Goal: Communication & Community: Answer question/provide support

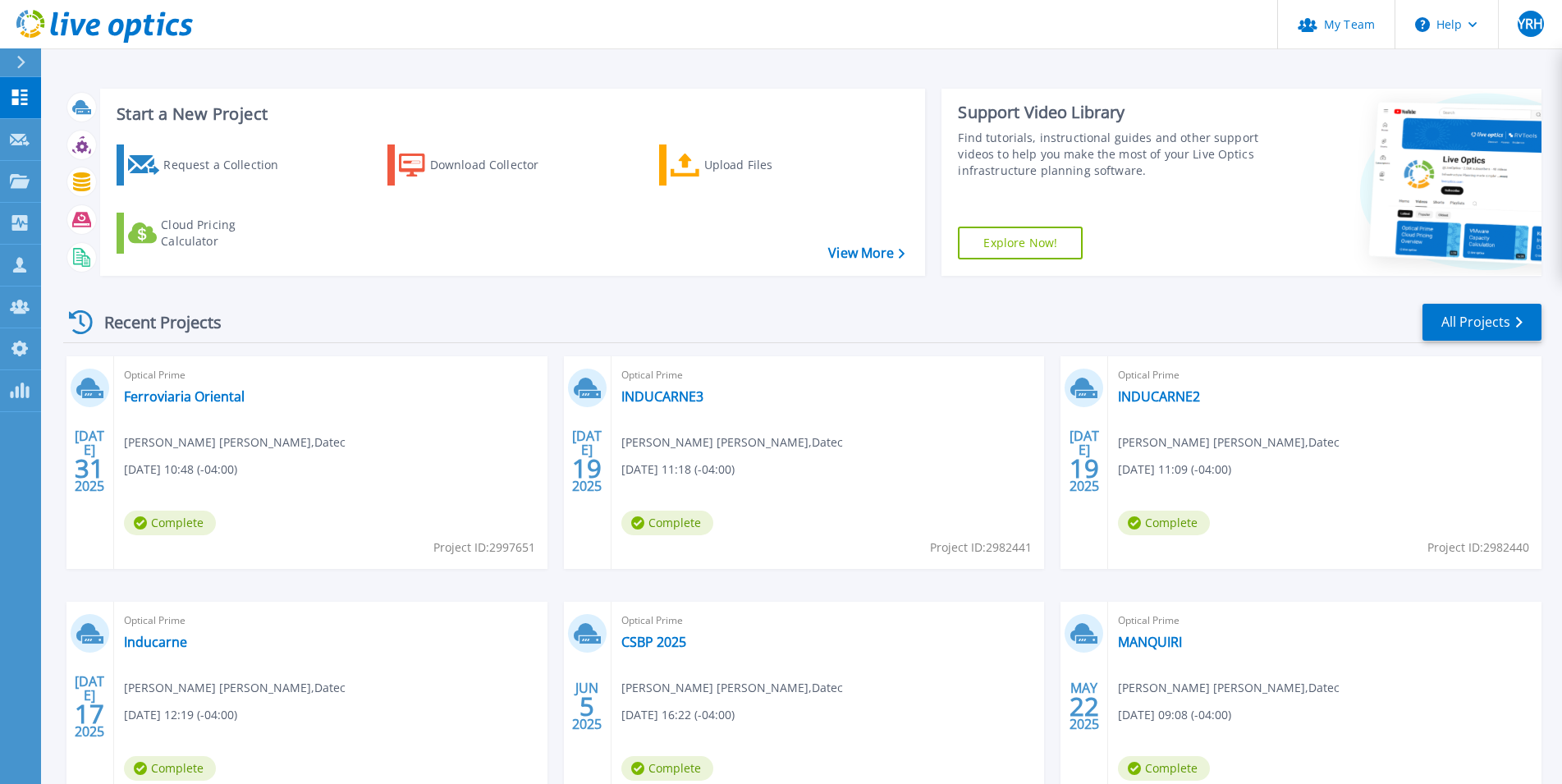
click at [26, 65] on div at bounding box center [28, 62] width 26 height 28
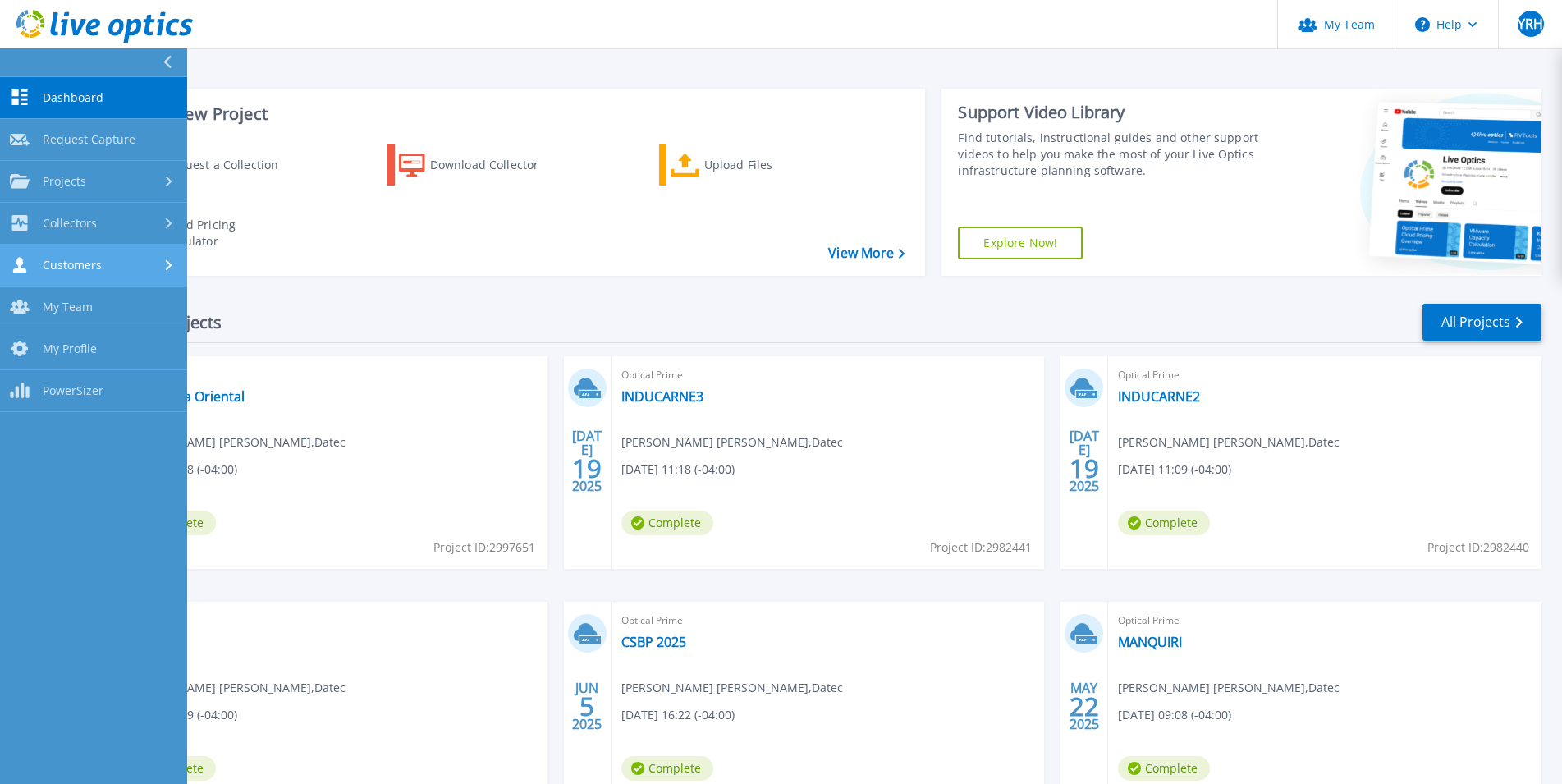
click at [87, 260] on span "Customers" at bounding box center [72, 265] width 59 height 15
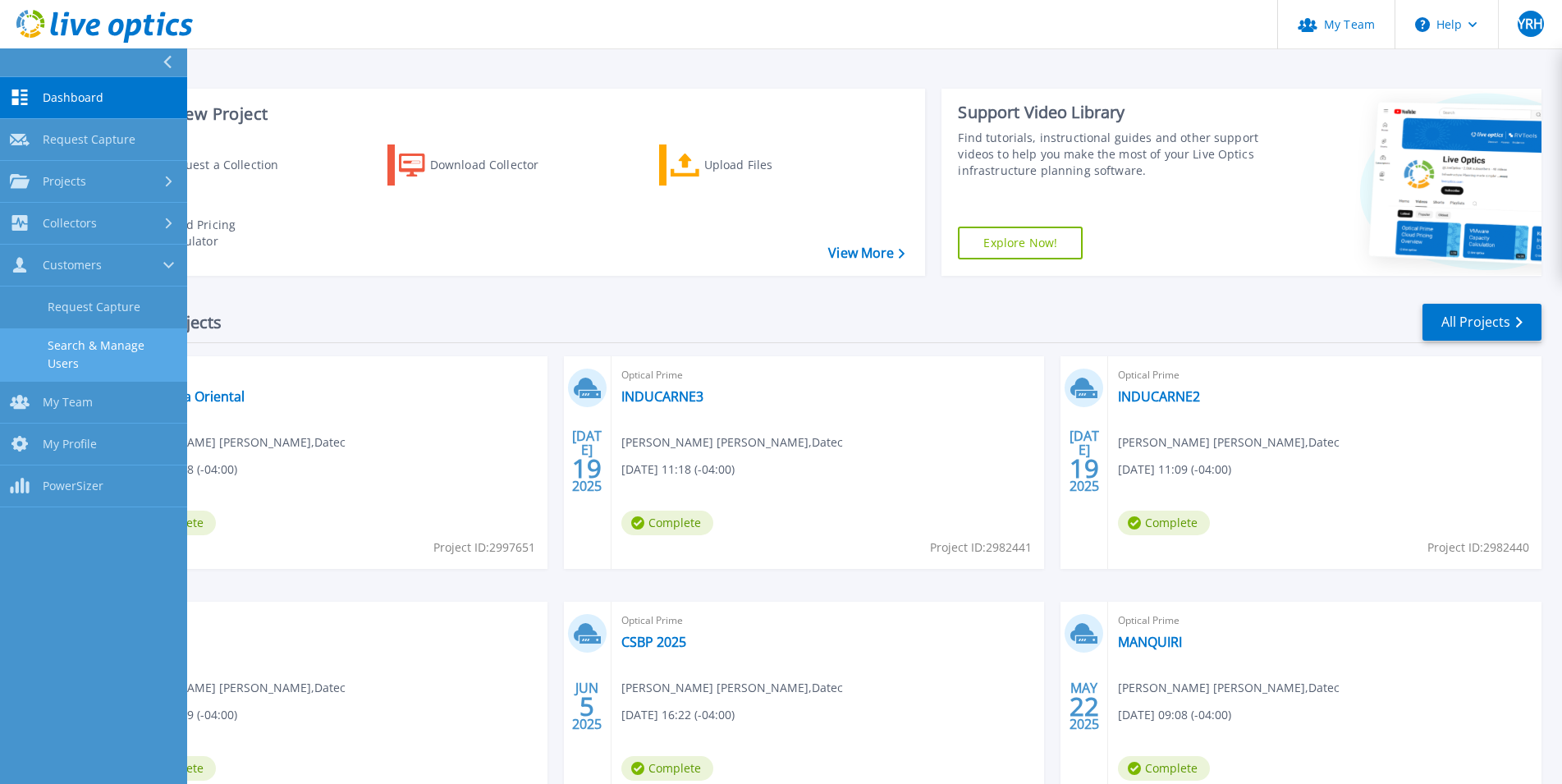
click at [99, 352] on link "Search & Manage Users" at bounding box center [94, 354] width 187 height 53
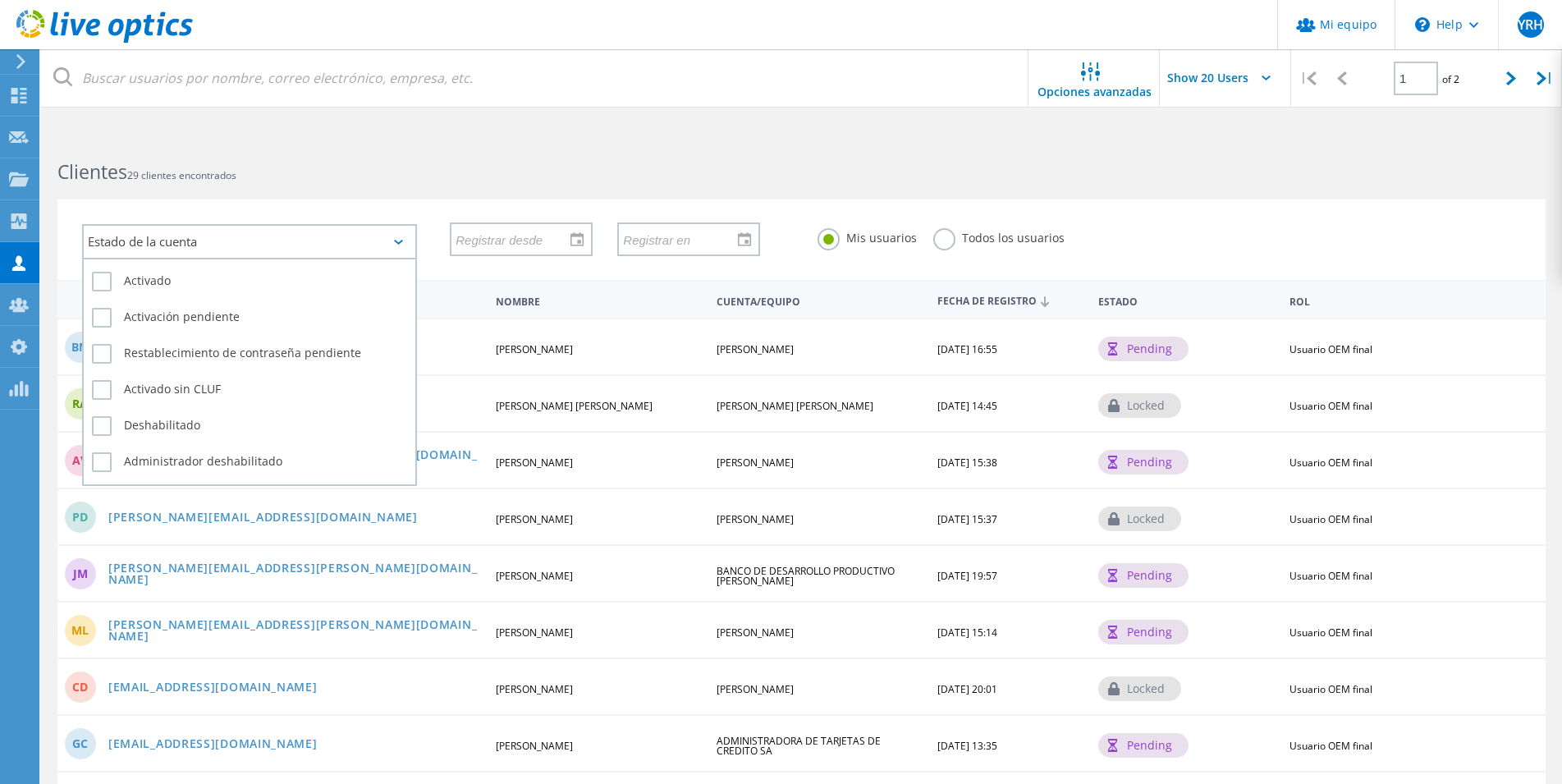
click at [241, 242] on div "Estado de la cuenta" at bounding box center [249, 242] width 335 height 36
click at [194, 273] on label "Activado" at bounding box center [249, 282] width 315 height 20
click at [0, 0] on input "Activado" at bounding box center [0, 0] width 0 height 0
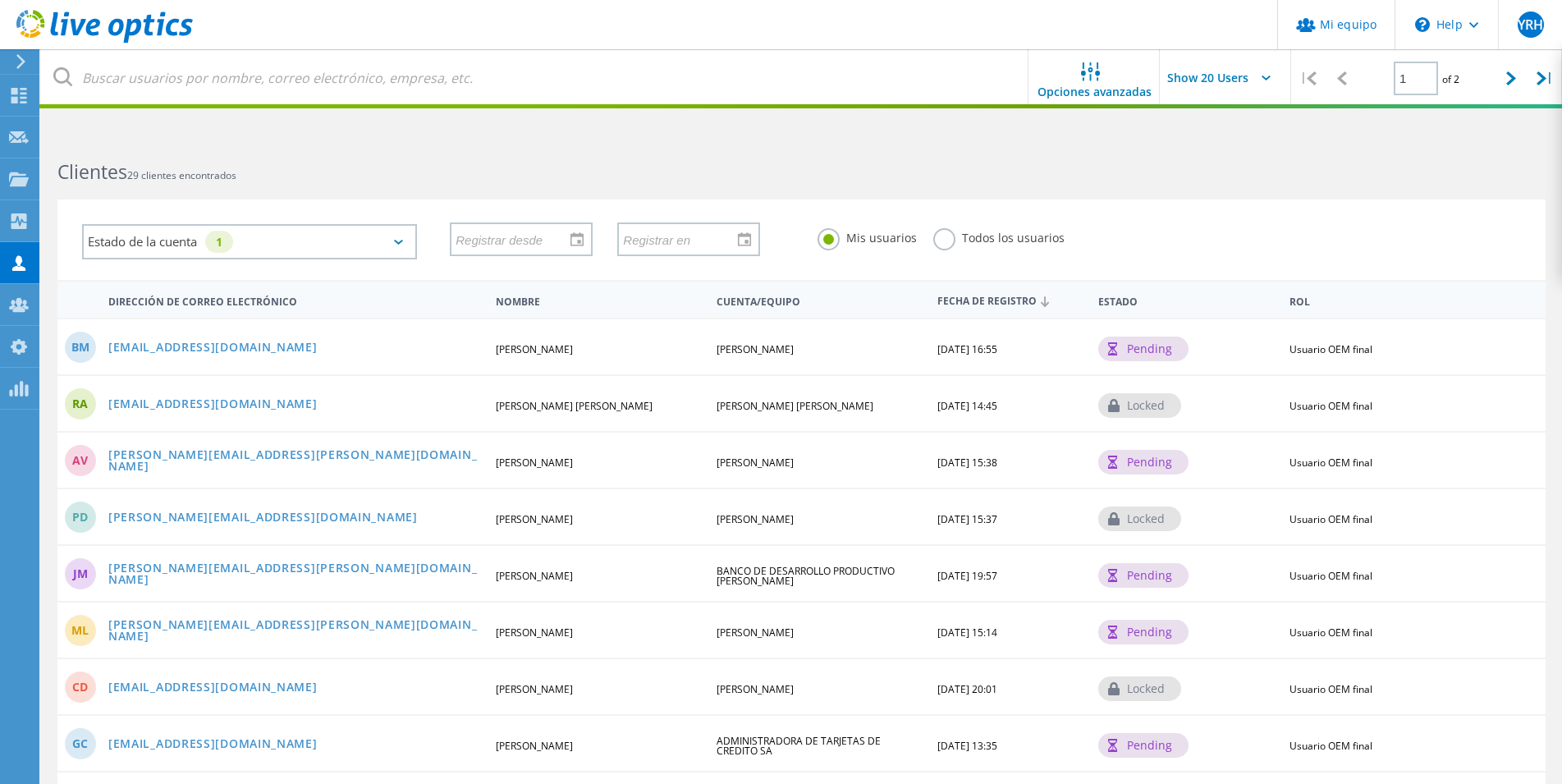
click at [375, 202] on div "Estado de la cuenta 1 Activado Activación pendiente Restablecimiento de contras…" at bounding box center [801, 240] width 1488 height 80
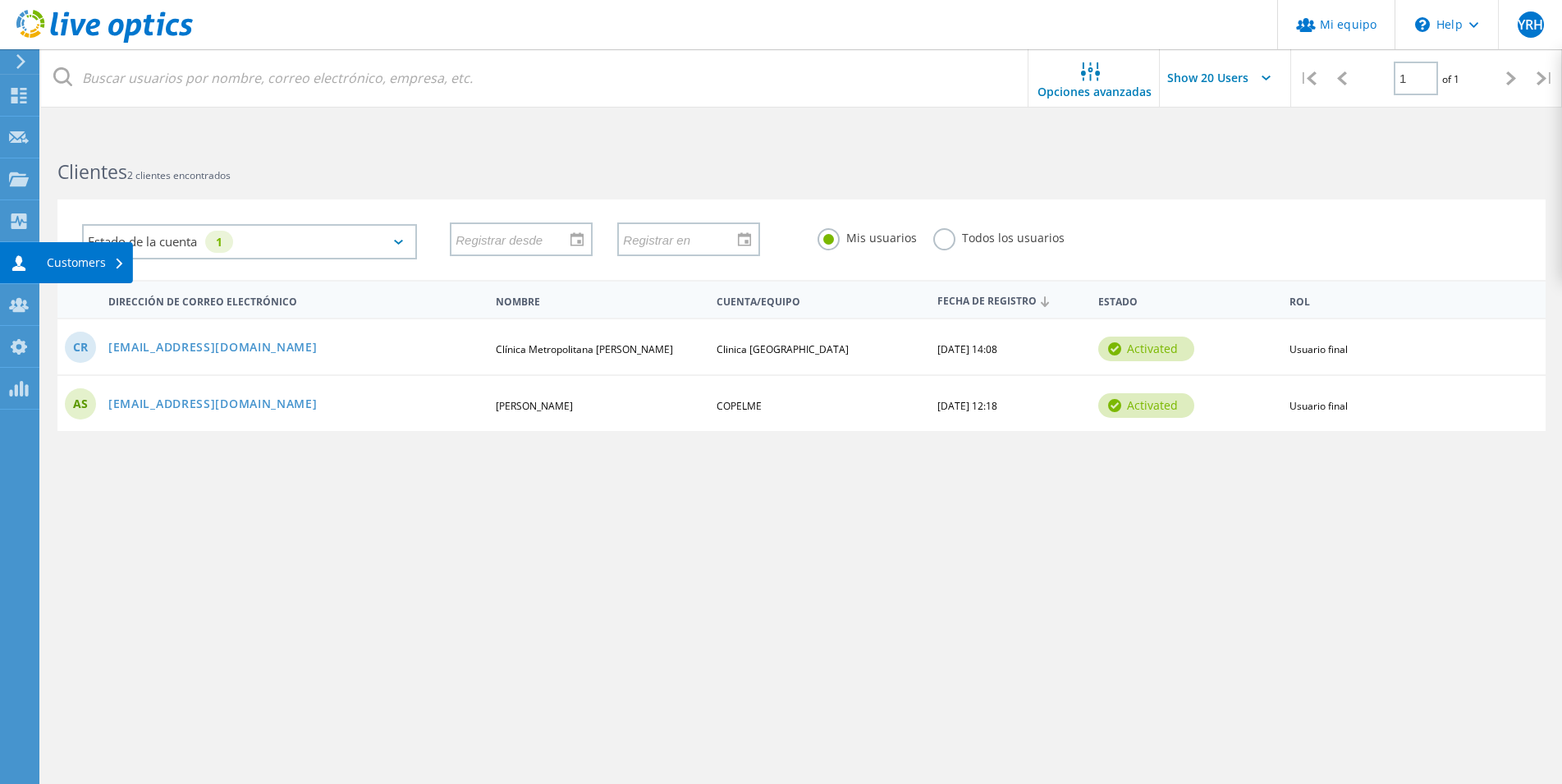
click at [23, 260] on icon at bounding box center [19, 262] width 20 height 15
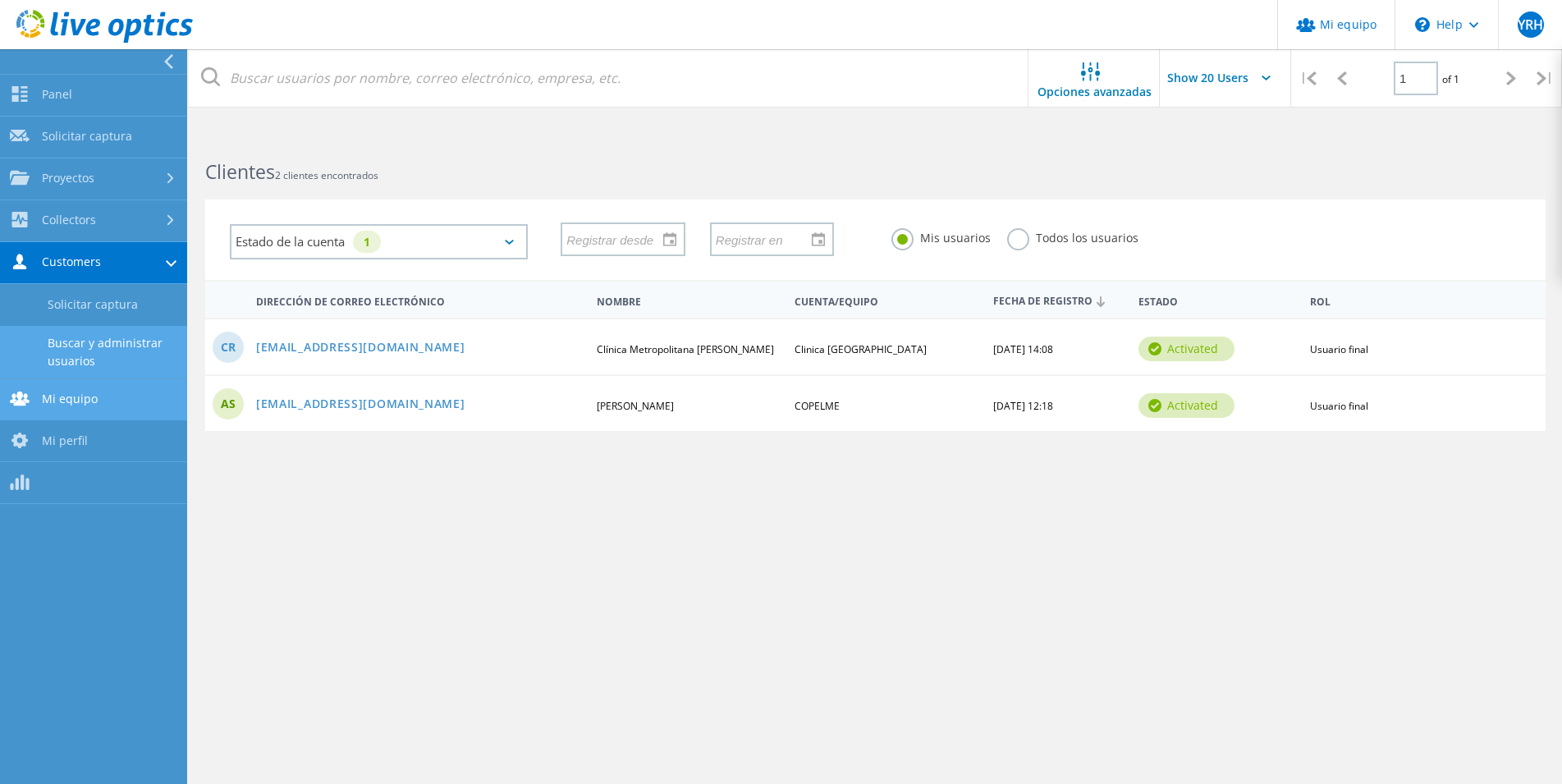
click at [93, 409] on link "Mi equipo" at bounding box center [94, 400] width 187 height 42
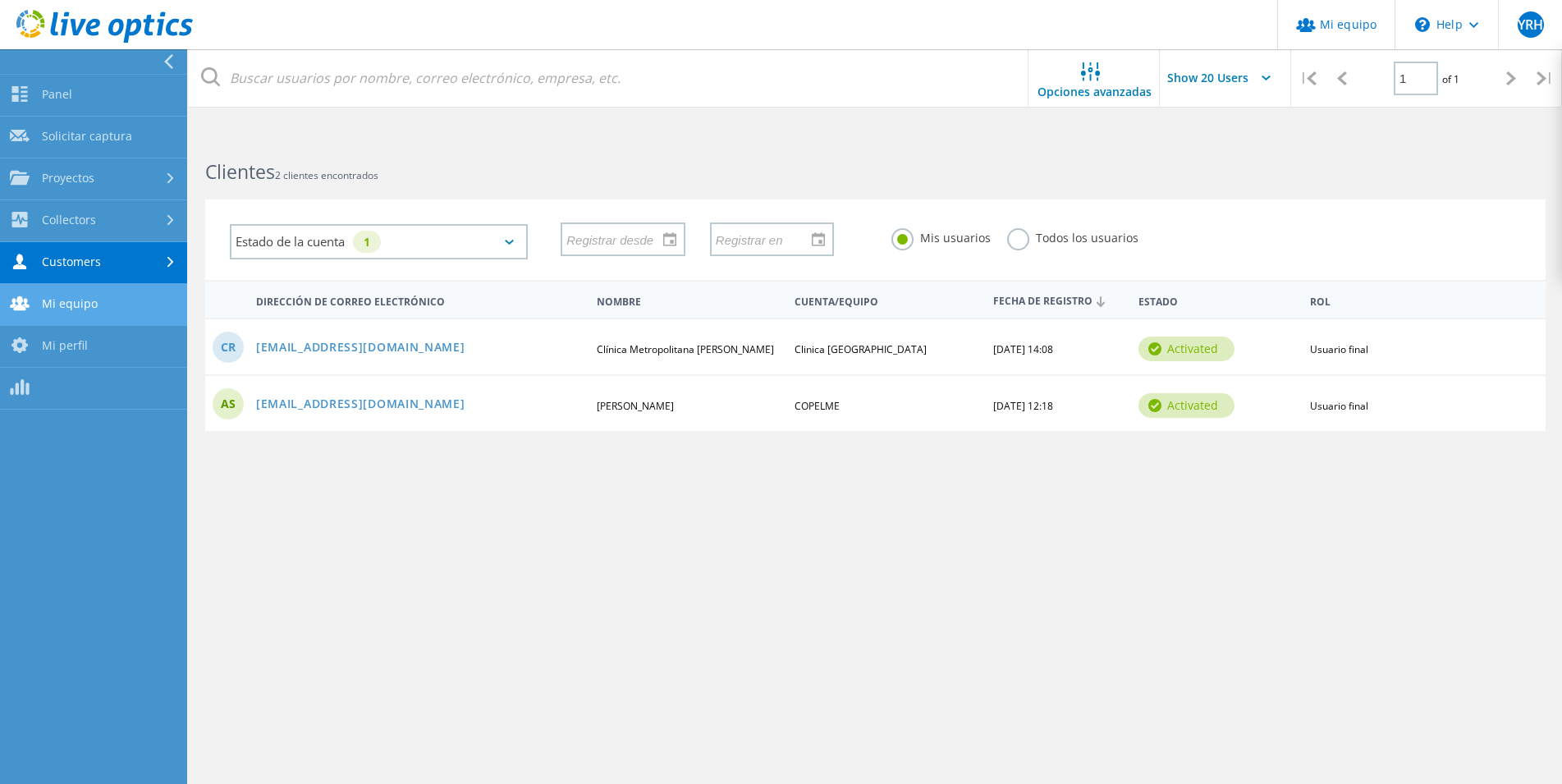
click at [108, 303] on link "Mi equipo" at bounding box center [94, 304] width 187 height 42
click at [65, 309] on link "Mi equipo" at bounding box center [94, 304] width 187 height 42
click at [132, 301] on link "Mi equipo" at bounding box center [94, 304] width 187 height 42
click at [120, 345] on link "Mi perfil" at bounding box center [94, 346] width 187 height 42
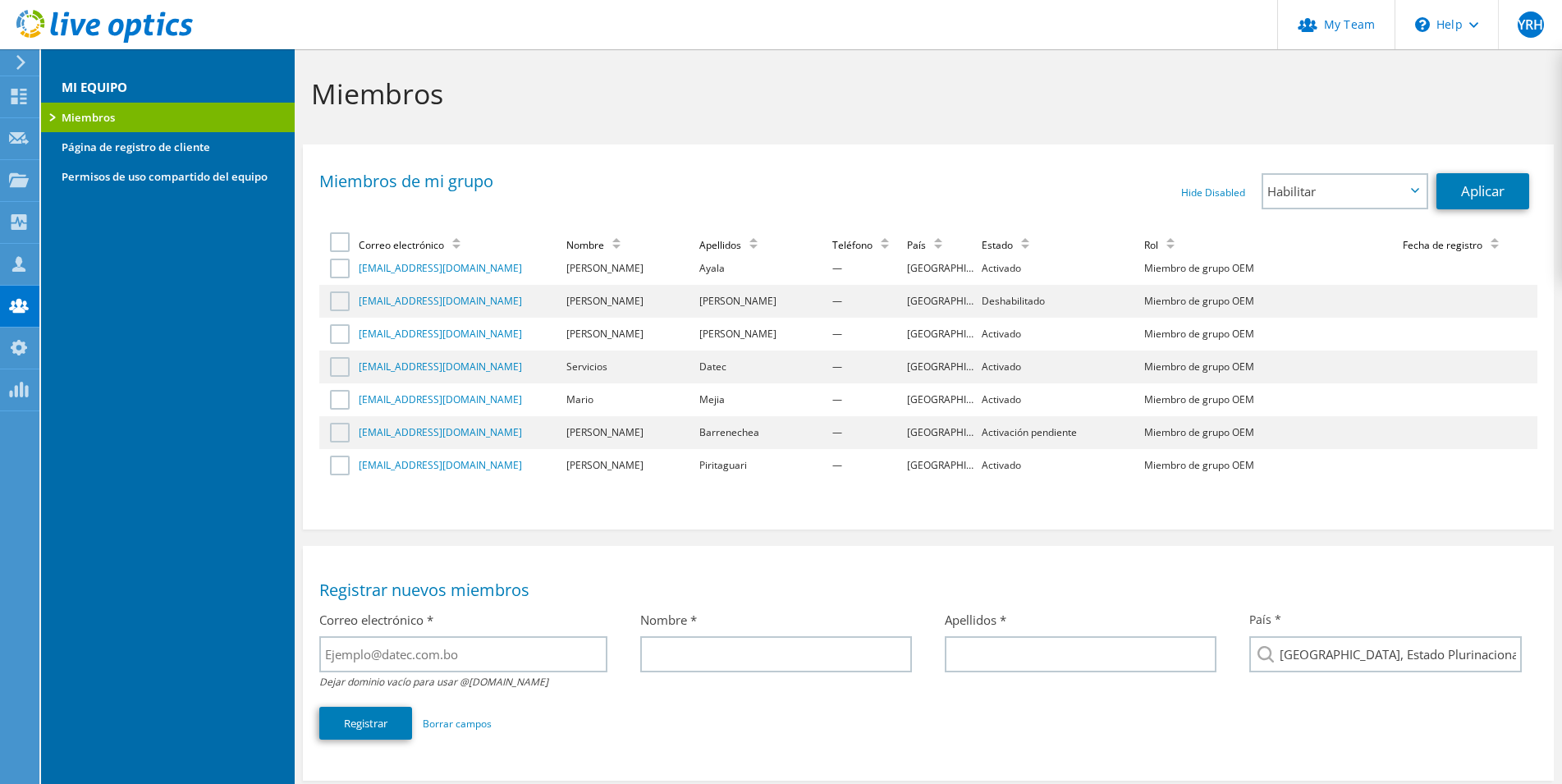
scroll to position [287, 0]
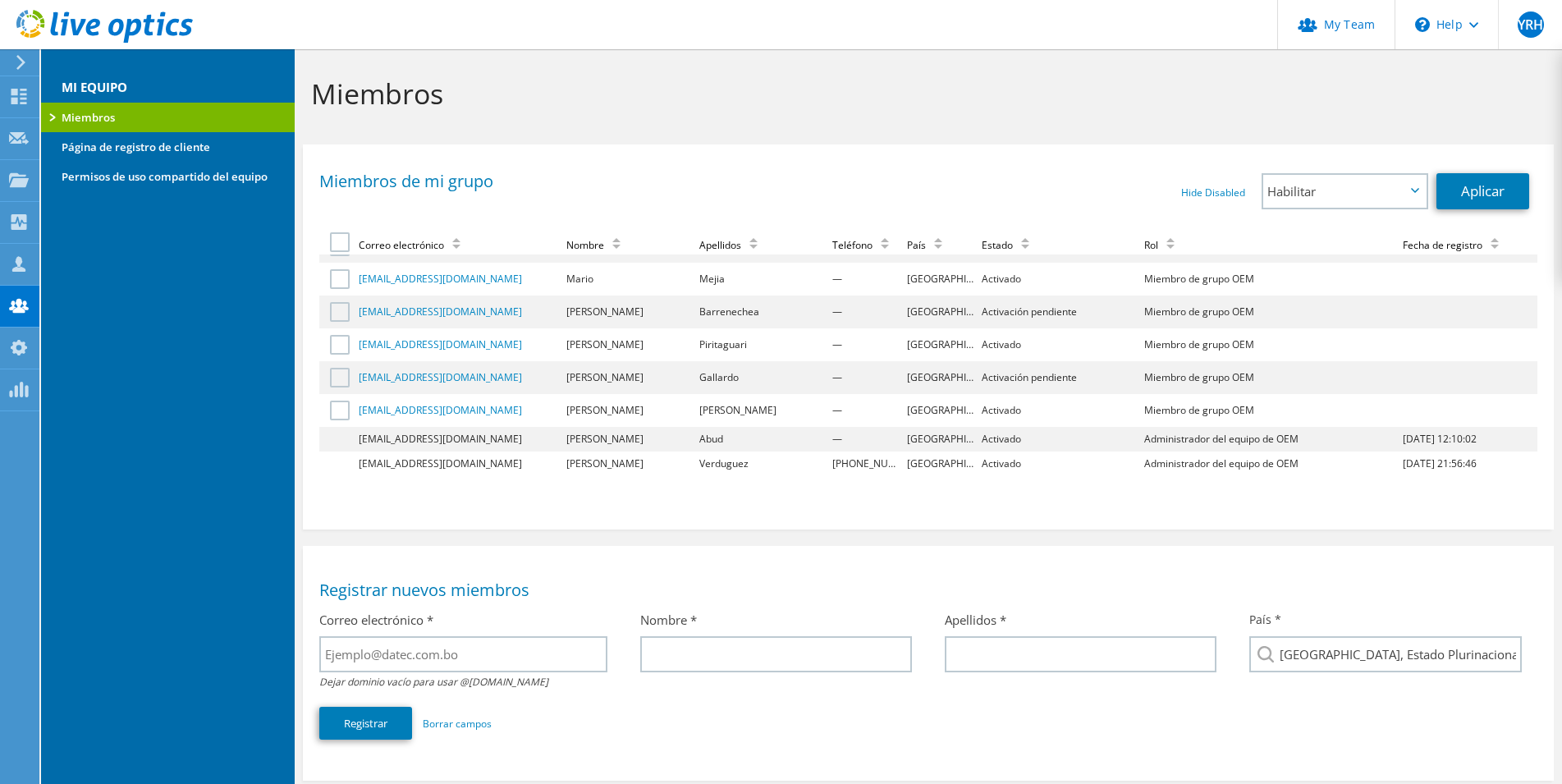
click at [994, 375] on td "Activación pendiente" at bounding box center [1061, 377] width 162 height 33
drag, startPoint x: 1144, startPoint y: 371, endPoint x: 1106, endPoint y: 380, distance: 39.1
click at [1142, 373] on td "Miembro de grupo OEM" at bounding box center [1271, 377] width 259 height 33
click at [981, 379] on td "Activación pendiente" at bounding box center [1061, 377] width 162 height 33
click at [447, 380] on link "[EMAIL_ADDRESS][DOMAIN_NAME]" at bounding box center [440, 377] width 163 height 14
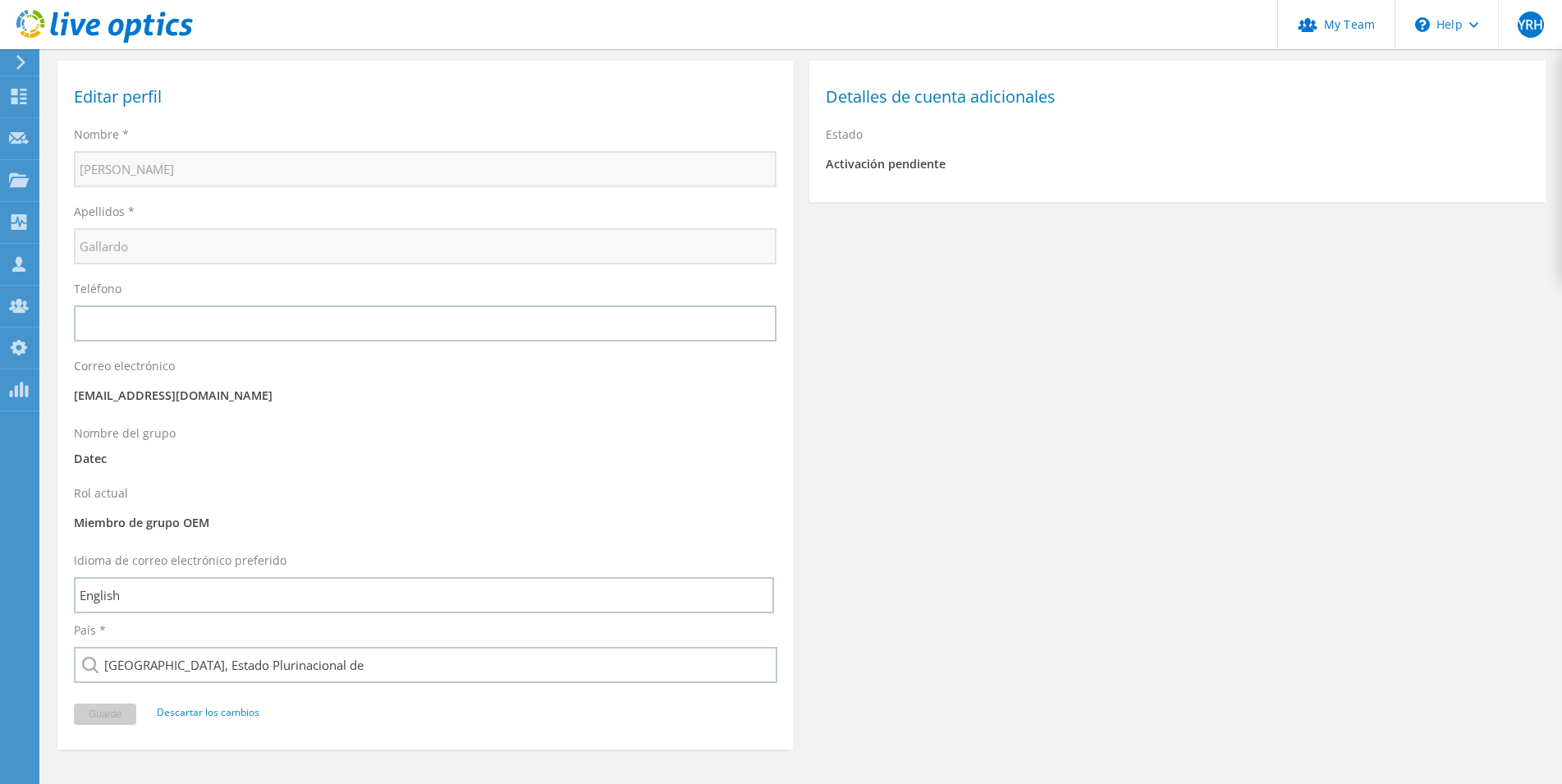
scroll to position [149, 0]
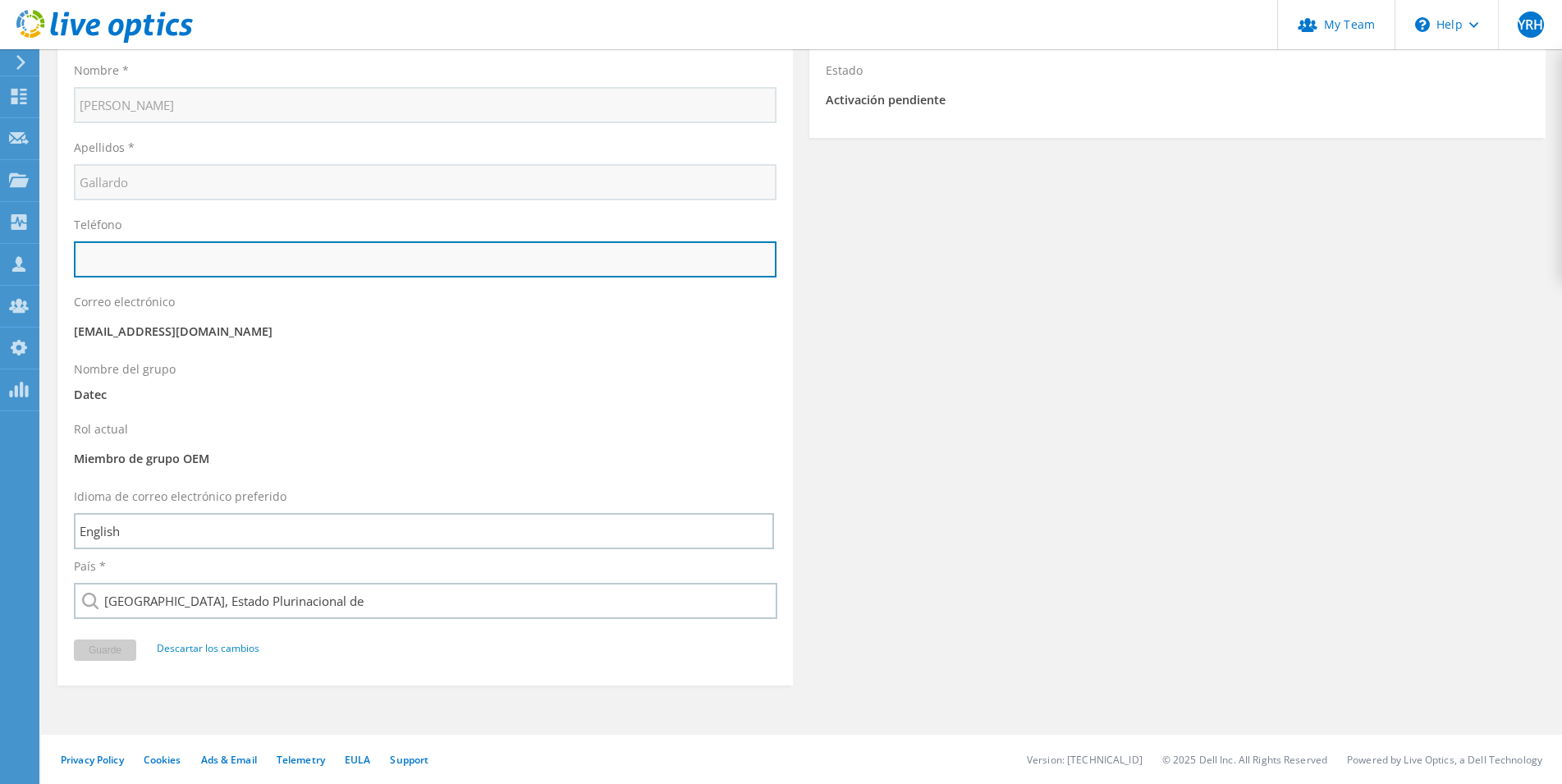
click at [205, 252] on input "text" at bounding box center [426, 260] width 703 height 36
type input "67809568"
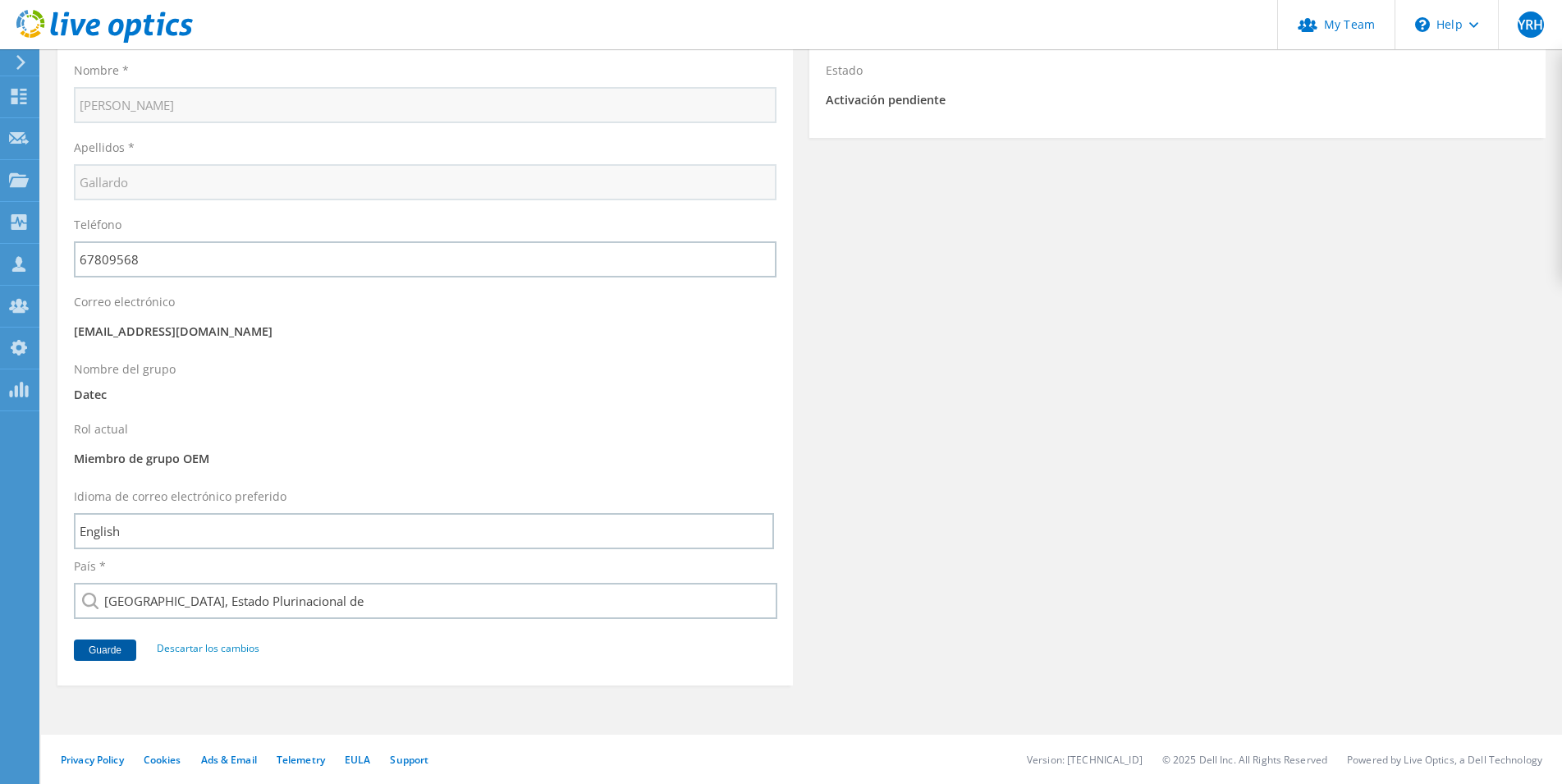
click at [121, 654] on button "Guarde" at bounding box center [105, 650] width 62 height 21
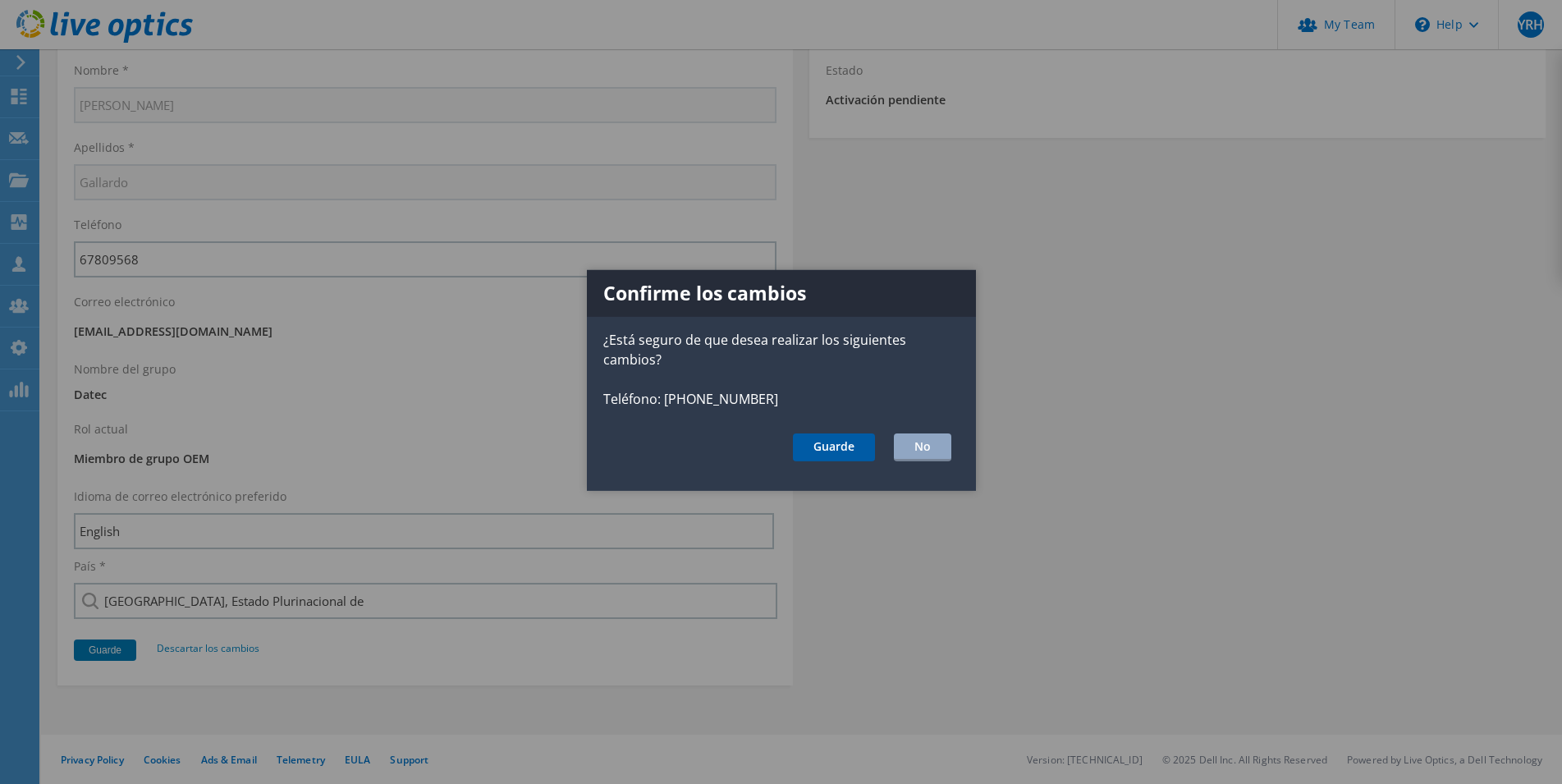
click at [844, 446] on button "Guarde" at bounding box center [834, 447] width 82 height 28
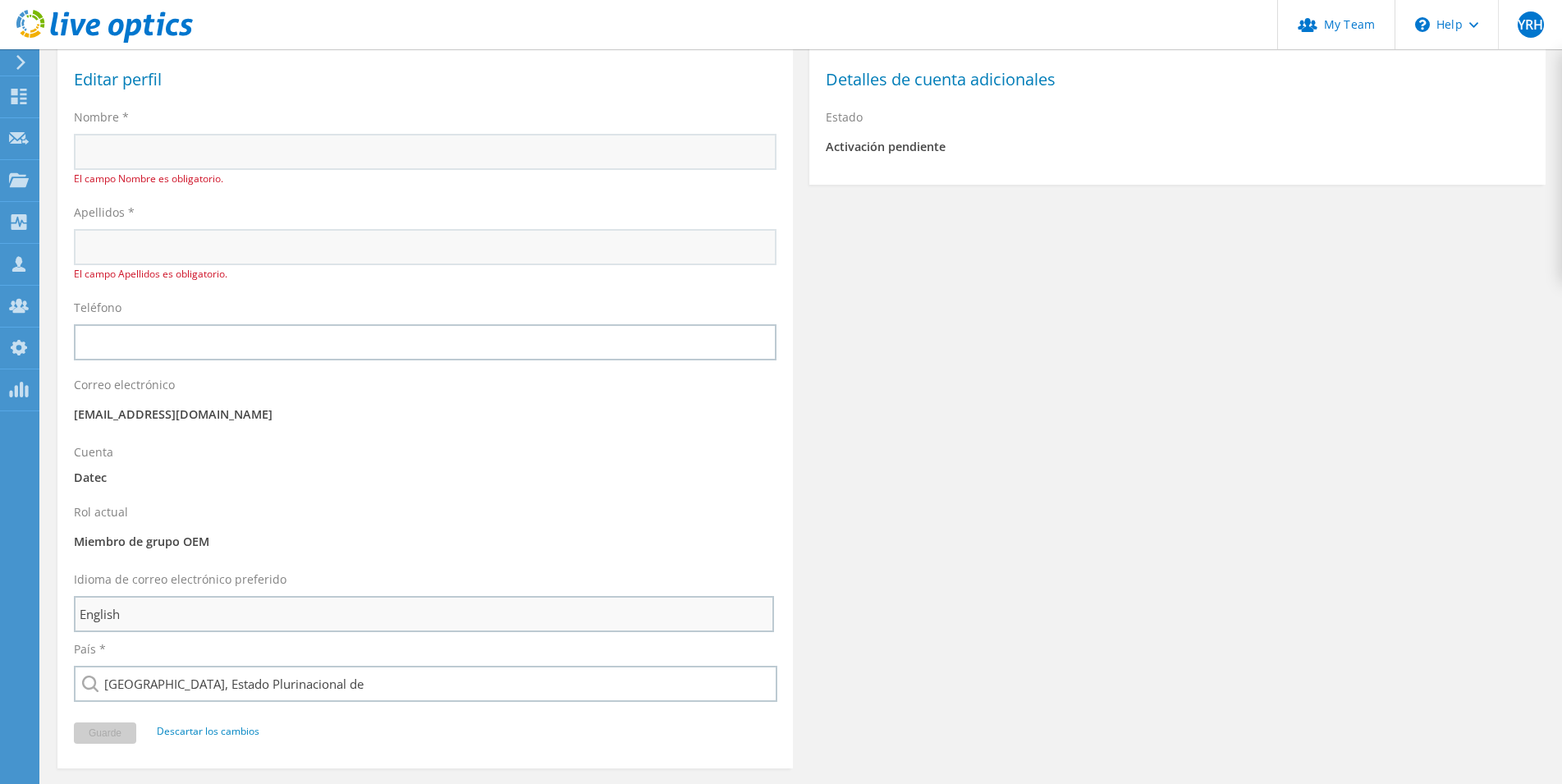
scroll to position [17, 0]
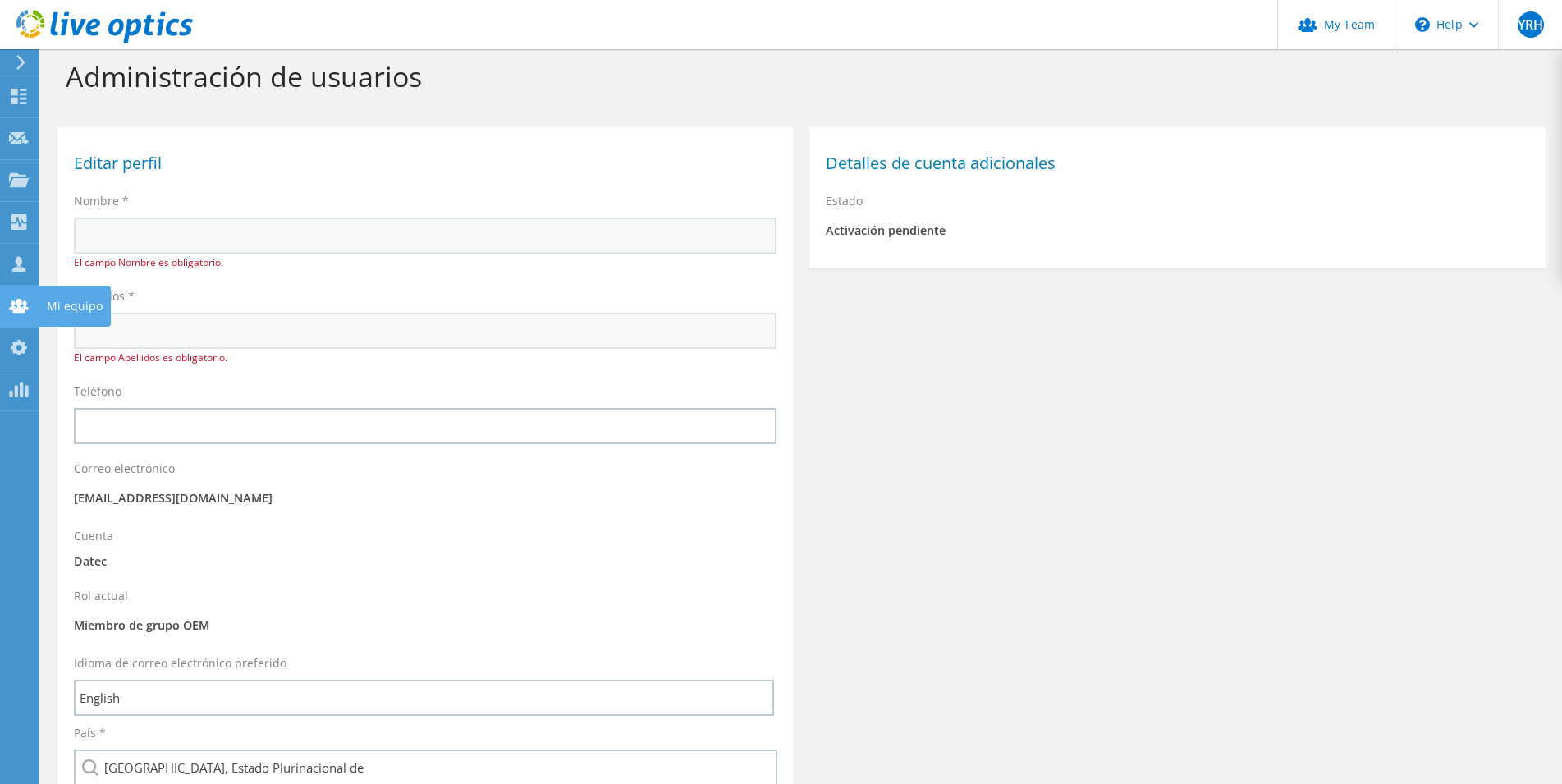
click at [24, 305] on use at bounding box center [19, 305] width 20 height 14
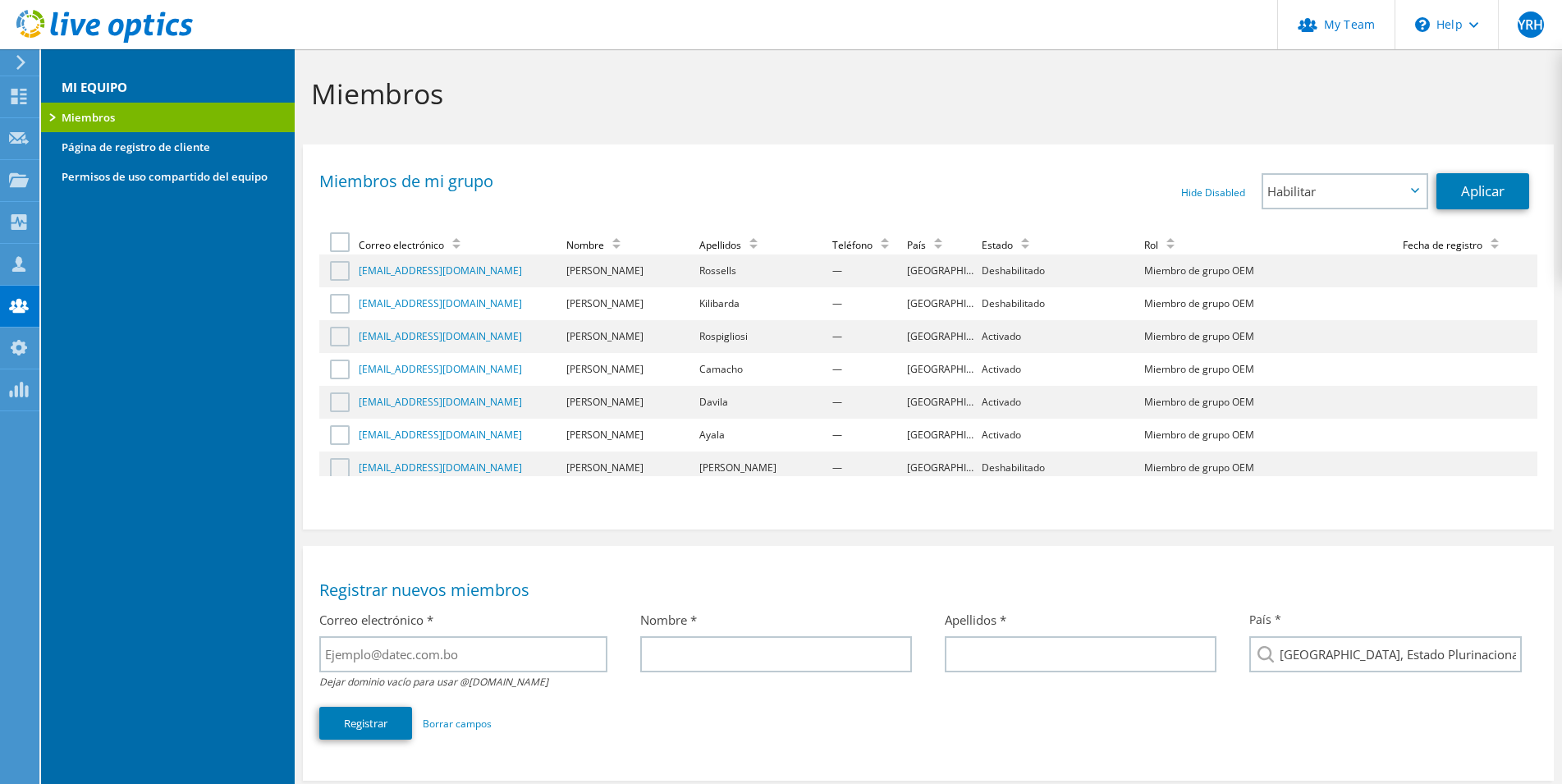
scroll to position [287, 0]
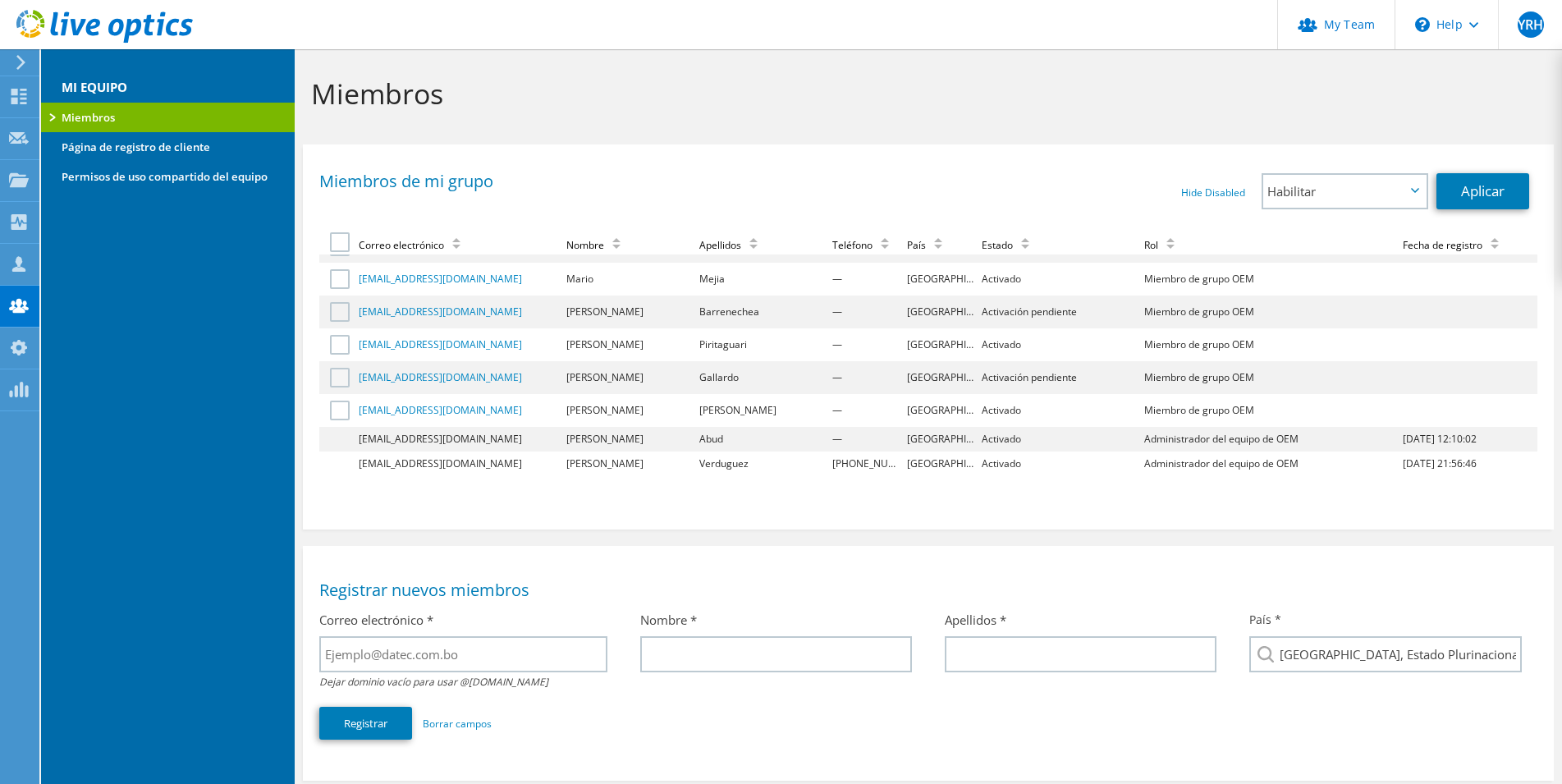
click at [343, 377] on label at bounding box center [342, 377] width 24 height 20
click at [0, 0] on input "checkbox" at bounding box center [0, 0] width 0 height 0
click at [1396, 191] on span "Habilitar" at bounding box center [1336, 191] width 138 height 20
click at [1375, 211] on li "Habilitar" at bounding box center [1344, 218] width 162 height 20
click at [1469, 187] on link "Aplicar" at bounding box center [1483, 191] width 93 height 36
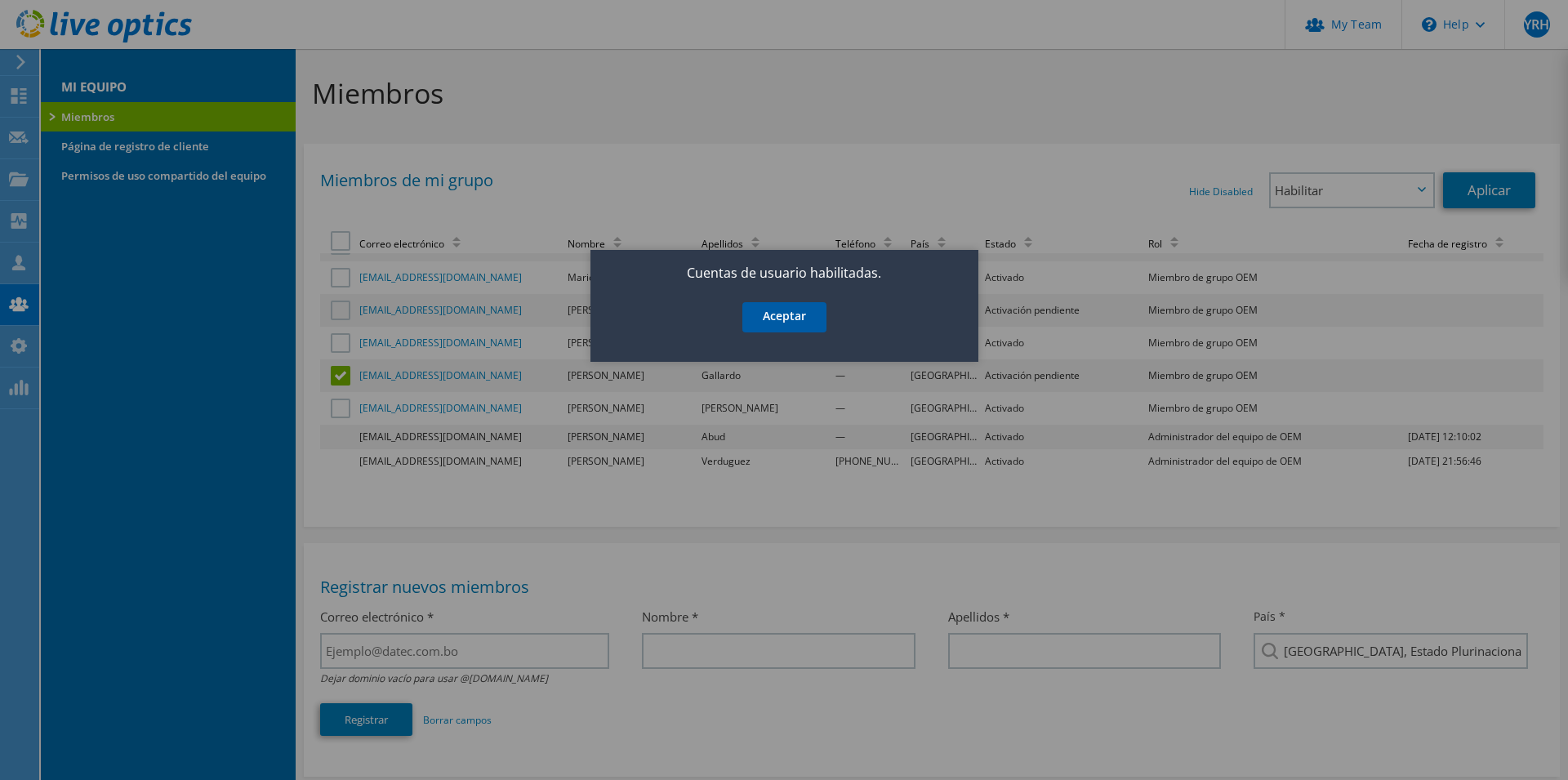
click at [771, 316] on link "Aceptar" at bounding box center [784, 317] width 84 height 30
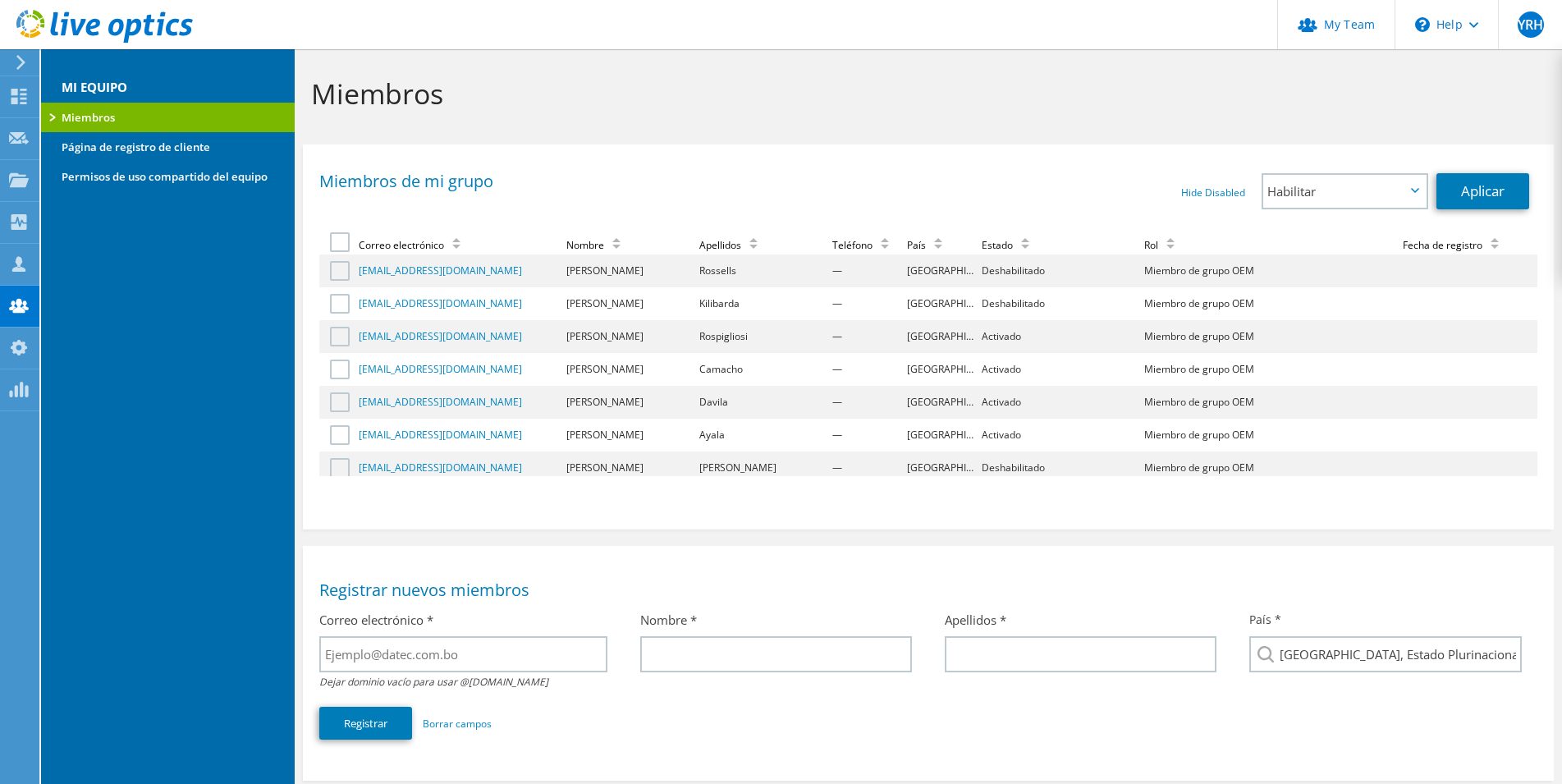
scroll to position [287, 0]
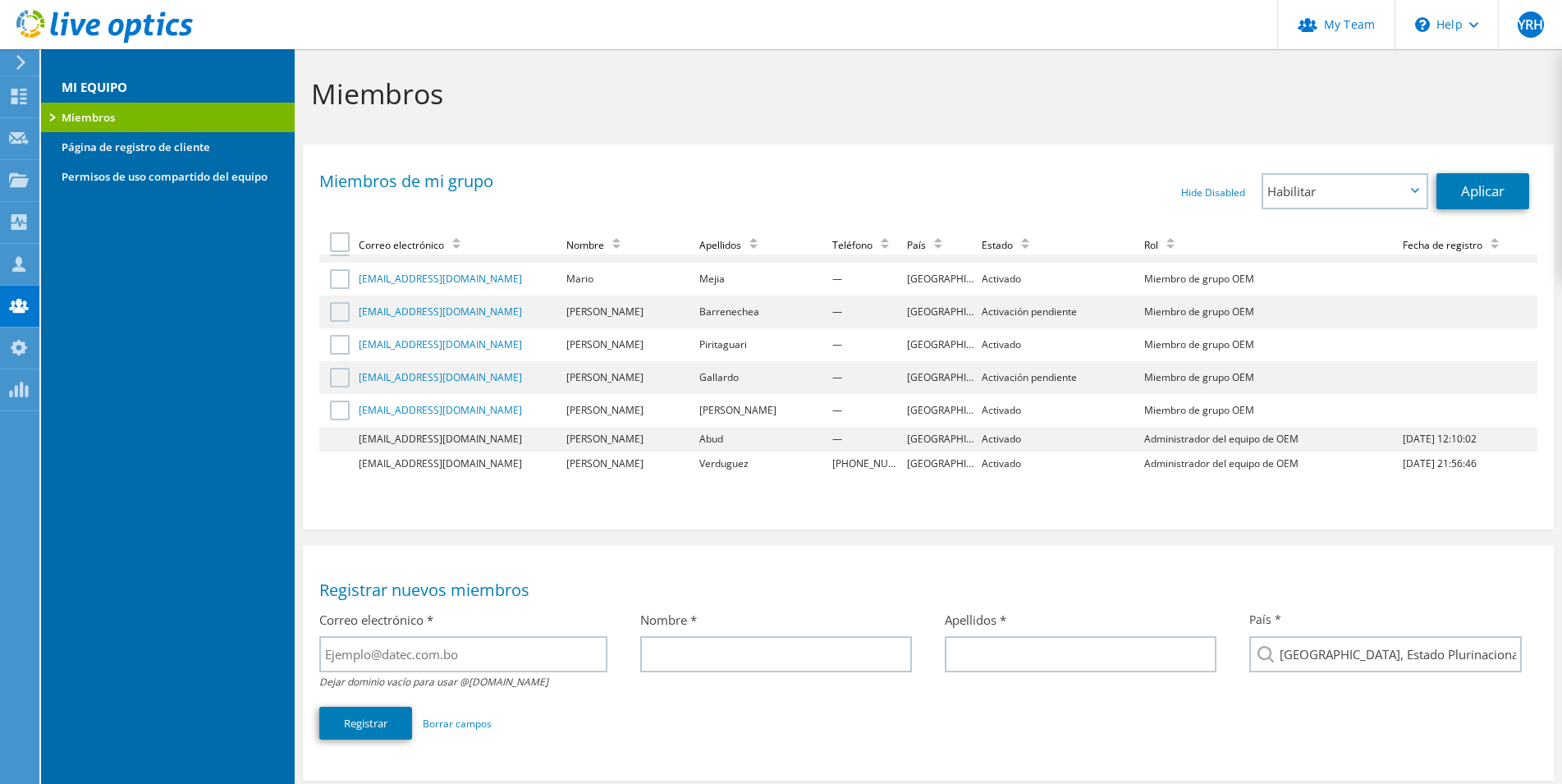
click at [1005, 376] on td "Activación pendiente" at bounding box center [1061, 377] width 162 height 33
click at [954, 376] on td "Bolivia, Estado Plurinacional de" at bounding box center [942, 377] width 75 height 33
drag, startPoint x: 988, startPoint y: 375, endPoint x: 1037, endPoint y: 378, distance: 49.1
click at [1037, 378] on td "Activación pendiente" at bounding box center [1061, 377] width 162 height 33
drag, startPoint x: 1037, startPoint y: 378, endPoint x: 1012, endPoint y: 379, distance: 25.0
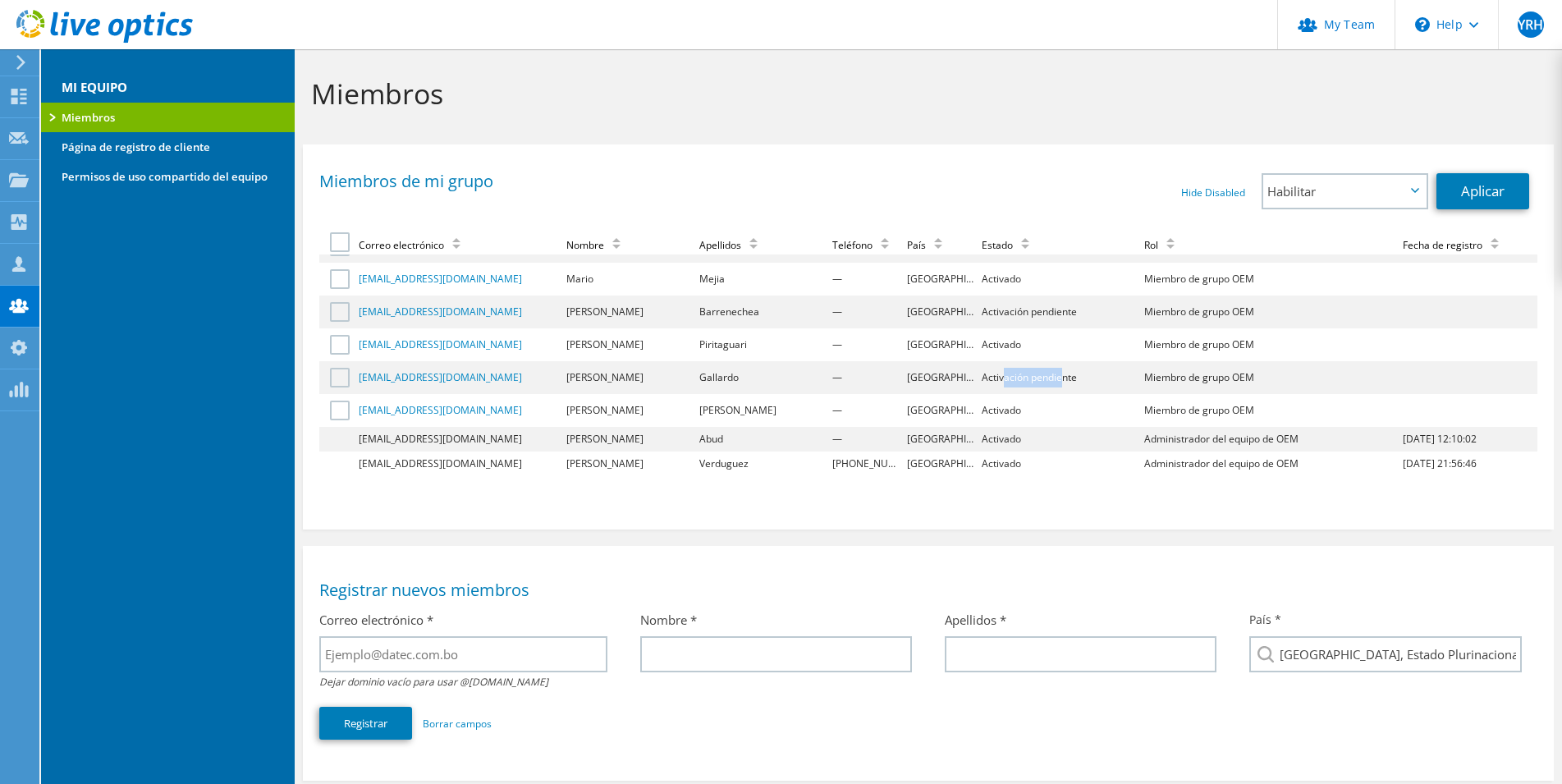
click at [1036, 378] on td "Activación pendiente" at bounding box center [1061, 377] width 162 height 33
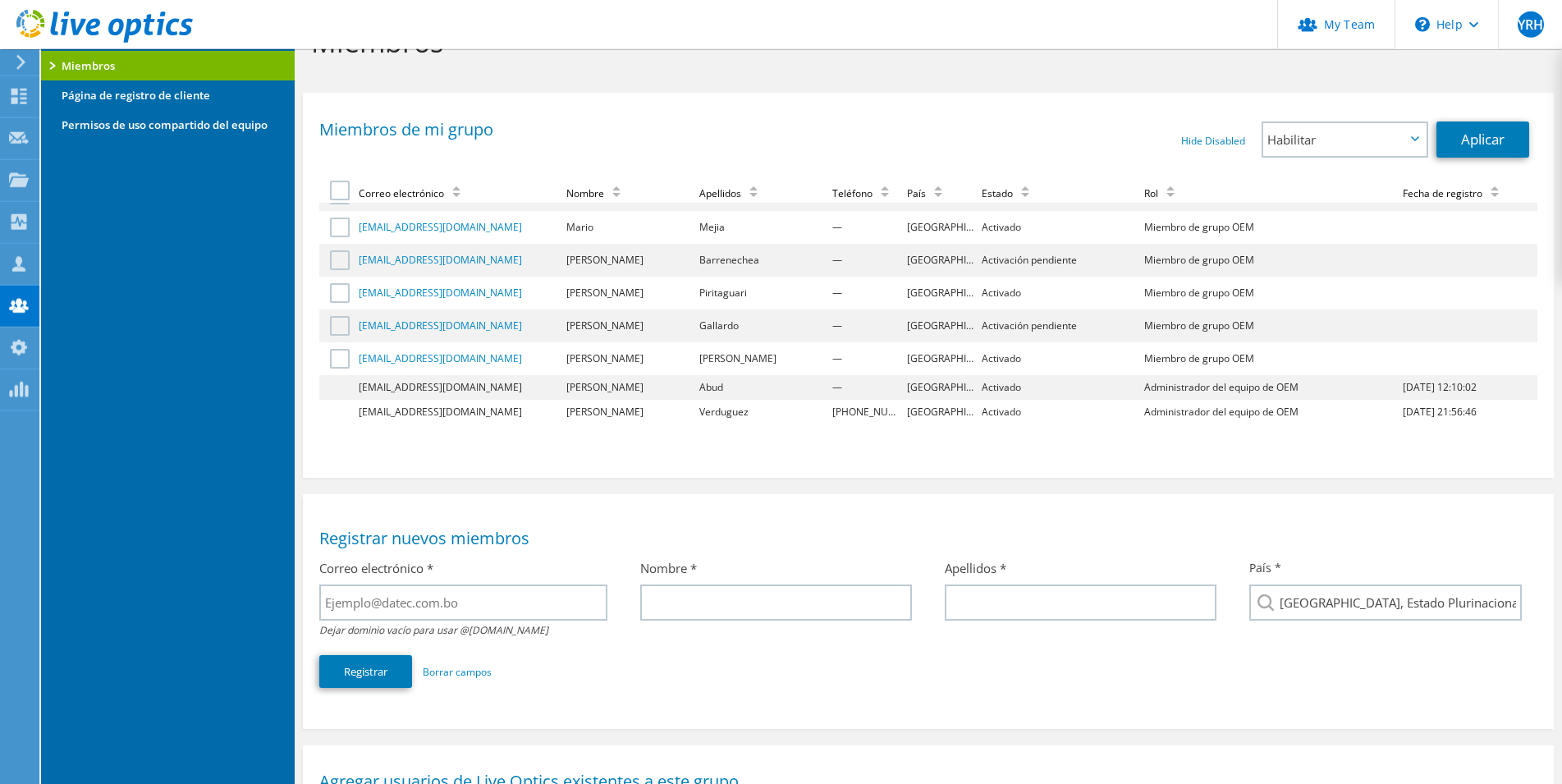
scroll to position [0, 0]
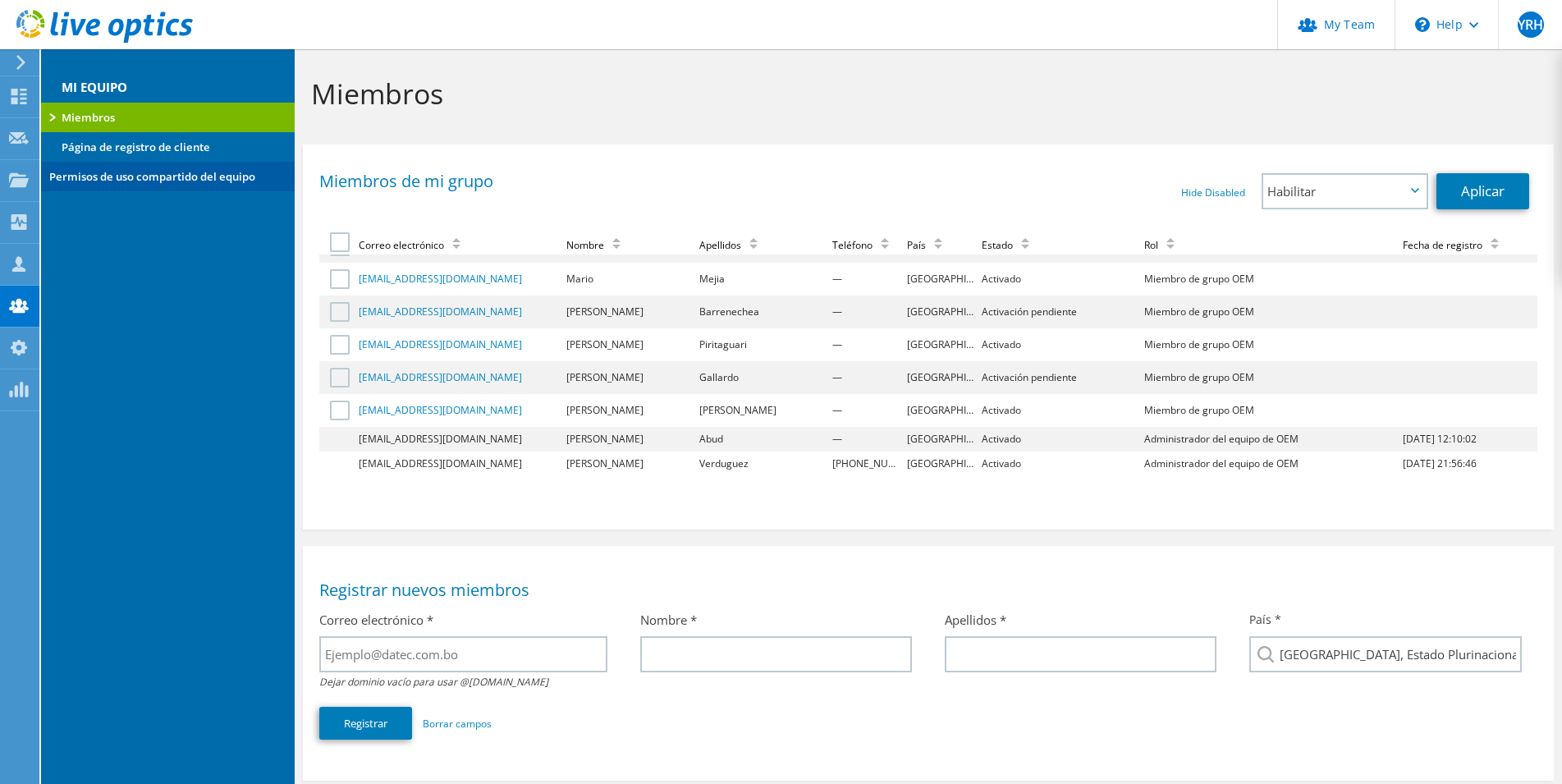
click at [200, 176] on link "Permisos de uso compartido del equipo" at bounding box center [168, 176] width 253 height 29
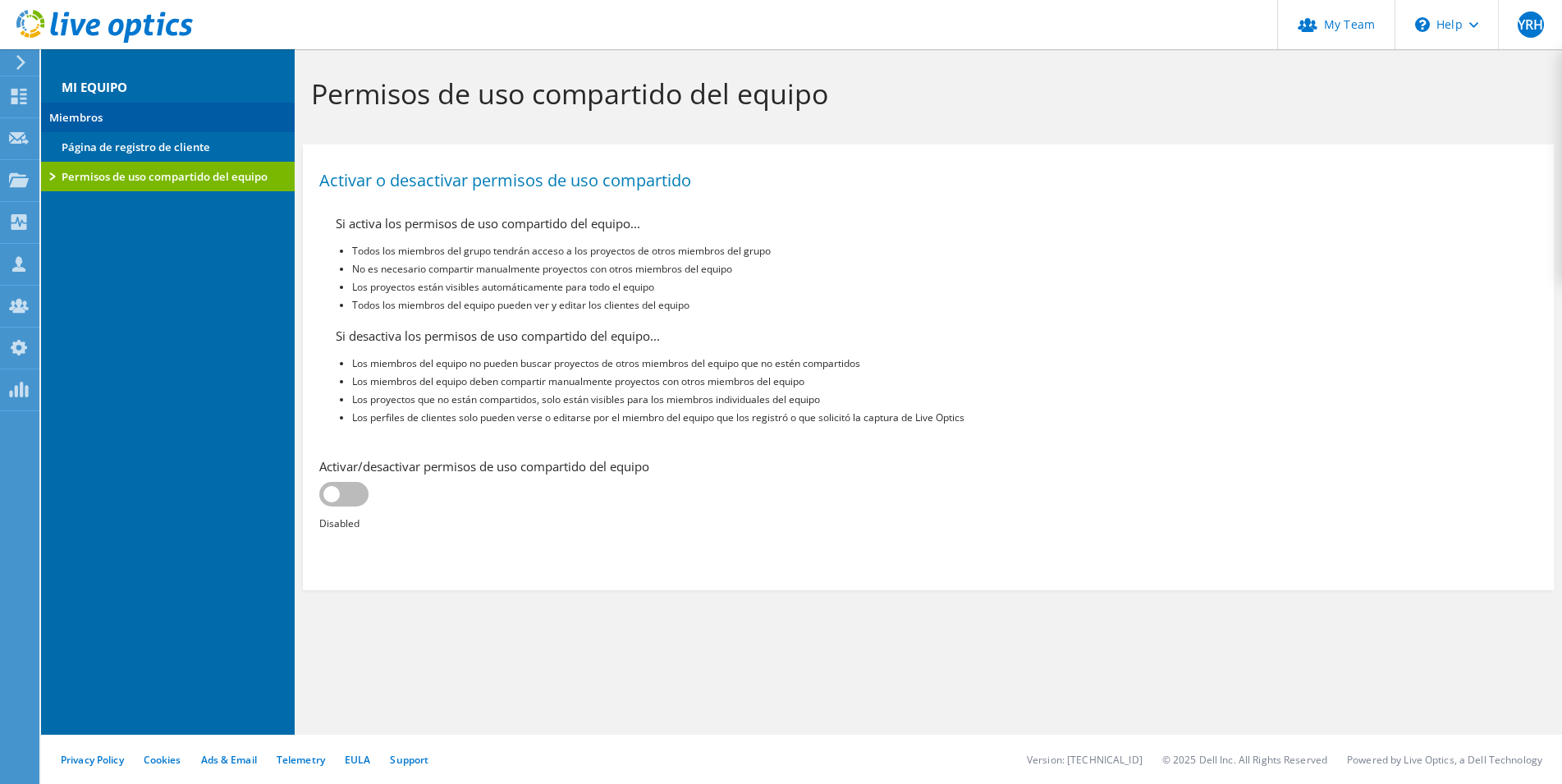
click at [126, 114] on link "Miembros" at bounding box center [168, 117] width 253 height 29
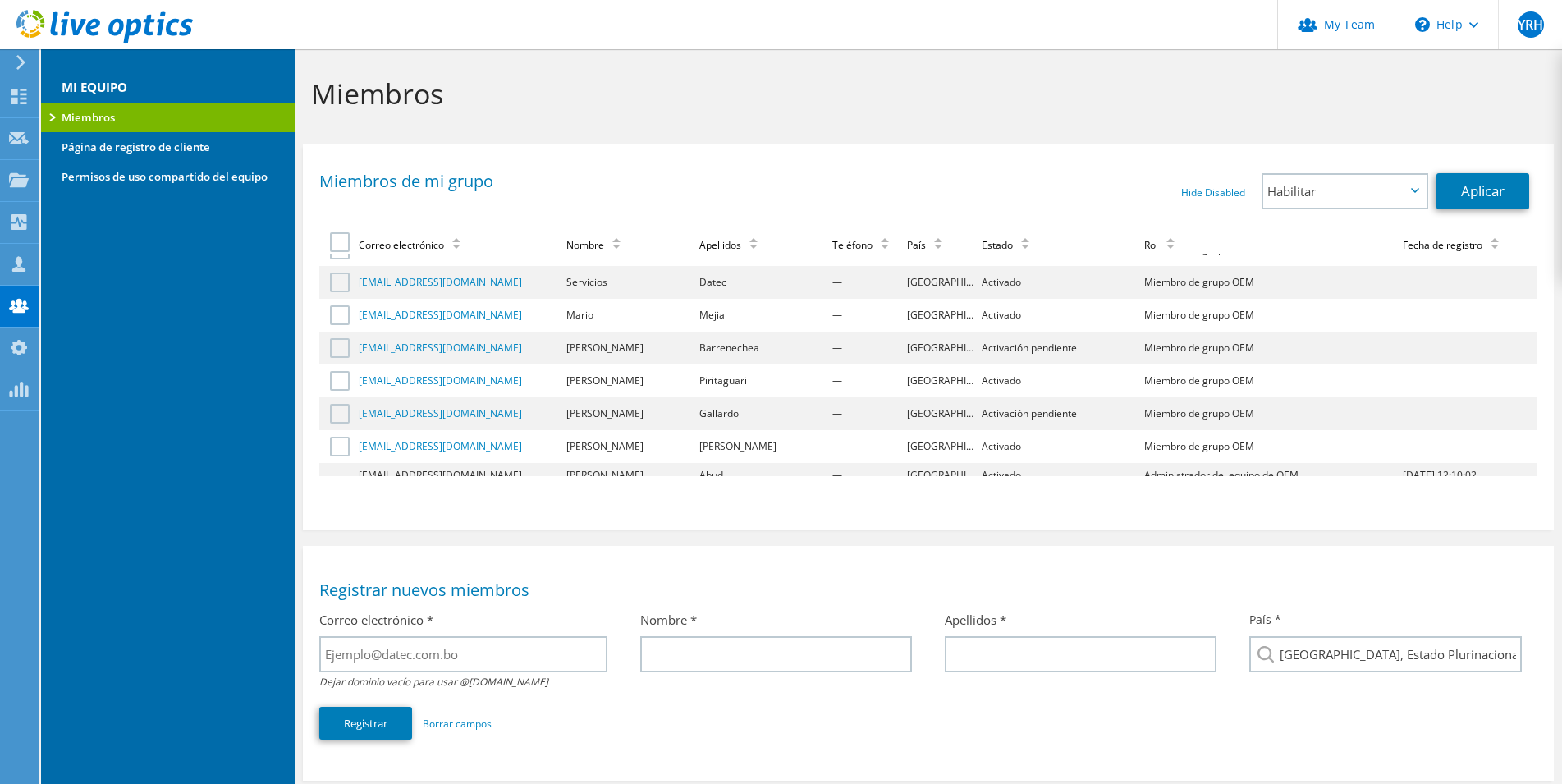
scroll to position [287, 0]
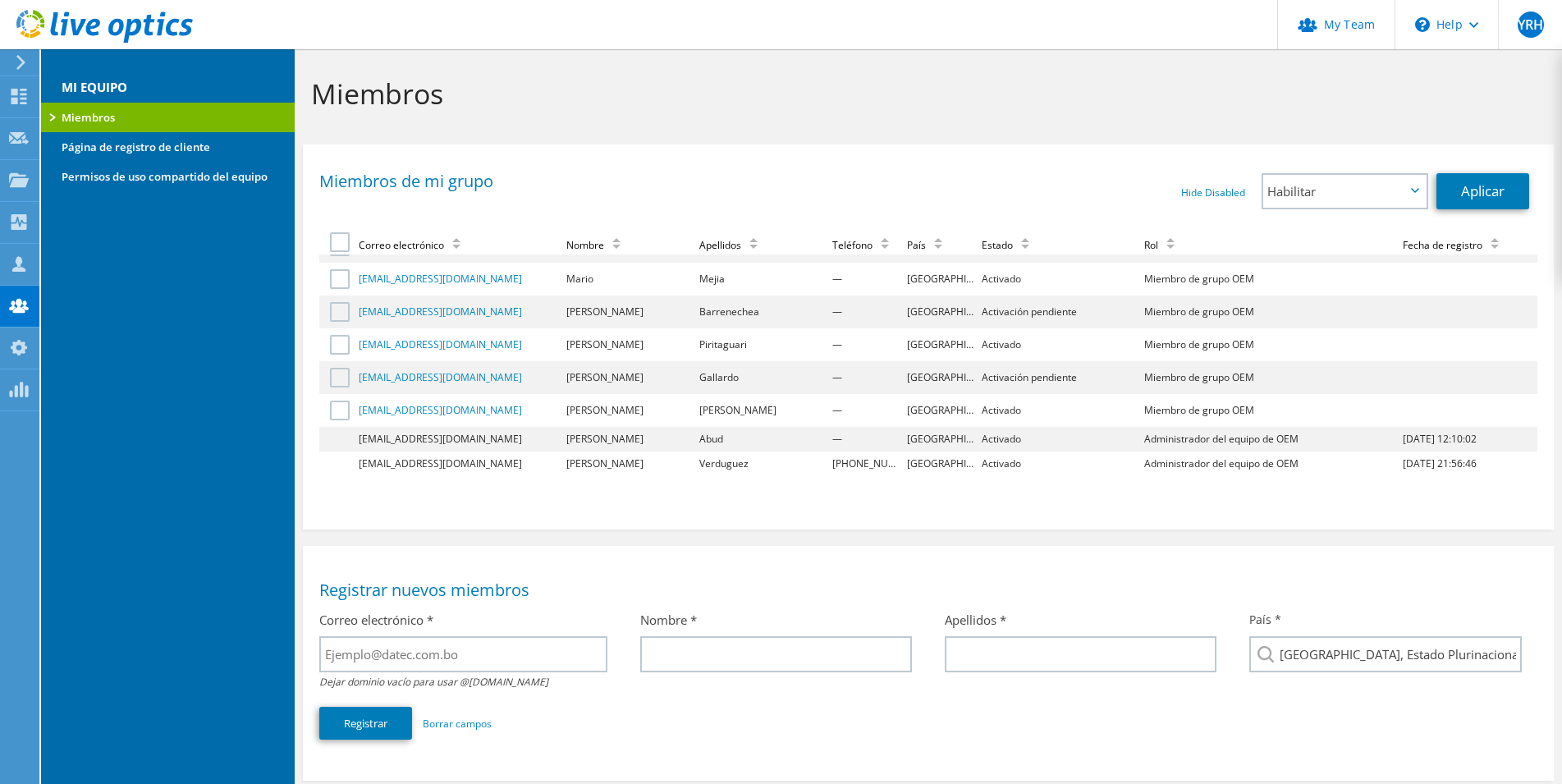
click at [979, 380] on td "Activación pendiente" at bounding box center [1061, 377] width 162 height 33
click at [331, 383] on label at bounding box center [342, 377] width 24 height 20
click at [0, 0] on input "checkbox" at bounding box center [0, 0] width 0 height 0
click at [1417, 184] on span "Habilitar" at bounding box center [1344, 191] width 162 height 33
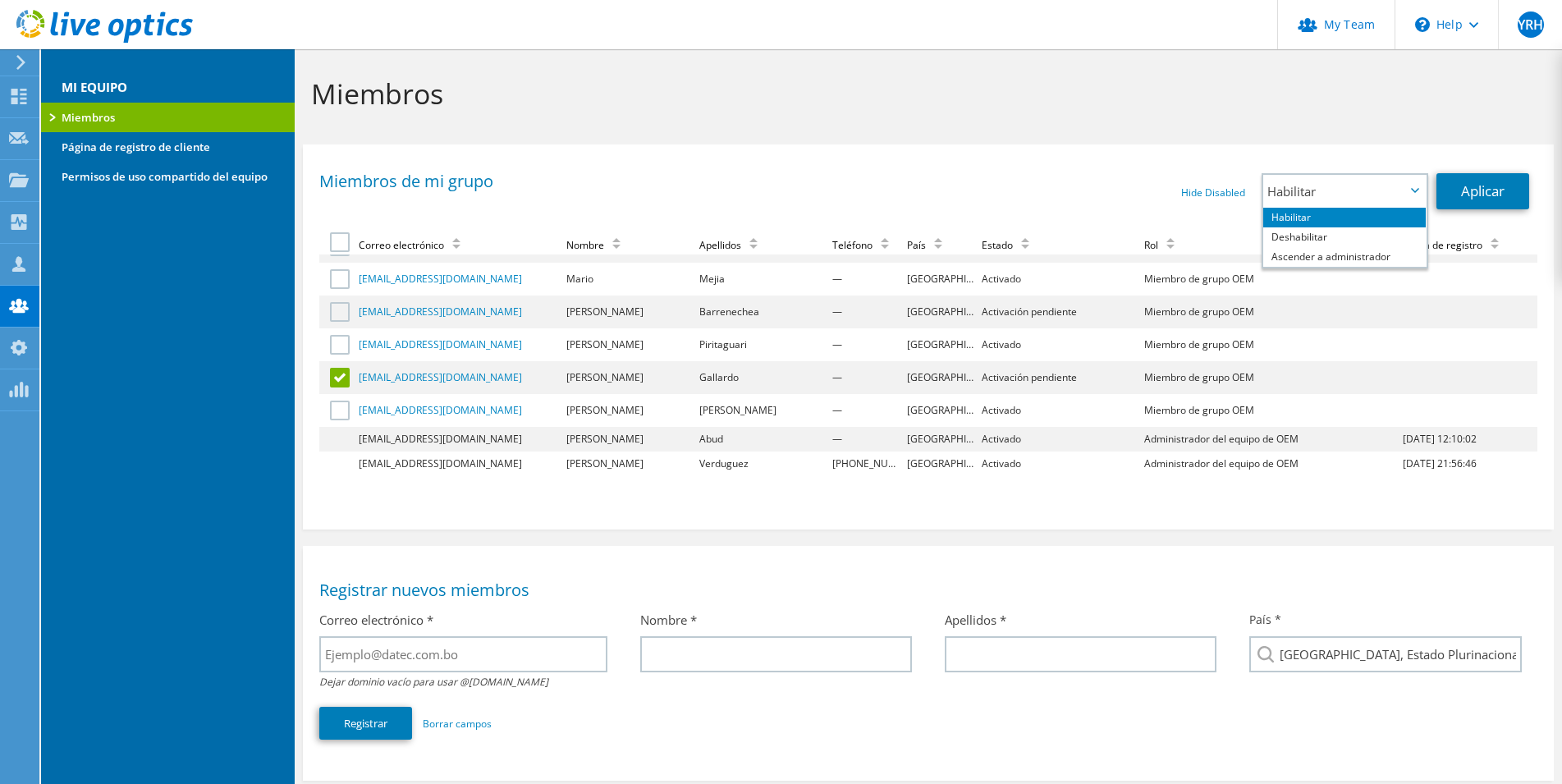
click at [1452, 216] on div "Miembros de mi grupo Hide Disabled Show Disabled Habilitar Deshabilitar Ascende…" at bounding box center [928, 197] width 1218 height 48
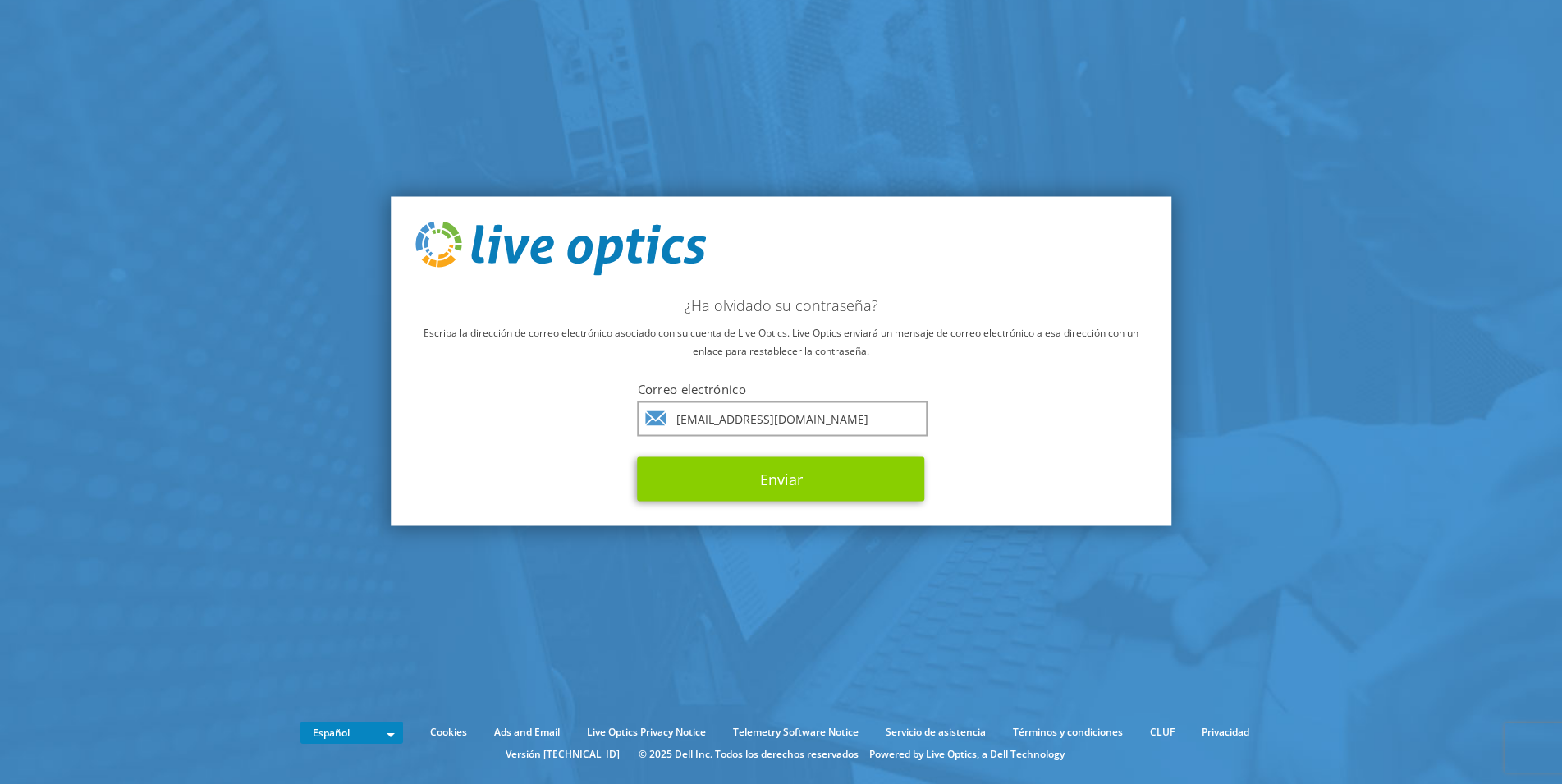
type input "[EMAIL_ADDRESS][DOMAIN_NAME]"
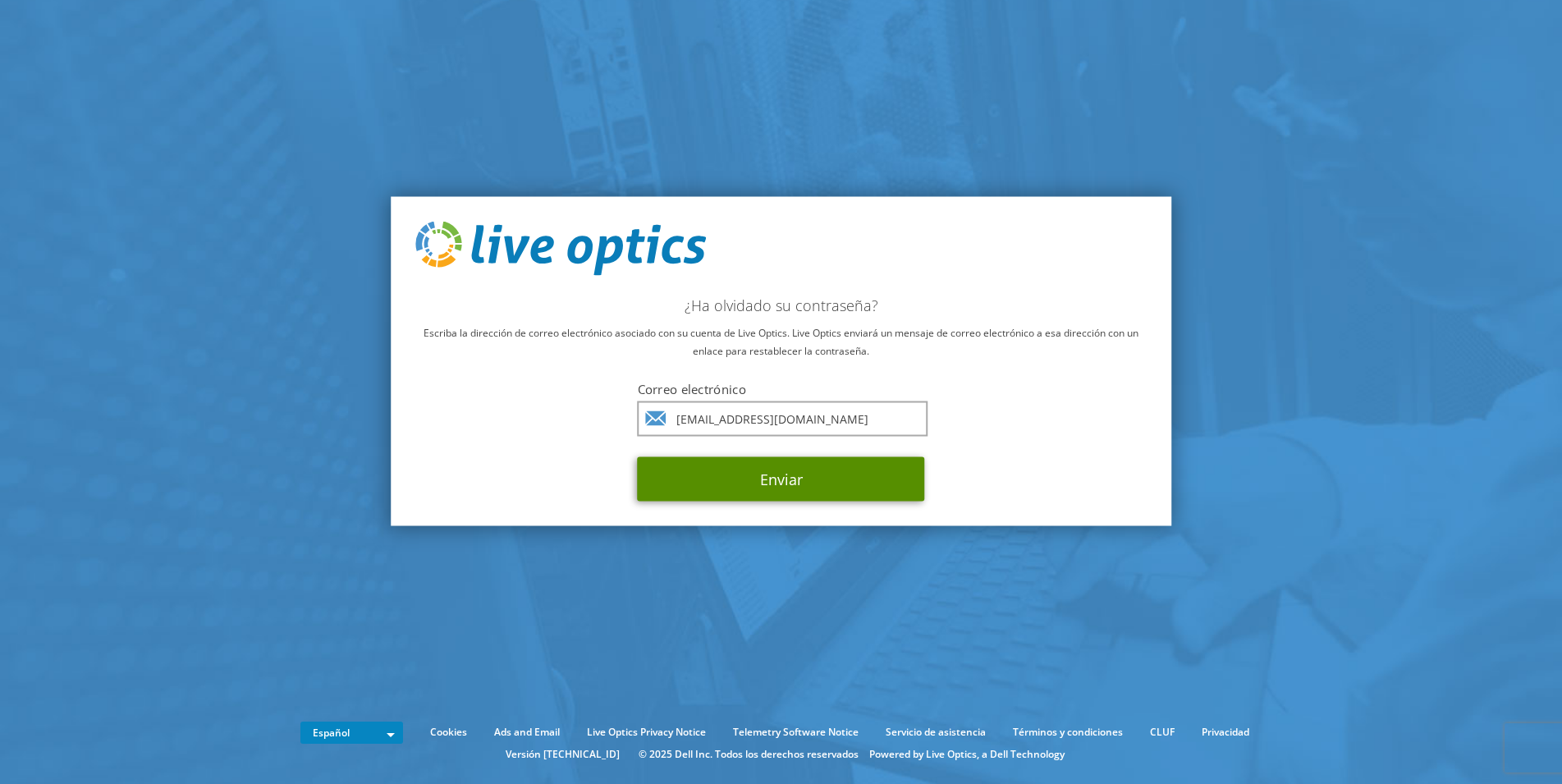
click at [724, 481] on button "Enviar" at bounding box center [781, 479] width 287 height 45
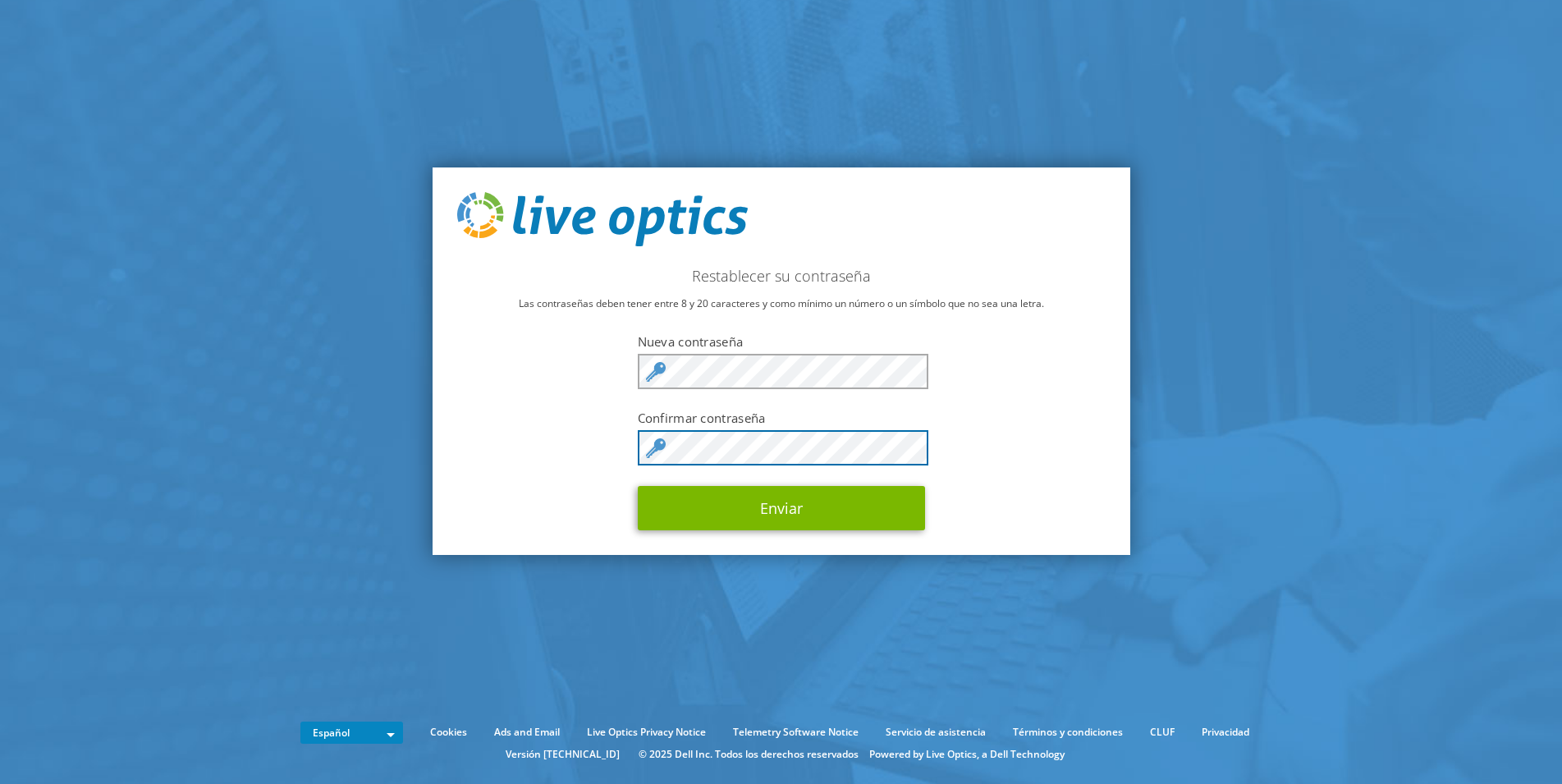
click at [638, 486] on button "Enviar" at bounding box center [781, 508] width 287 height 45
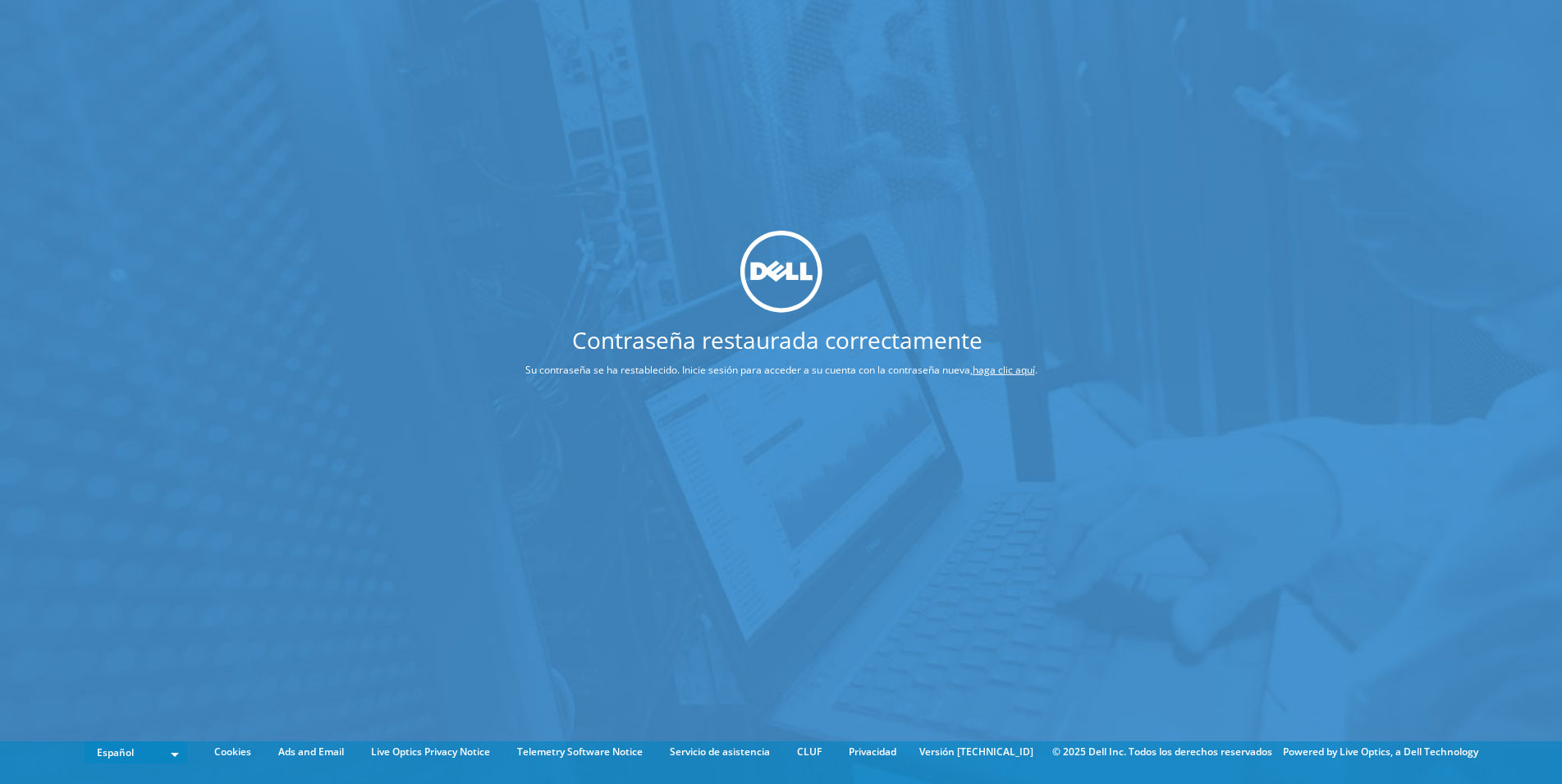
click at [997, 371] on link "haga clic aquí" at bounding box center [1004, 370] width 62 height 14
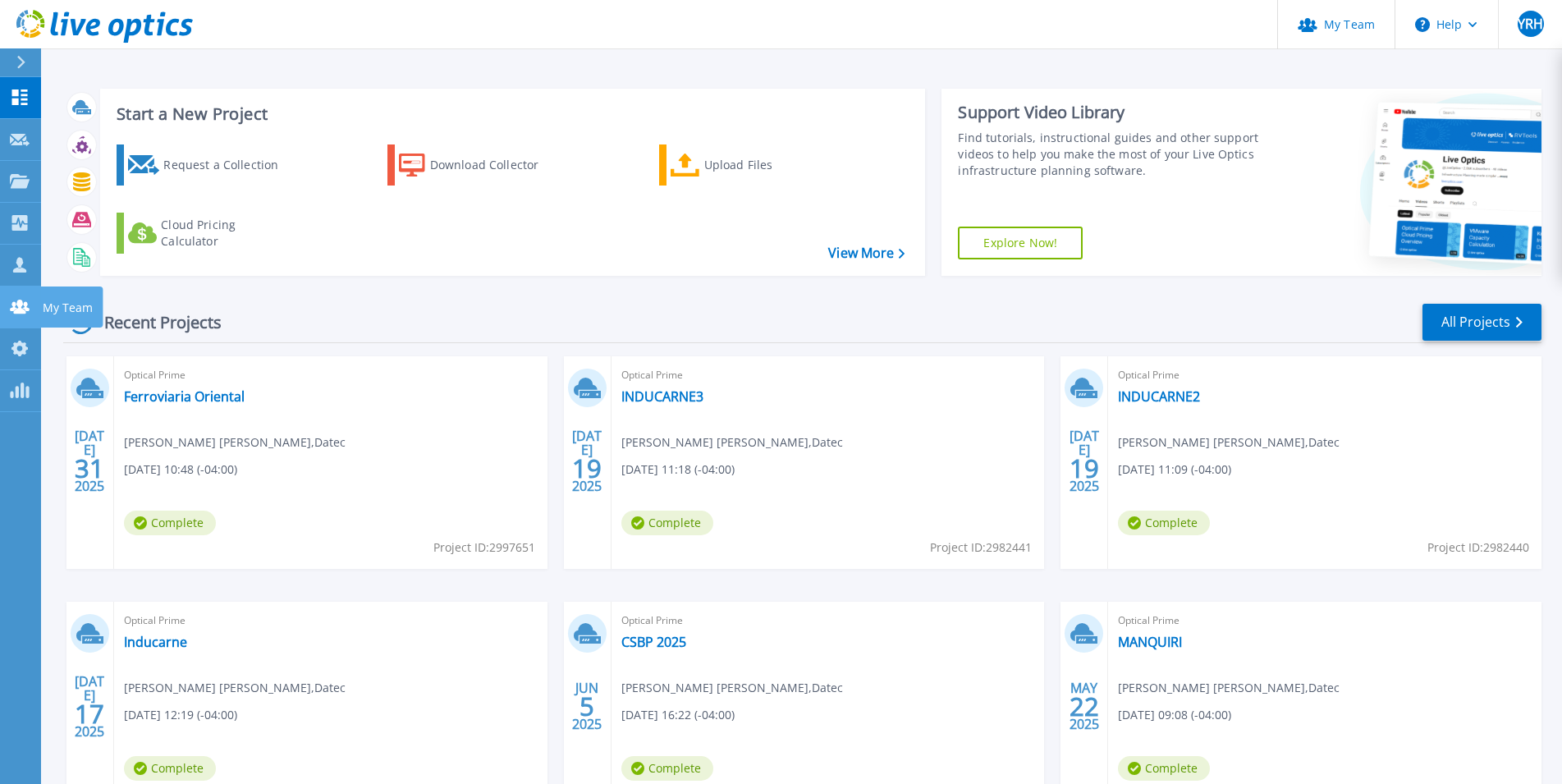
click at [29, 310] on icon at bounding box center [20, 307] width 20 height 14
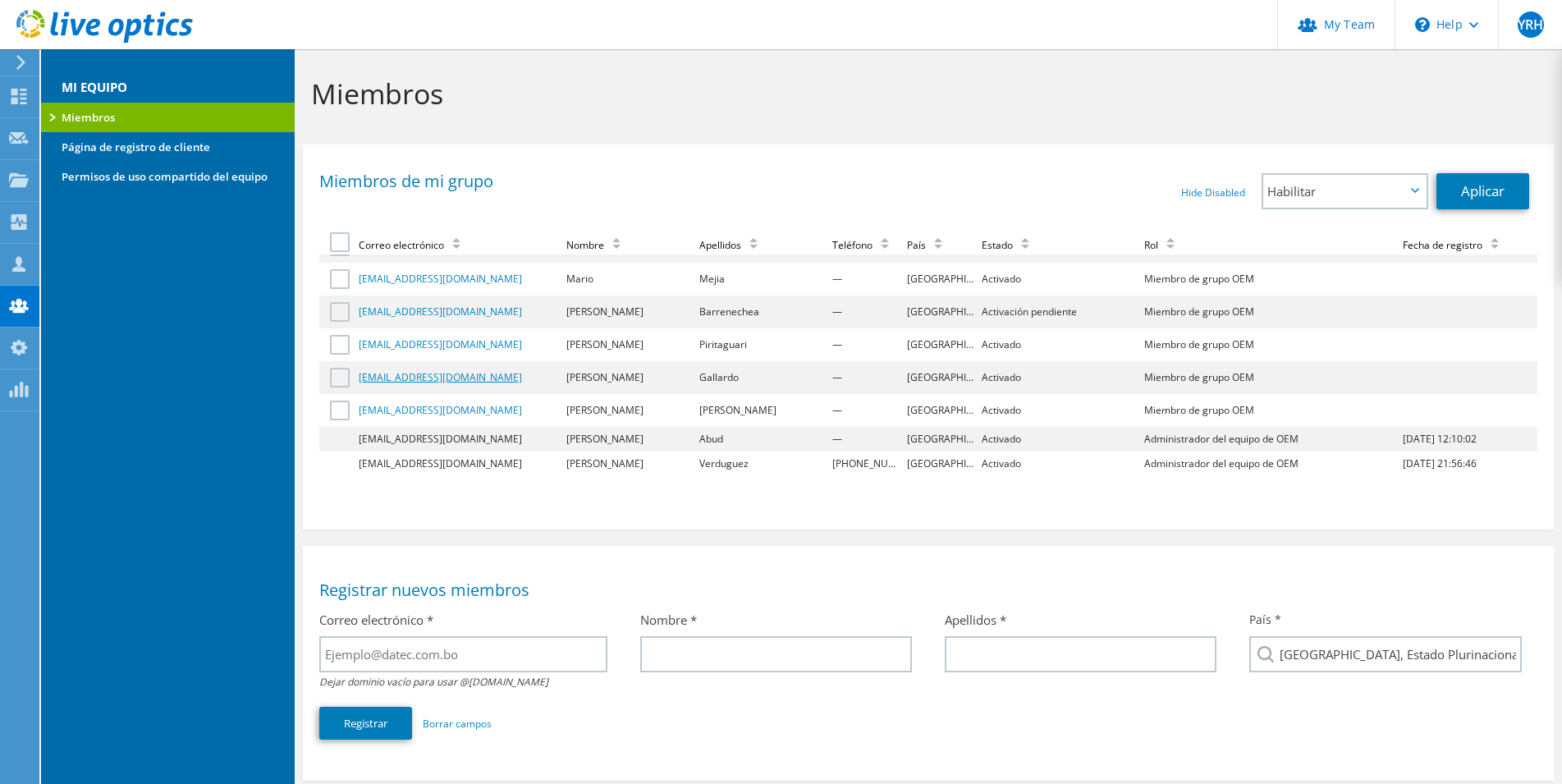
click at [399, 378] on link "[EMAIL_ADDRESS][DOMAIN_NAME]" at bounding box center [440, 377] width 163 height 14
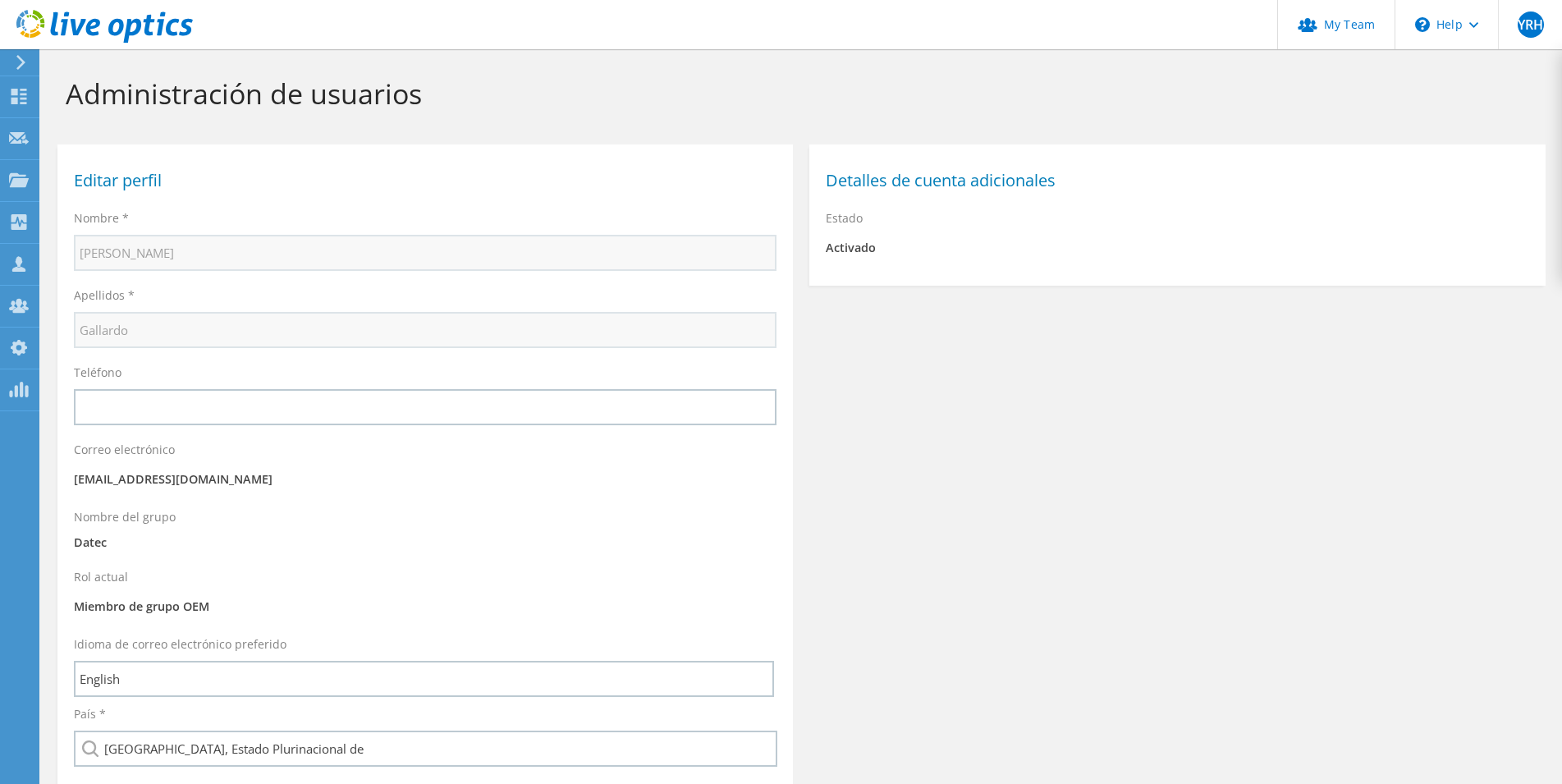
scroll to position [149, 0]
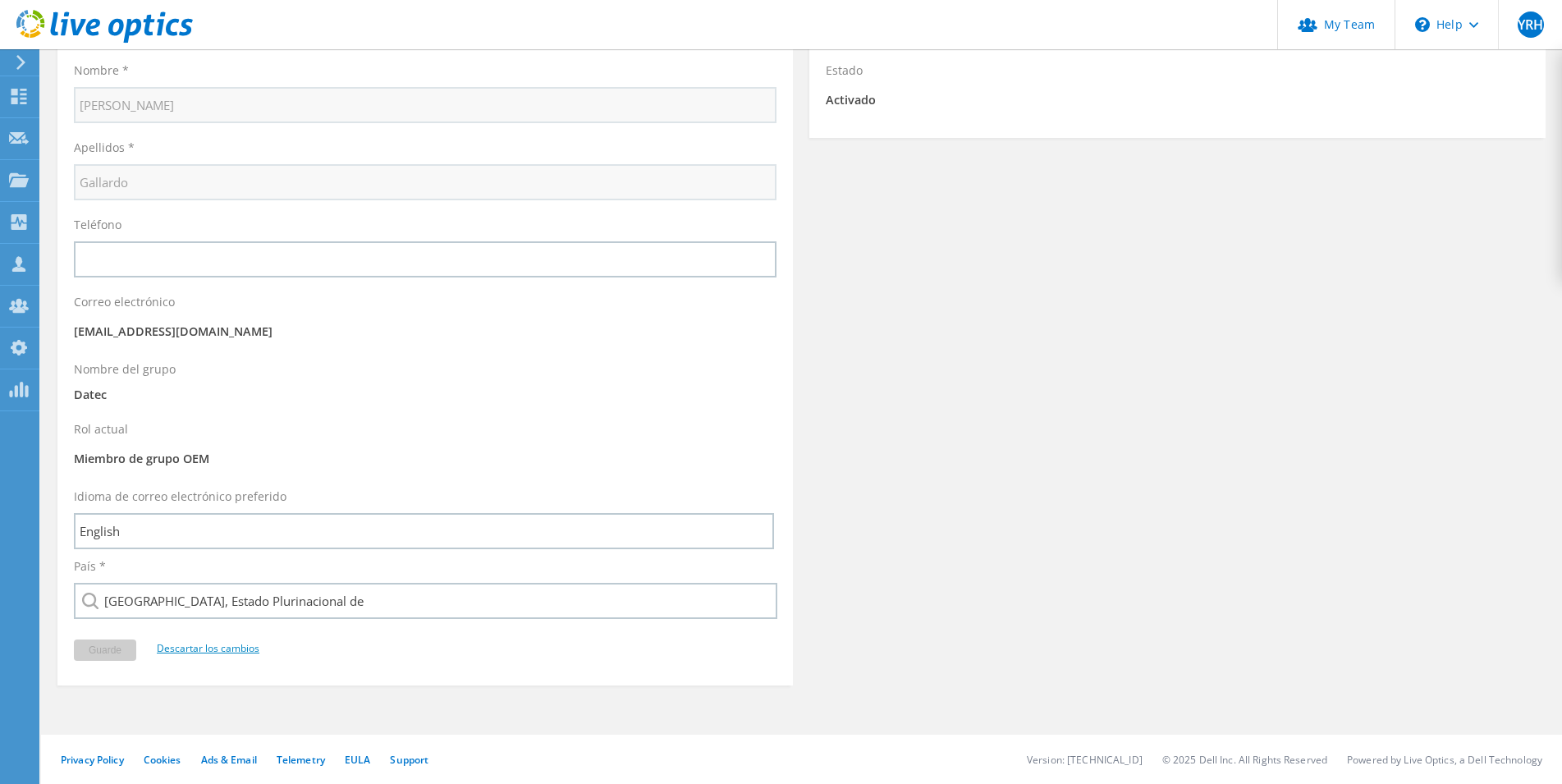
click at [225, 648] on link "Descartar los cambios" at bounding box center [208, 648] width 103 height 14
click at [27, 94] on icon at bounding box center [19, 95] width 20 height 15
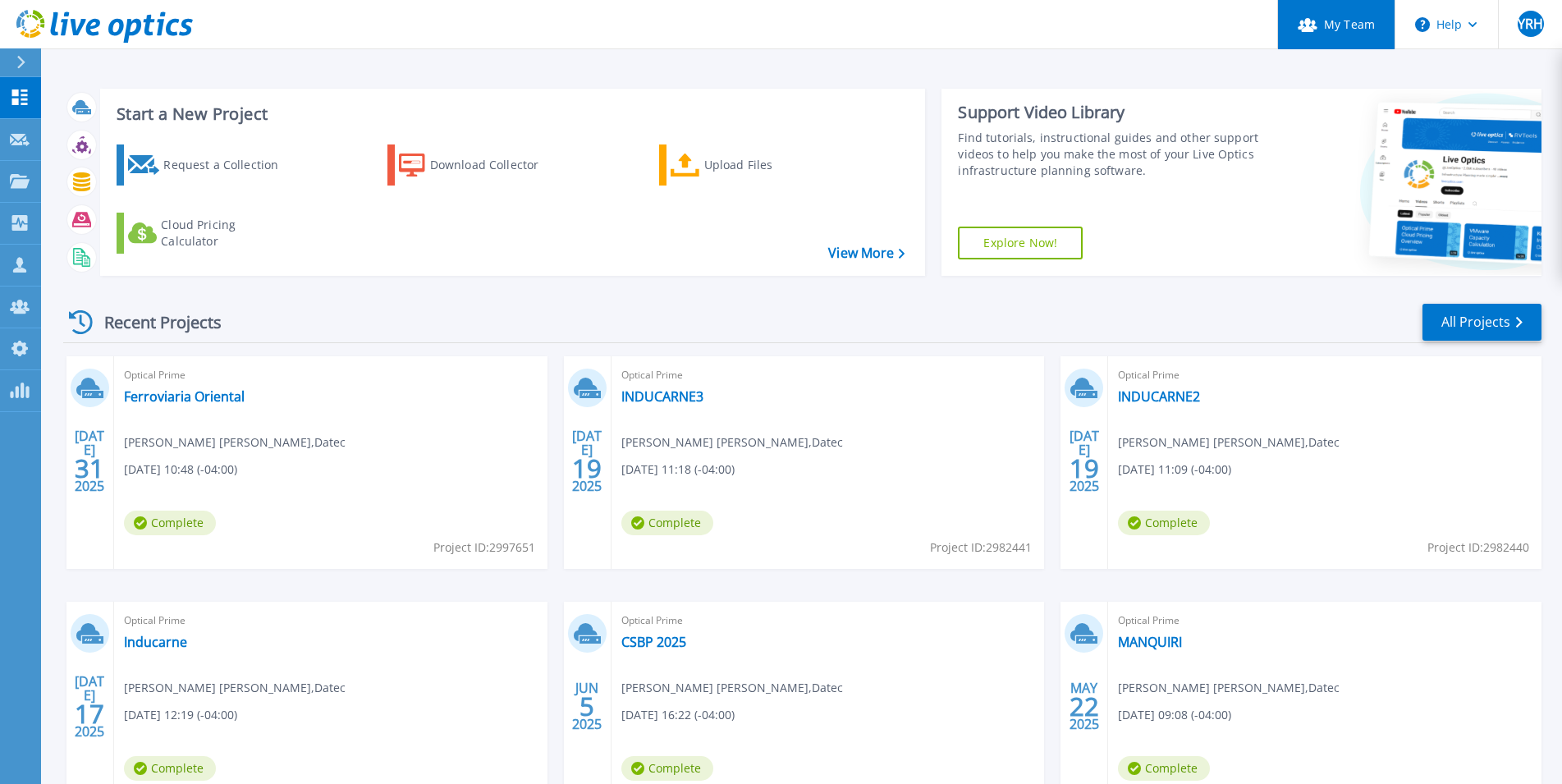
click at [1319, 29] on link "My Team" at bounding box center [1336, 24] width 118 height 49
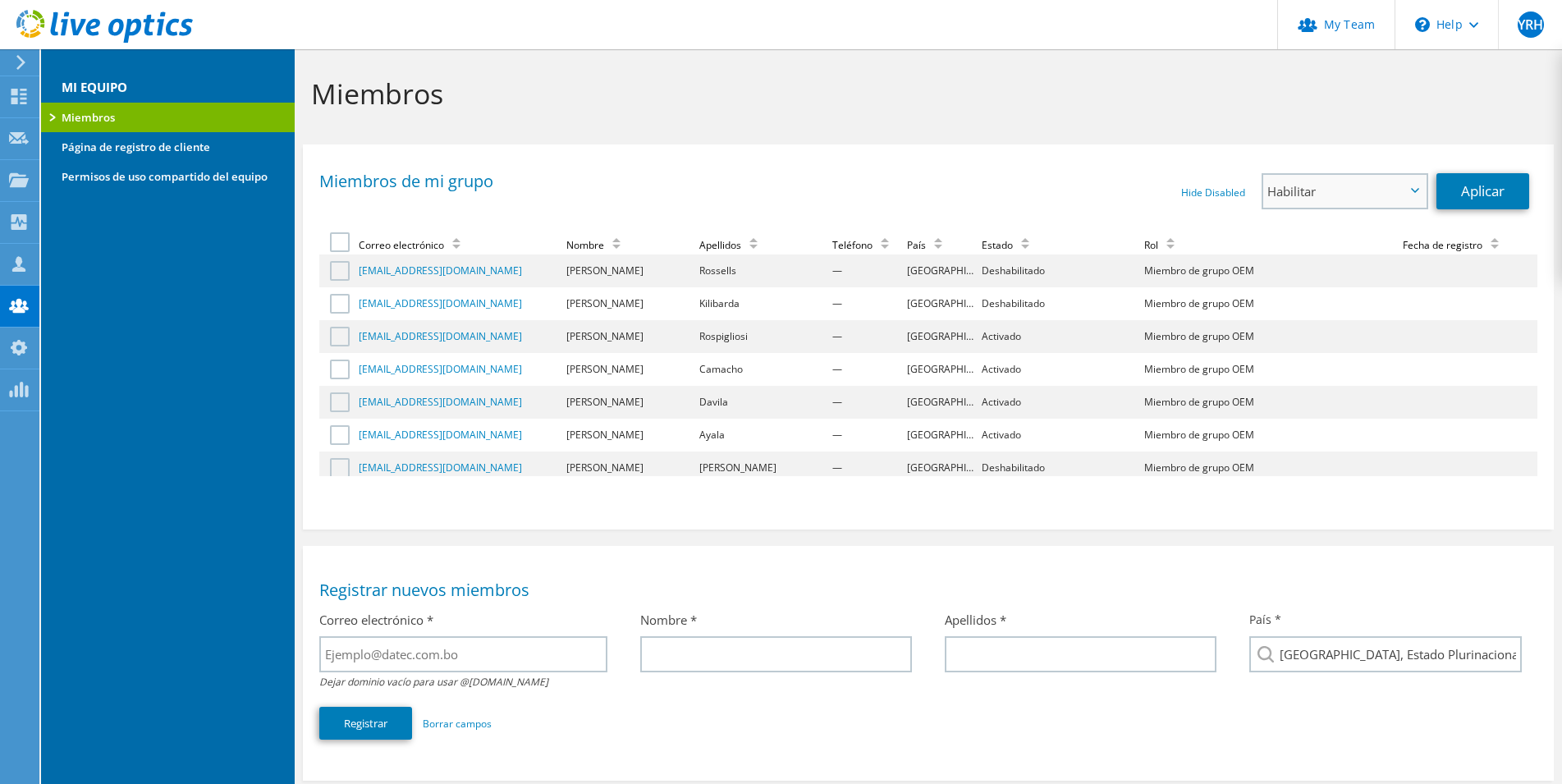
click at [1350, 174] on div "Habilitar Habilitar Deshabilitar Ascender a administrador" at bounding box center [1344, 191] width 167 height 36
click at [1353, 177] on span "Habilitar" at bounding box center [1344, 191] width 162 height 33
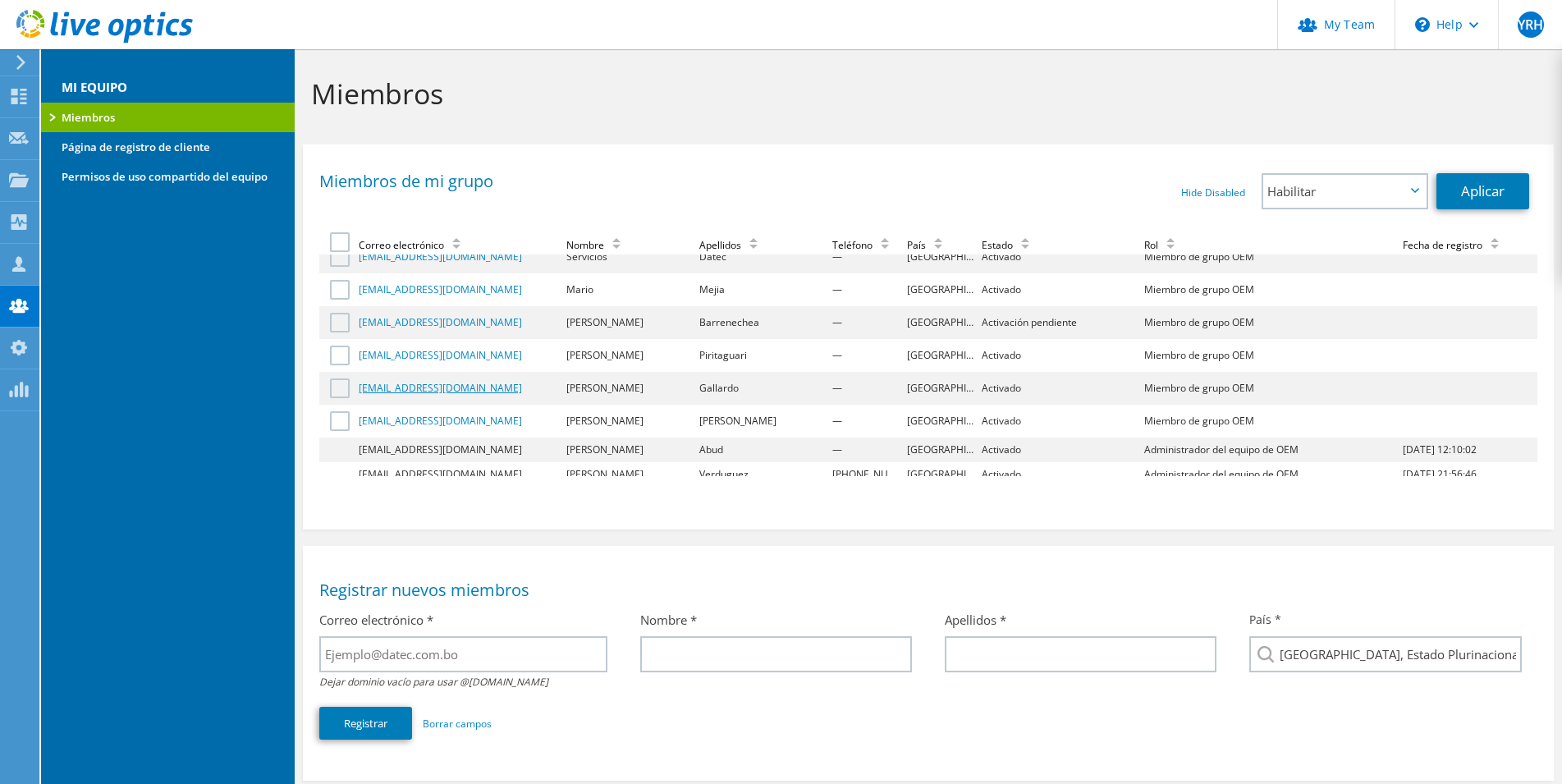
scroll to position [287, 0]
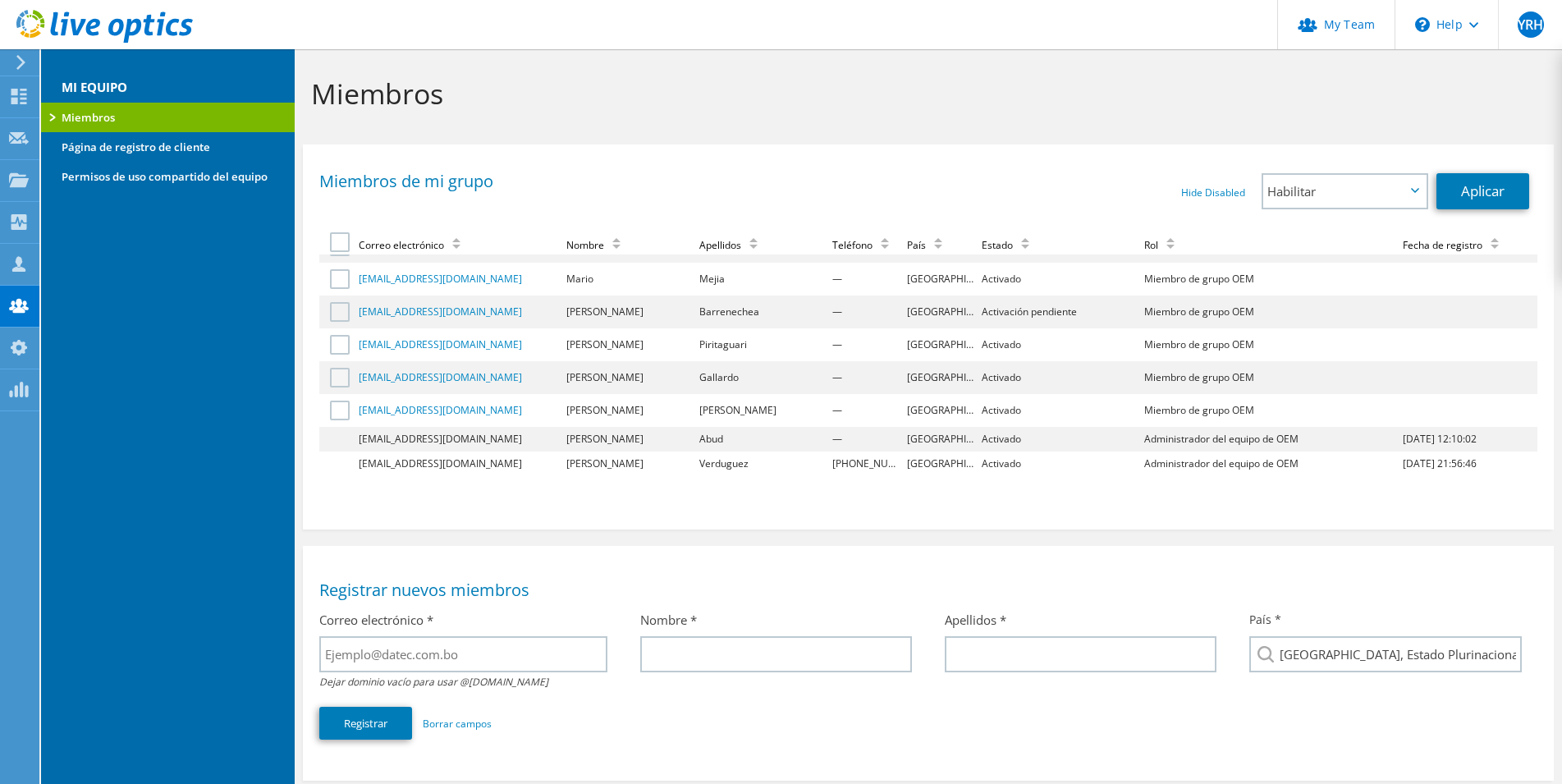
click at [335, 379] on label at bounding box center [342, 377] width 24 height 20
click at [0, 0] on input "checkbox" at bounding box center [0, 0] width 0 height 0
click at [17, 260] on use at bounding box center [19, 263] width 13 height 15
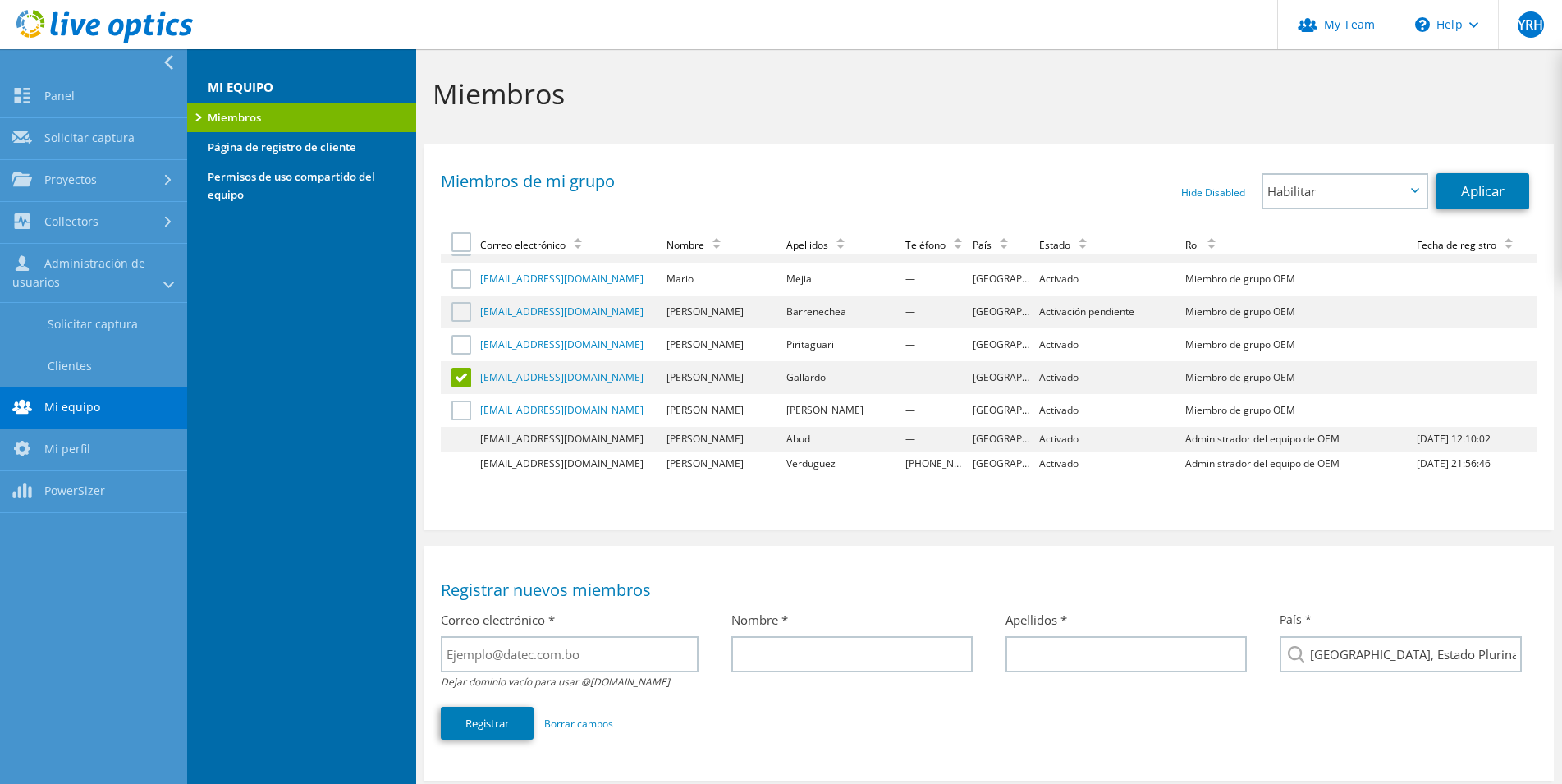
click at [60, 409] on link "Mi equipo" at bounding box center [94, 408] width 187 height 42
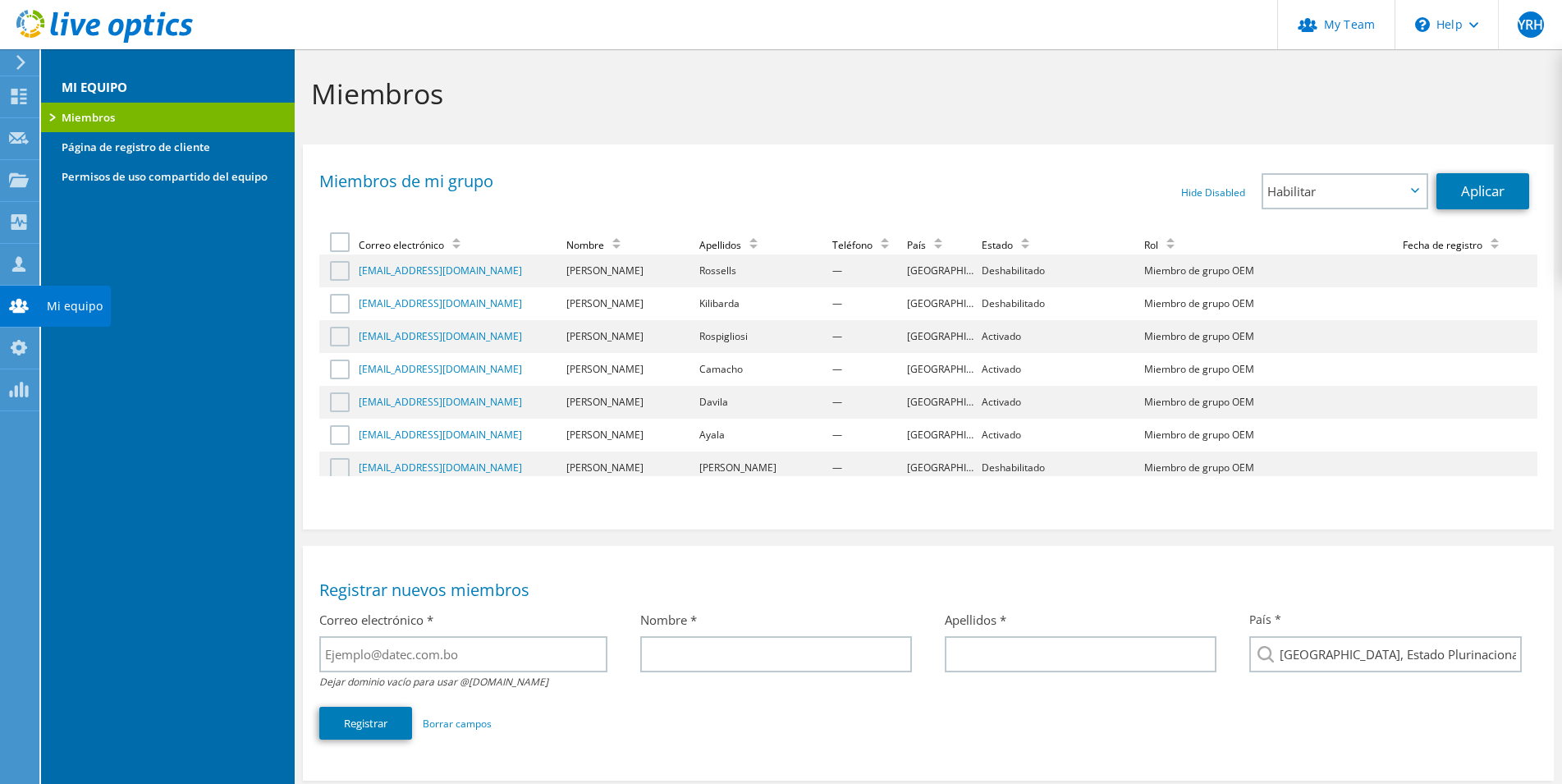
click at [12, 303] on use at bounding box center [19, 305] width 20 height 14
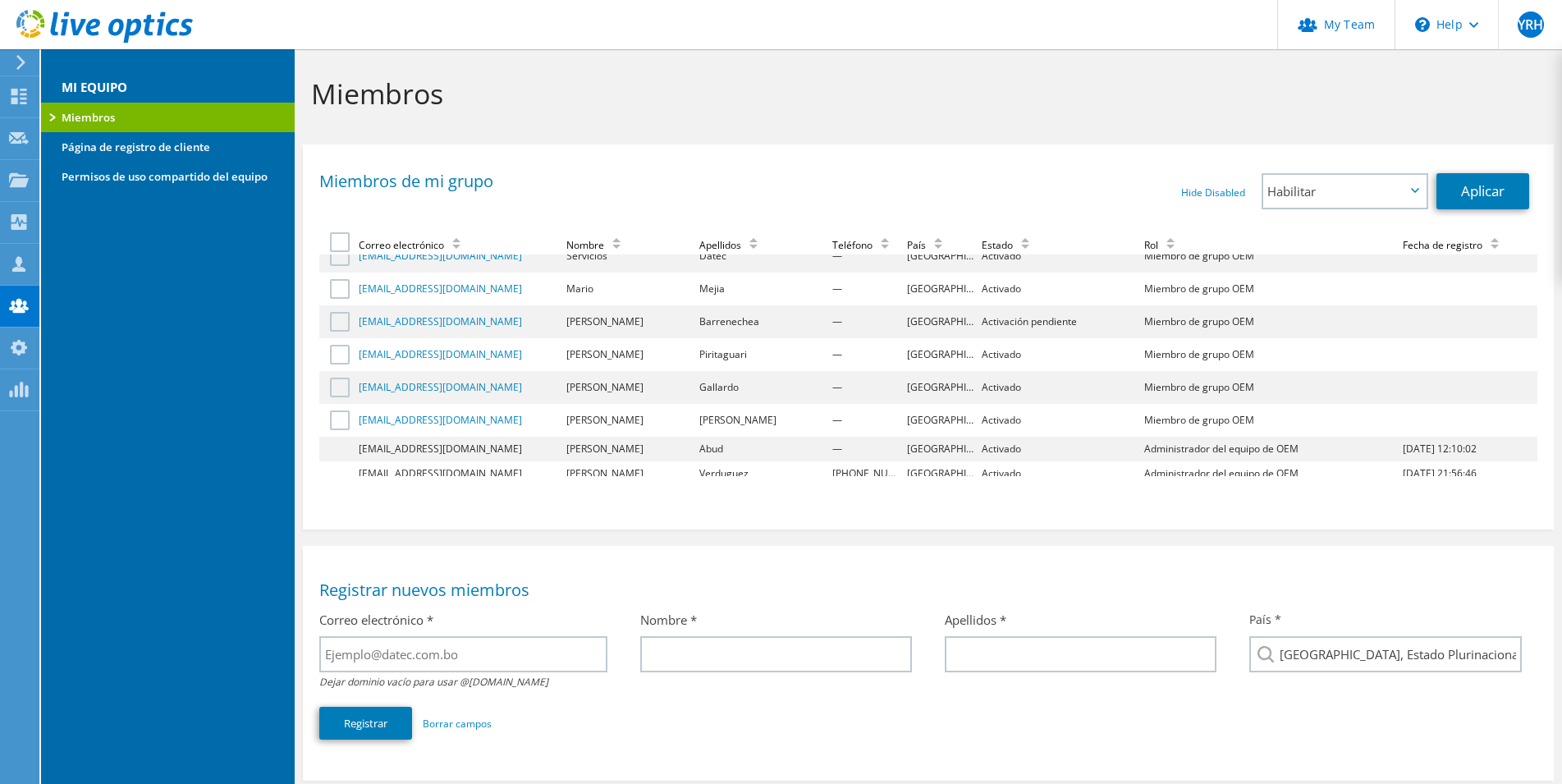
scroll to position [287, 0]
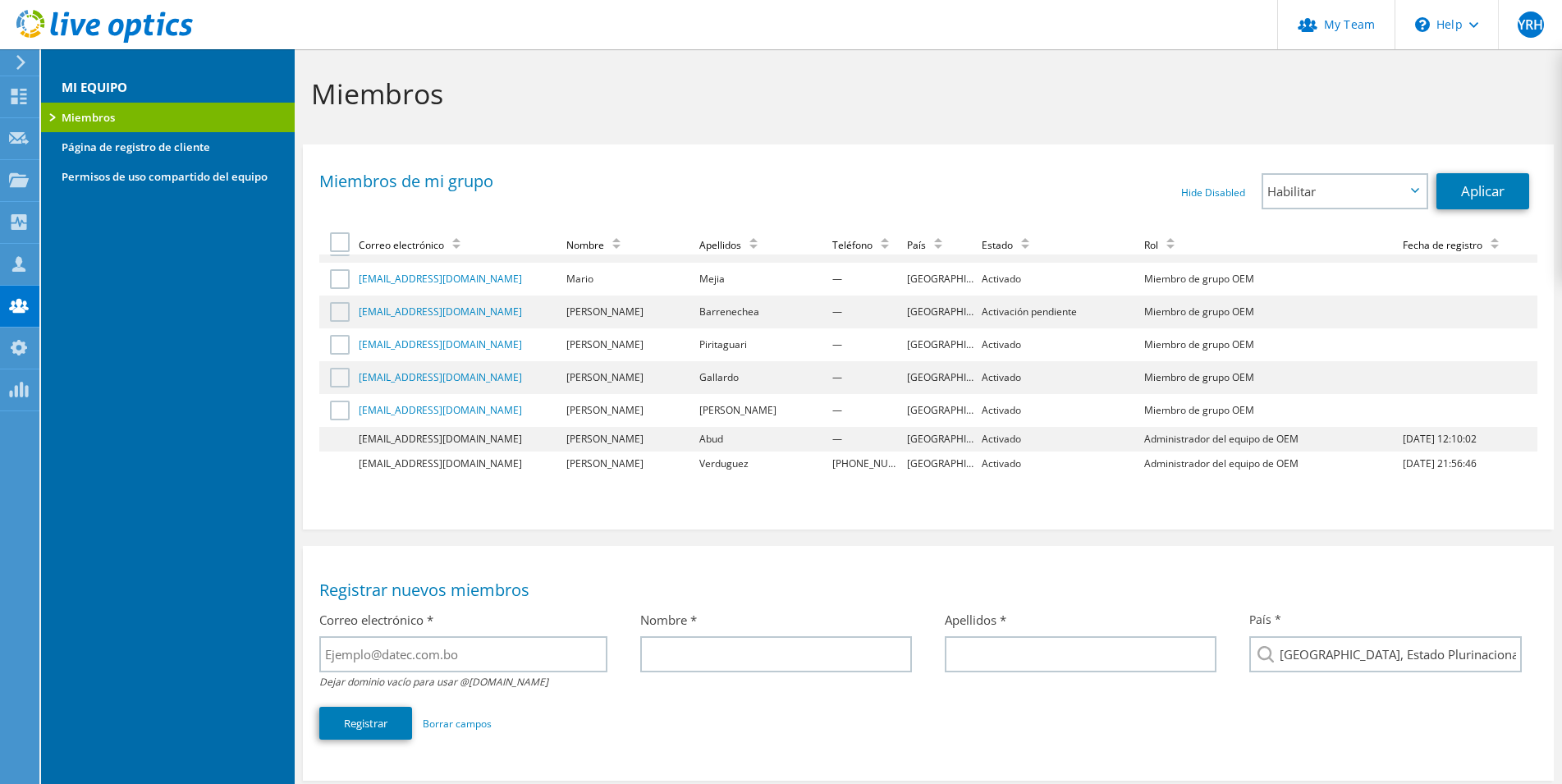
click at [339, 375] on label at bounding box center [342, 377] width 24 height 20
click at [0, 0] on input "checkbox" at bounding box center [0, 0] width 0 height 0
click at [1409, 190] on span "Habilitar" at bounding box center [1344, 191] width 162 height 33
click at [1318, 235] on li "Deshabilitar" at bounding box center [1344, 237] width 162 height 20
click at [1467, 196] on link "Aplicar" at bounding box center [1483, 191] width 93 height 36
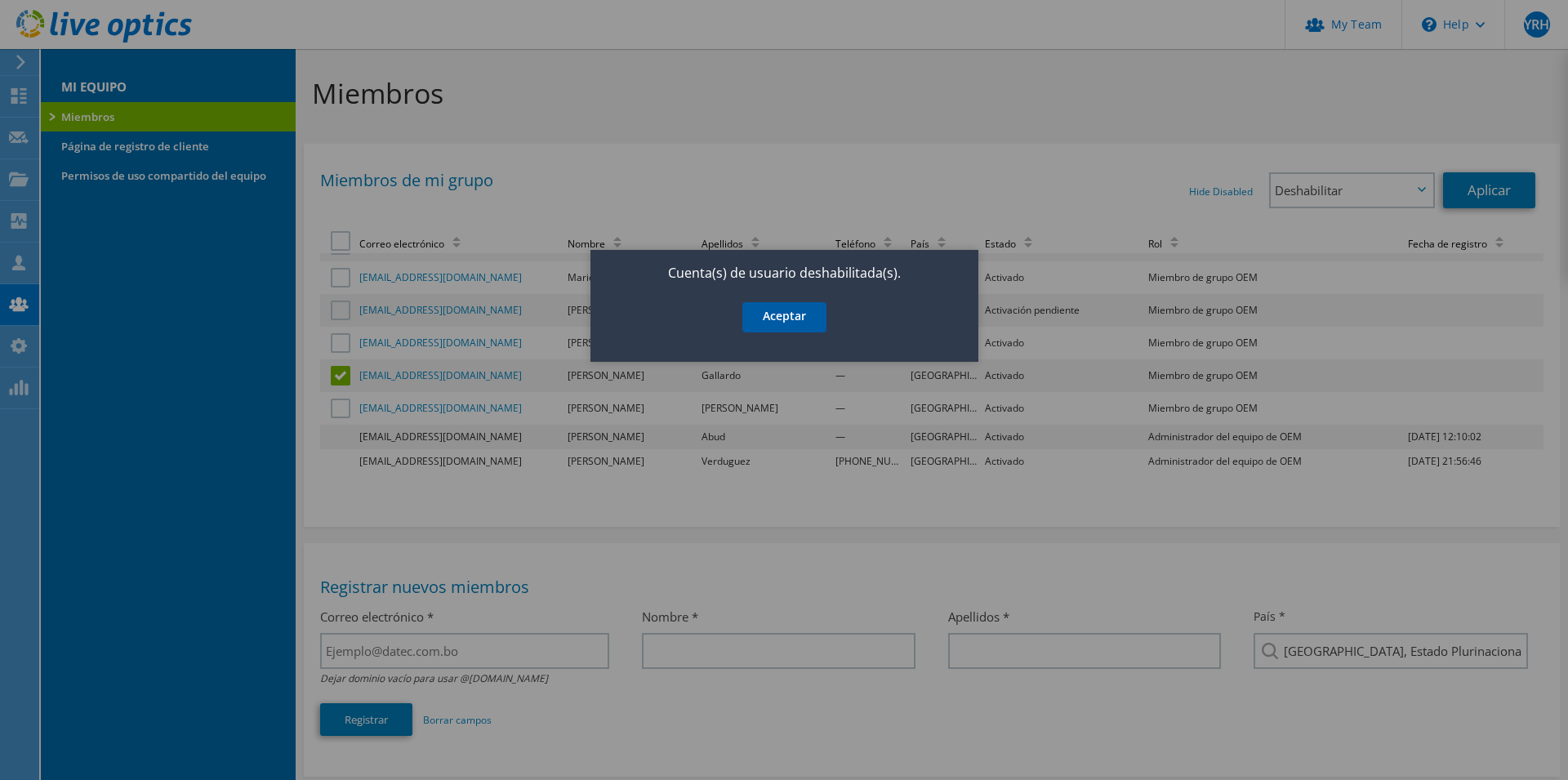
click at [813, 316] on link "Aceptar" at bounding box center [784, 317] width 84 height 30
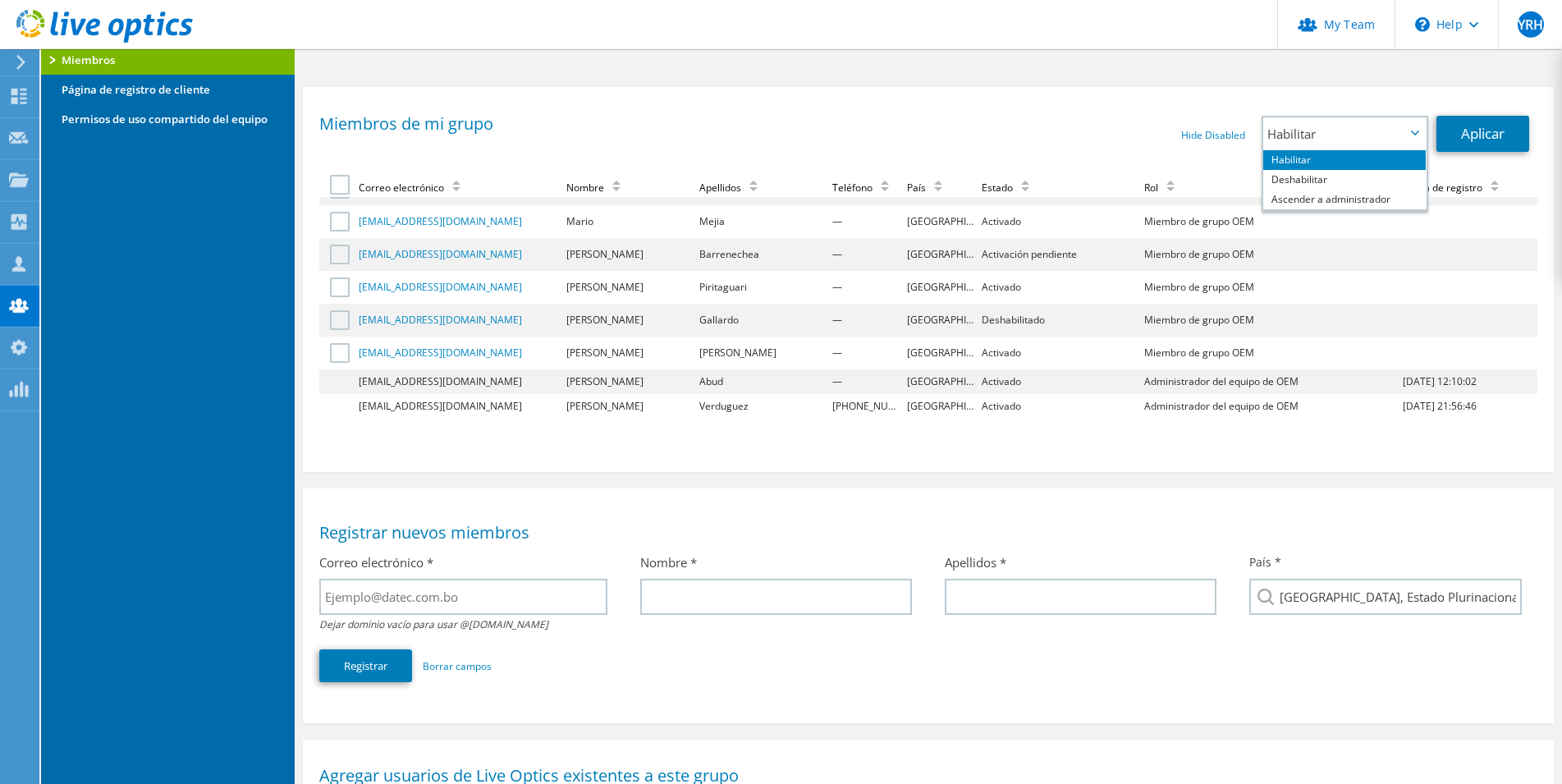
scroll to position [84, 0]
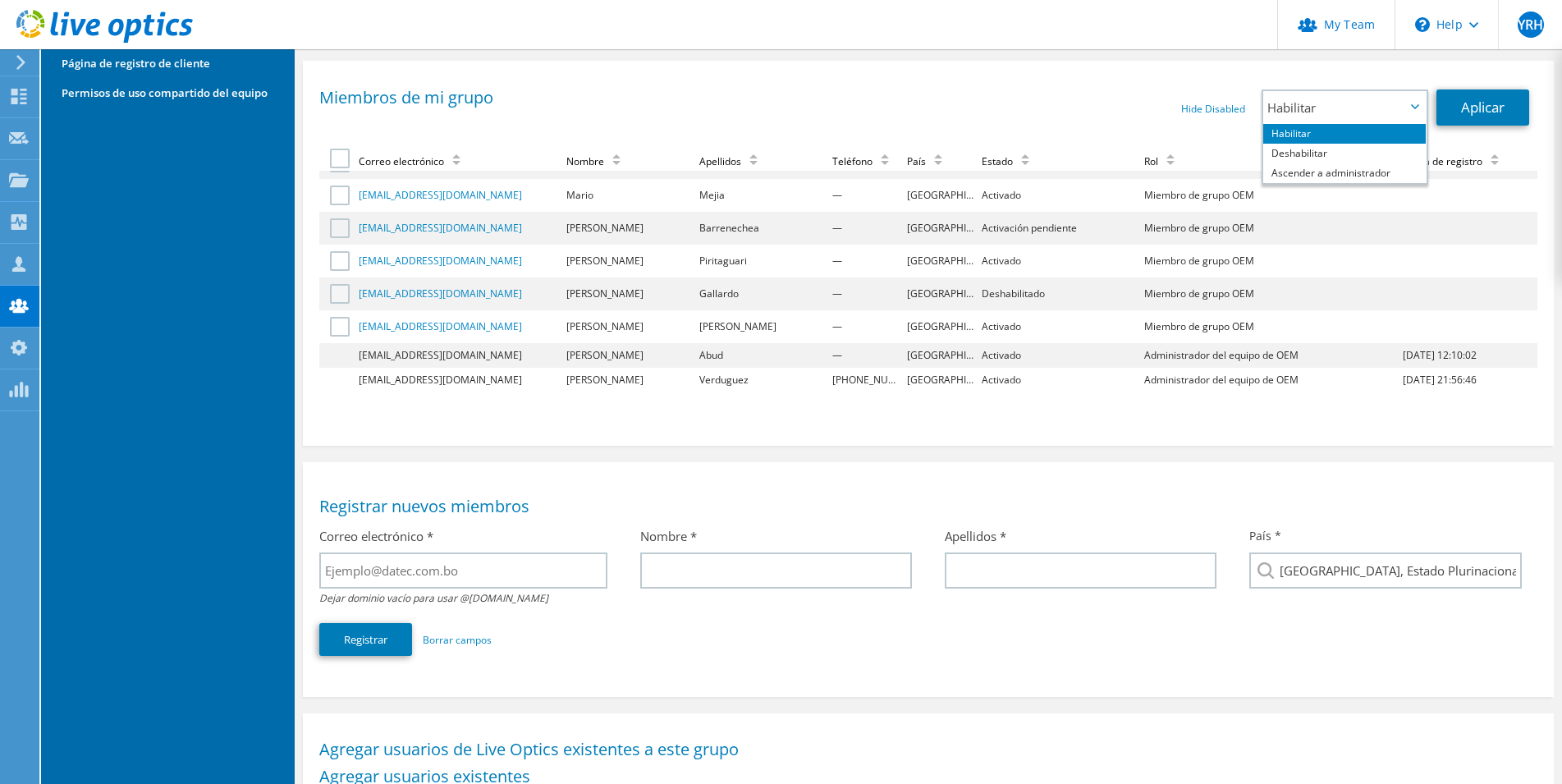
click at [335, 293] on label at bounding box center [342, 293] width 24 height 20
click at [0, 0] on input "checkbox" at bounding box center [0, 0] width 0 height 0
click at [1340, 102] on span "Habilitar" at bounding box center [1336, 107] width 138 height 20
click at [1319, 134] on li "Habilitar" at bounding box center [1344, 134] width 162 height 20
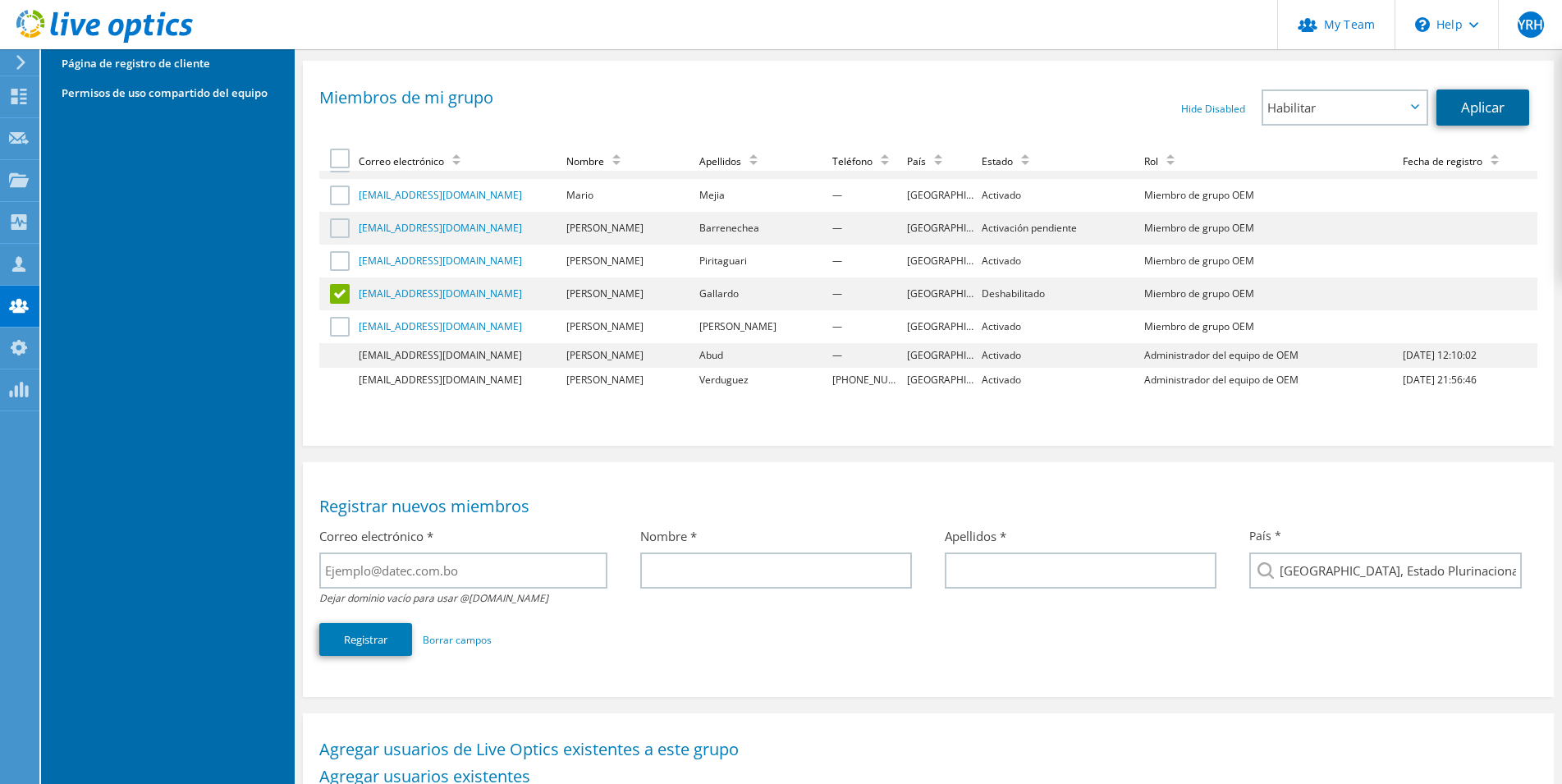
click at [1488, 91] on link "Aplicar" at bounding box center [1483, 107] width 93 height 36
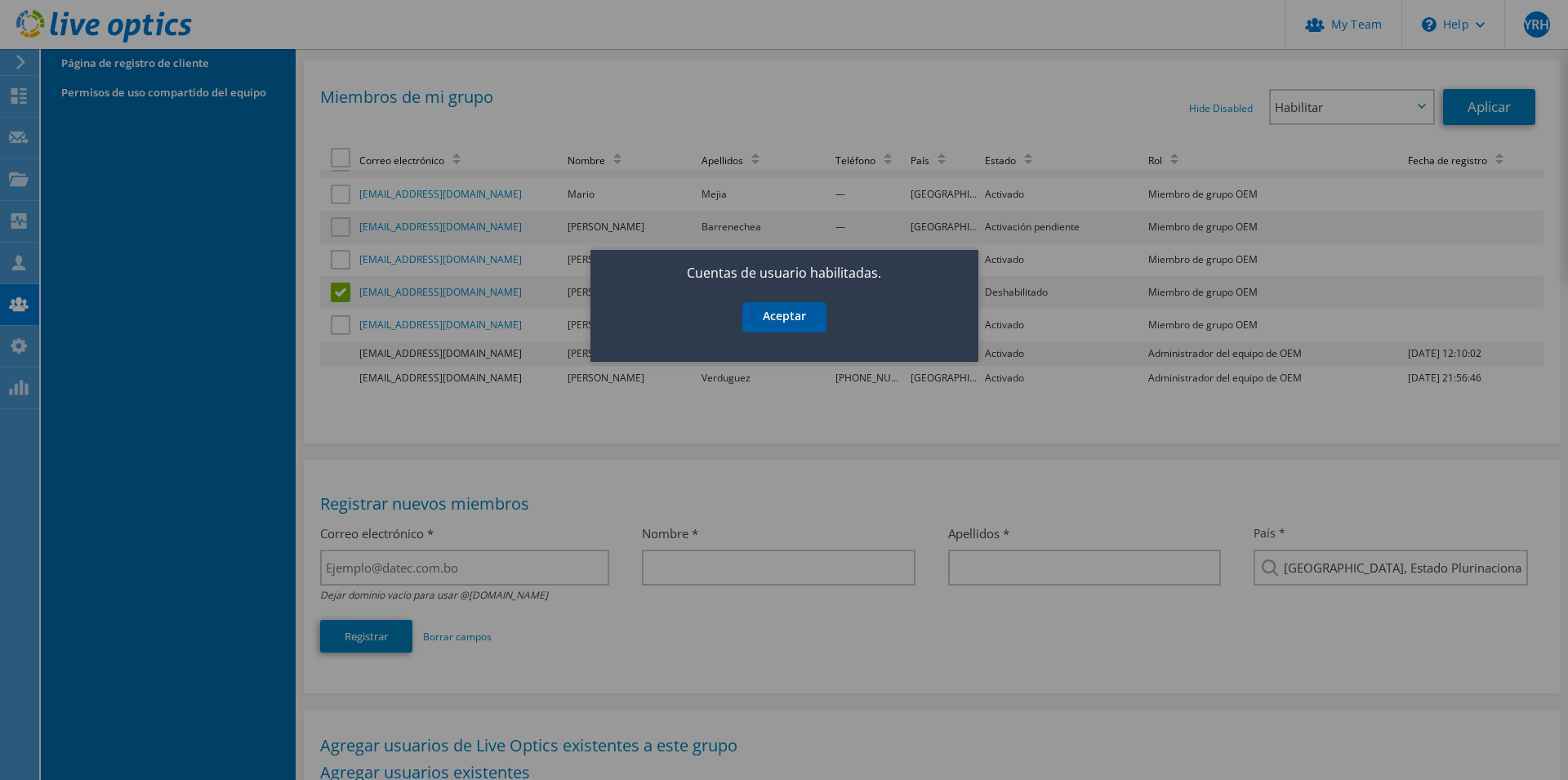
click at [793, 318] on link "Aceptar" at bounding box center [784, 317] width 84 height 30
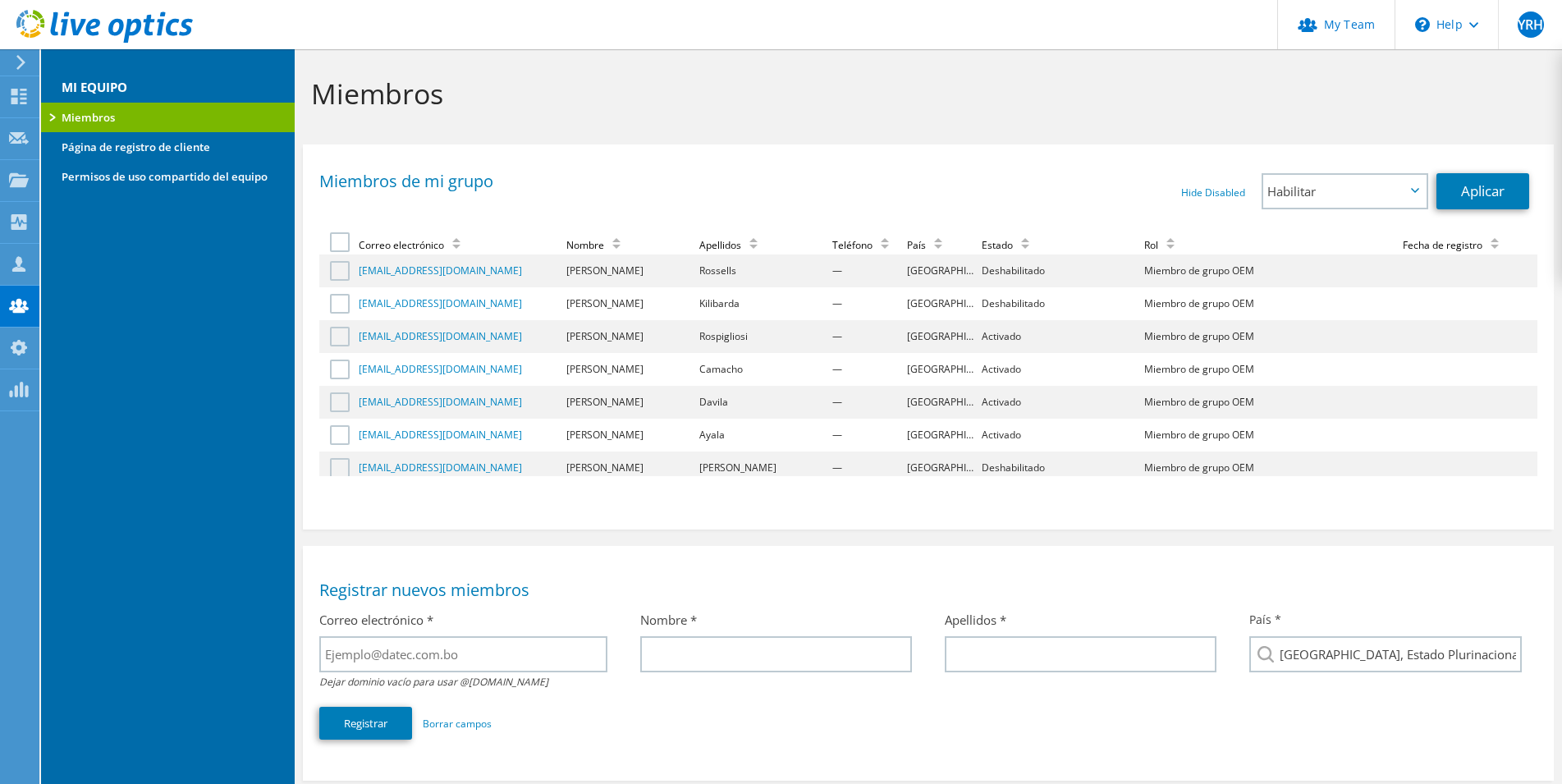
scroll to position [287, 0]
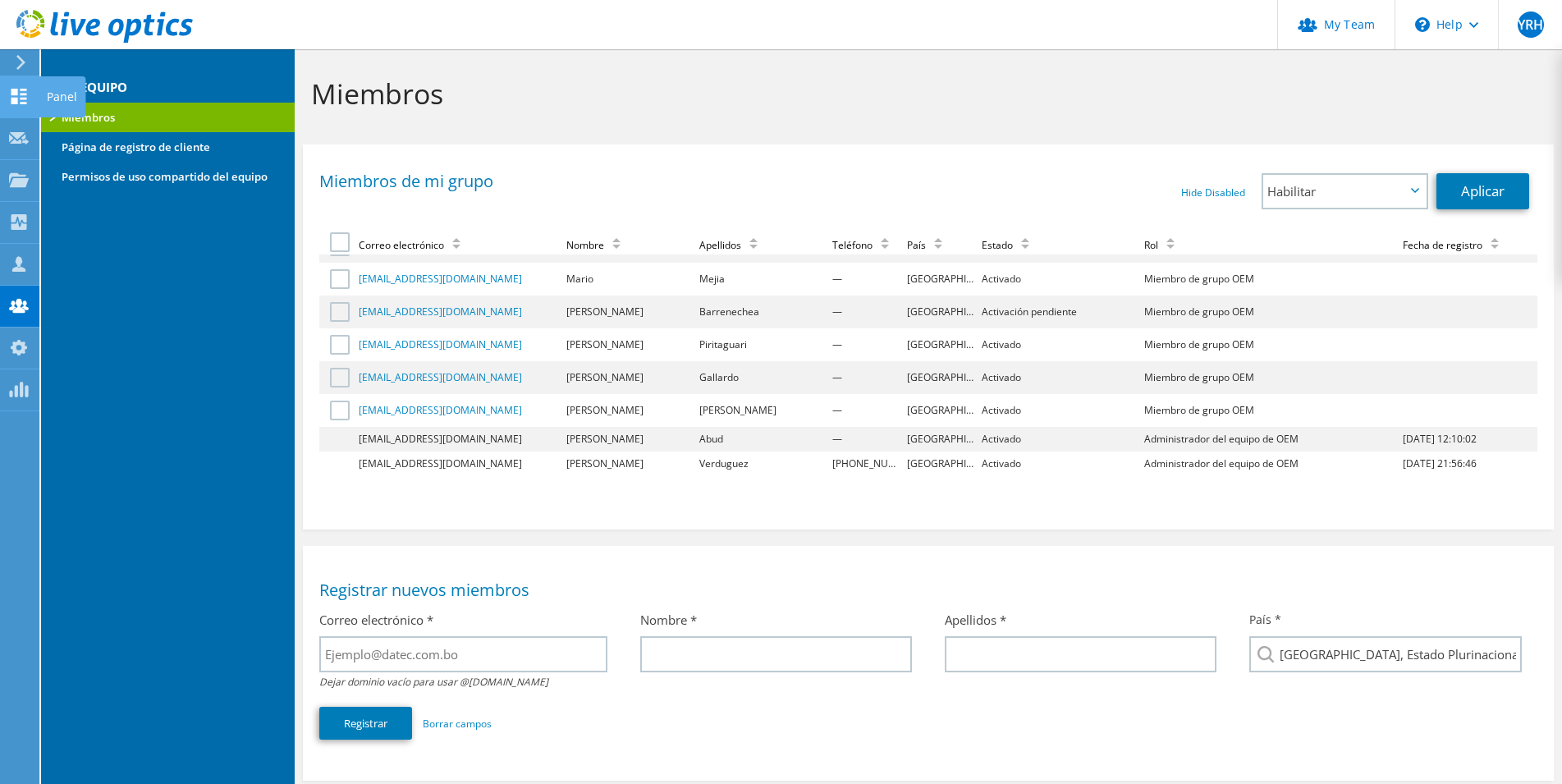
click at [21, 91] on use at bounding box center [19, 95] width 15 height 15
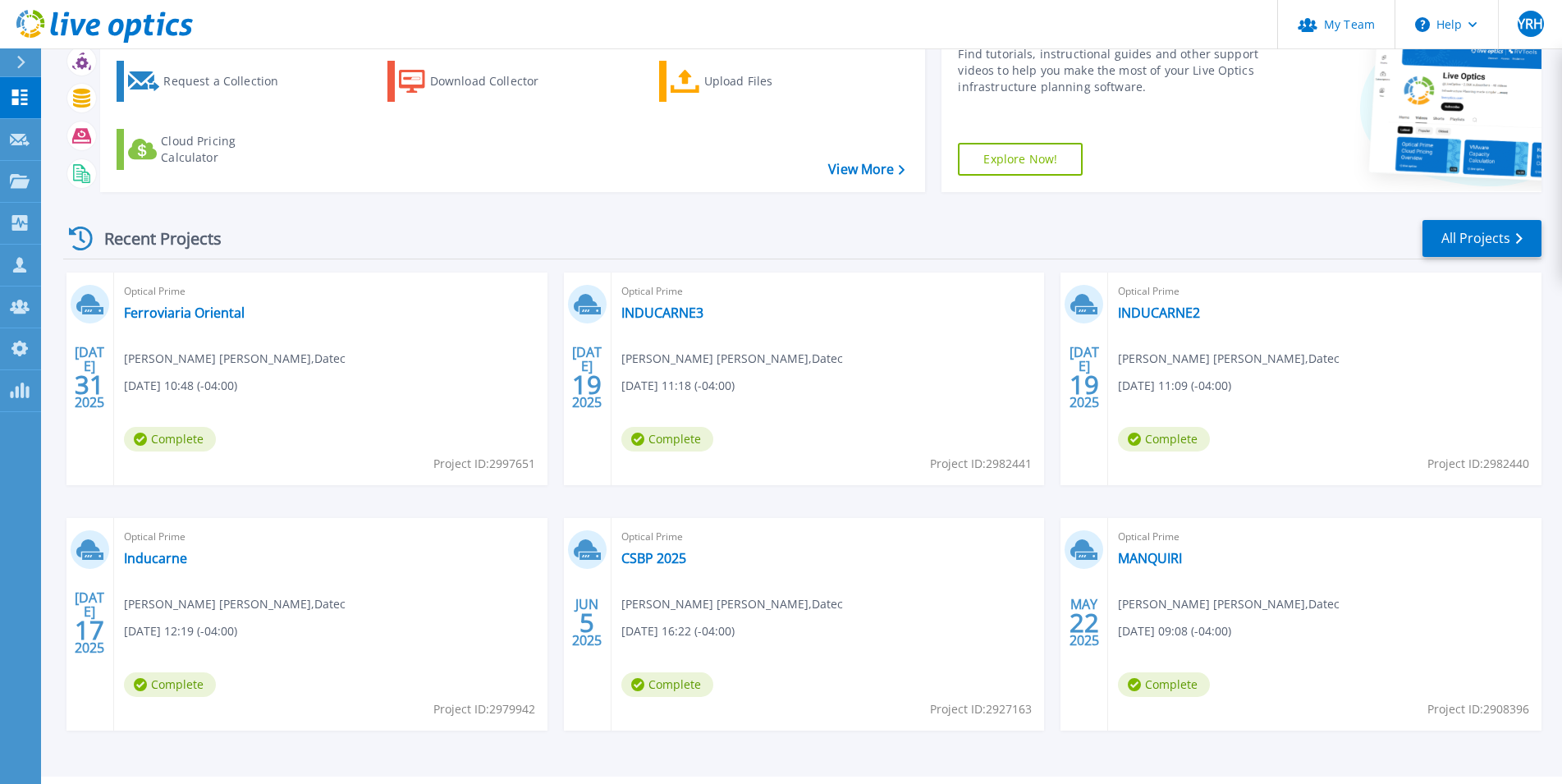
scroll to position [126, 0]
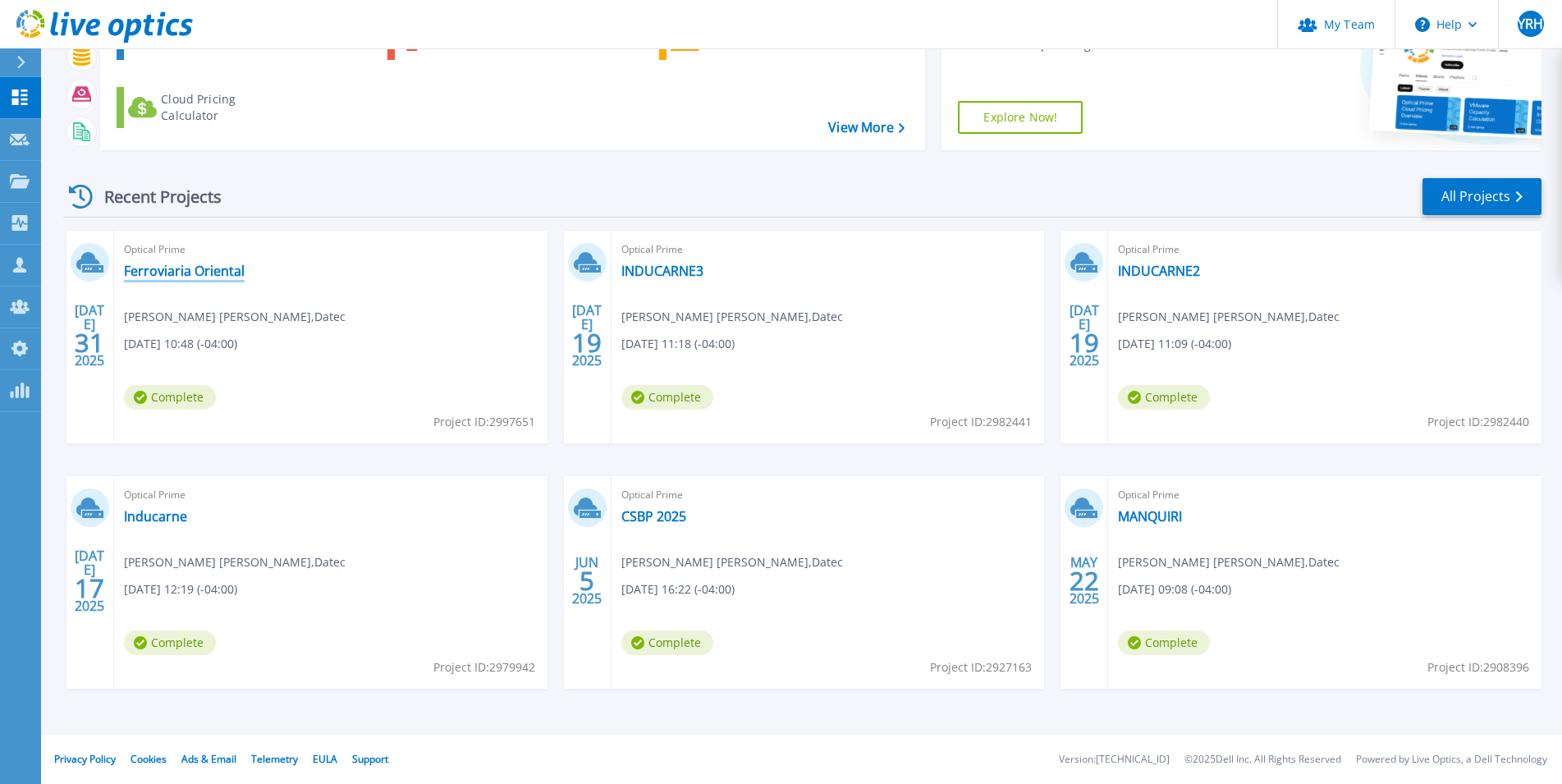
click at [218, 272] on link "Ferroviaria Oriental" at bounding box center [184, 270] width 120 height 16
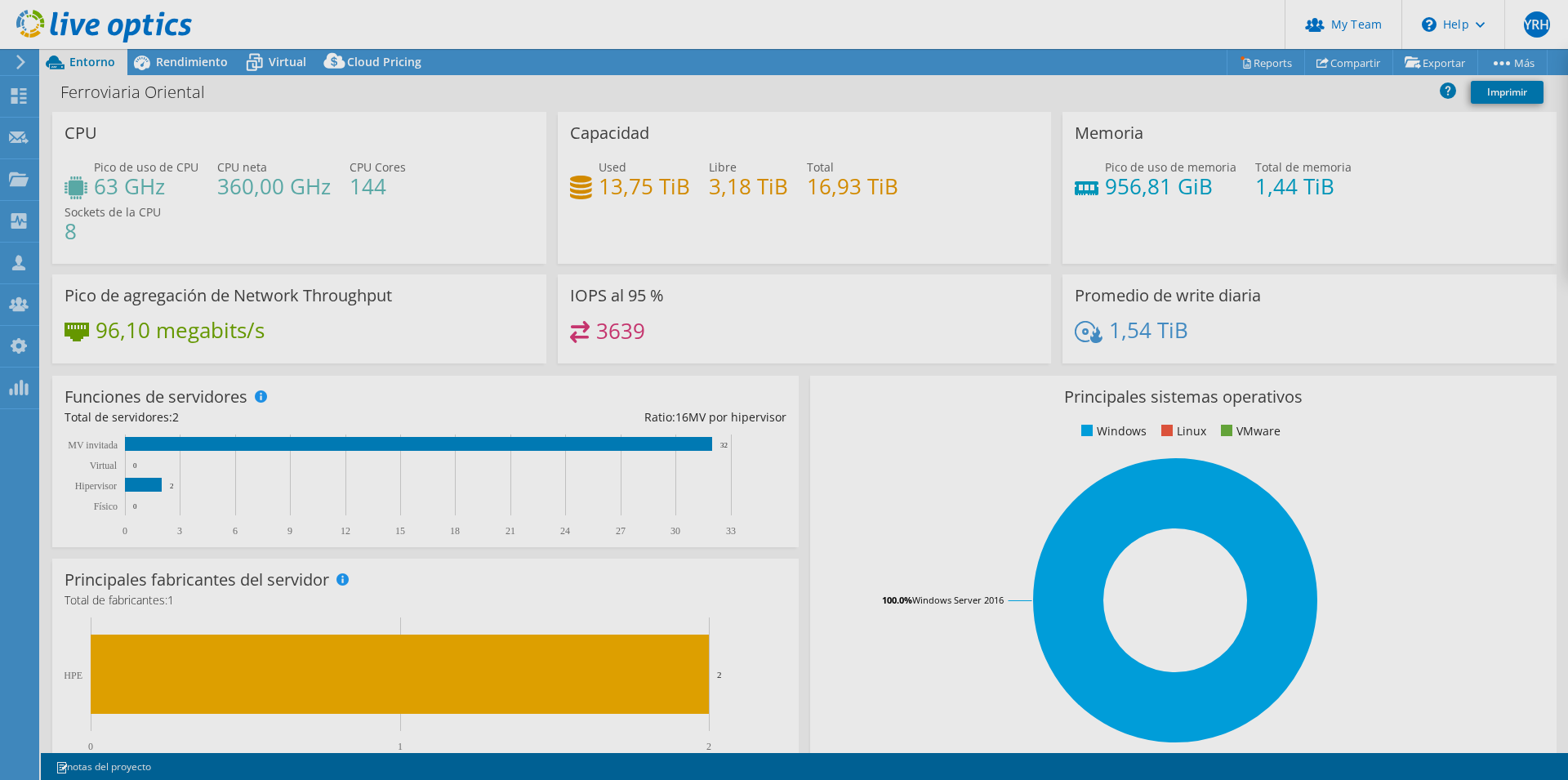
select select "USD"
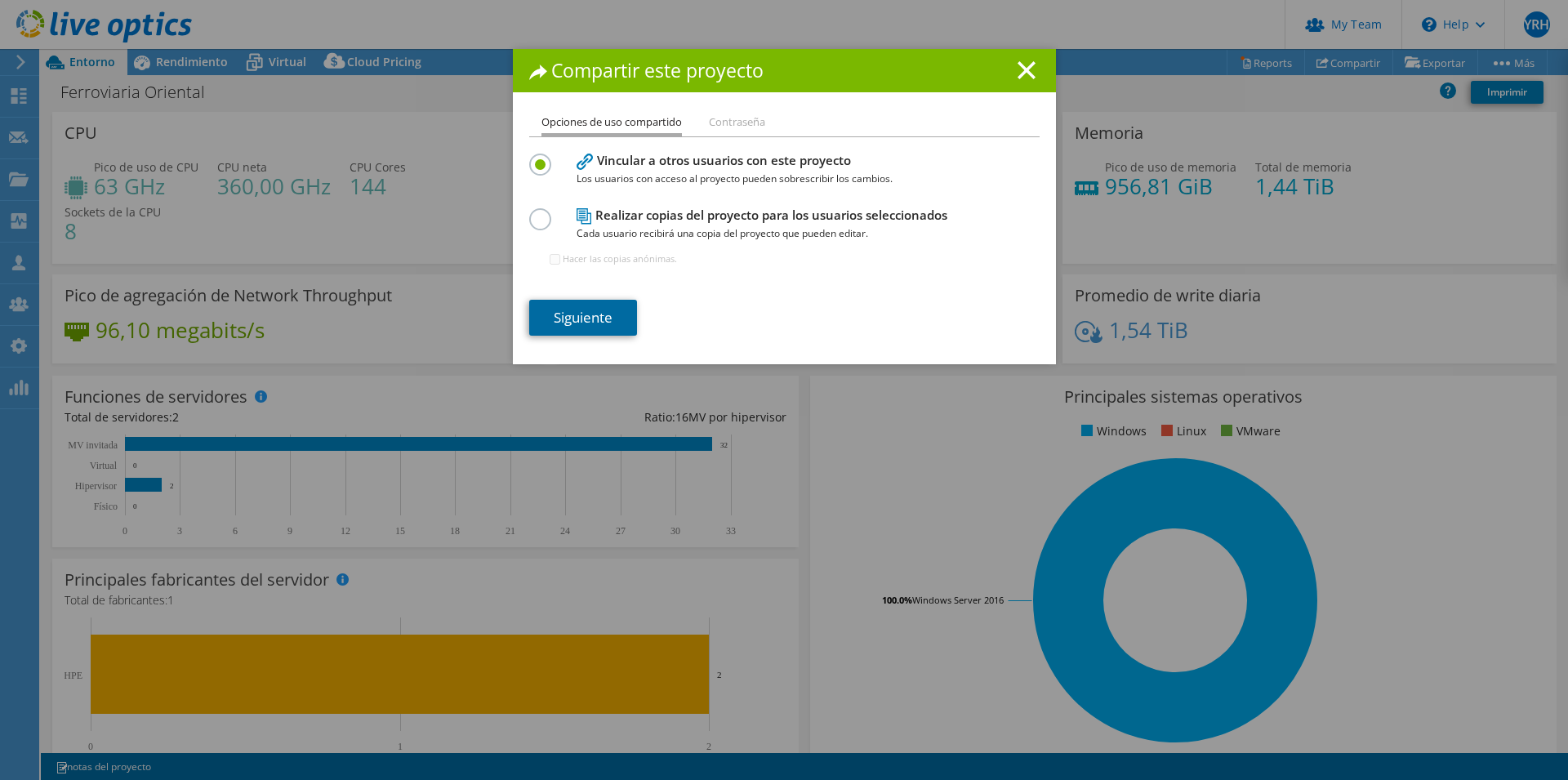
click at [586, 318] on link "Siguiente" at bounding box center [582, 318] width 107 height 35
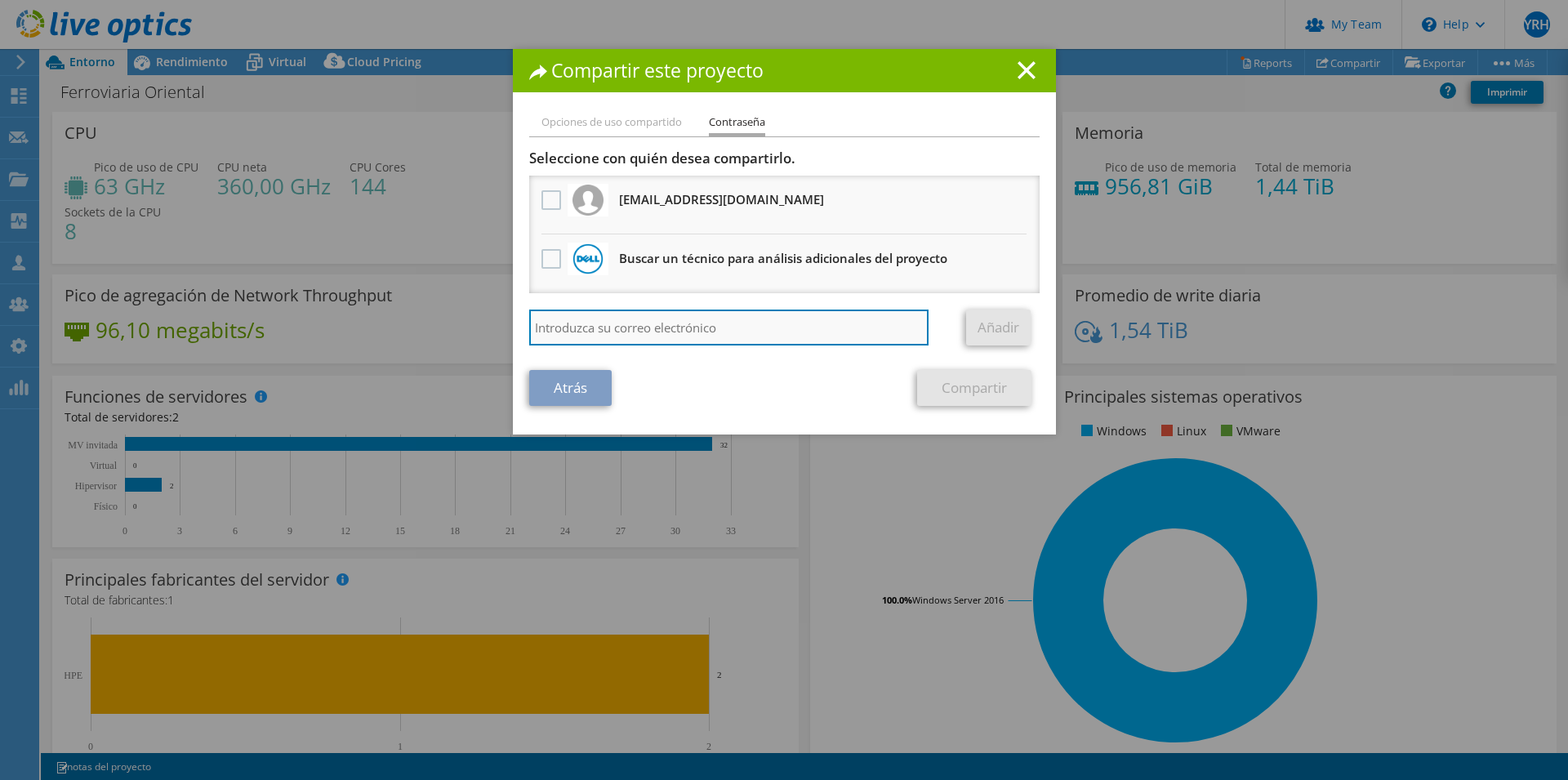
click at [663, 326] on input "search" at bounding box center [729, 327] width 400 height 35
type input "[EMAIL_ADDRESS][DOMAIN_NAME]"
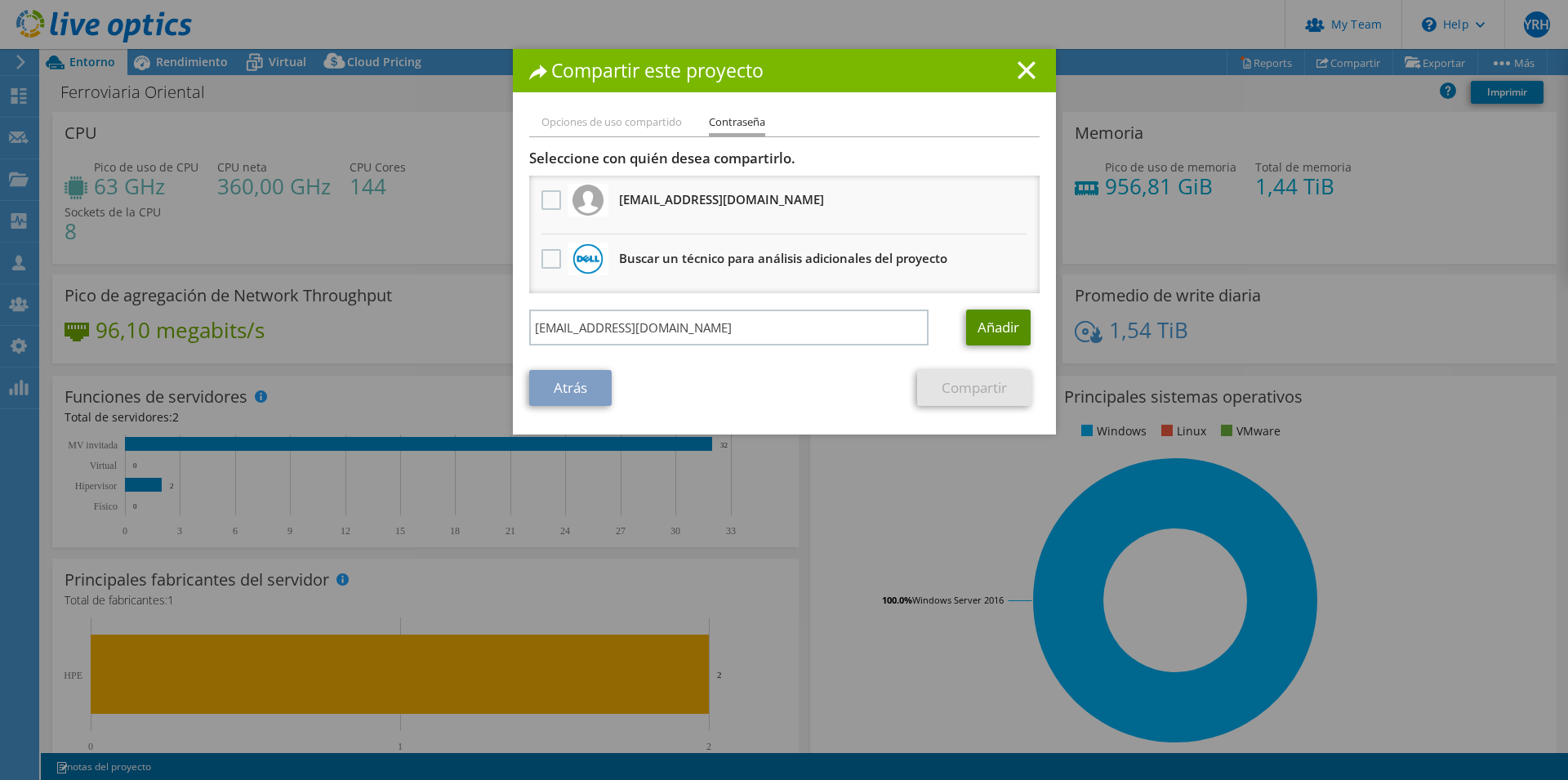
click at [997, 325] on link "Añadir" at bounding box center [997, 327] width 65 height 35
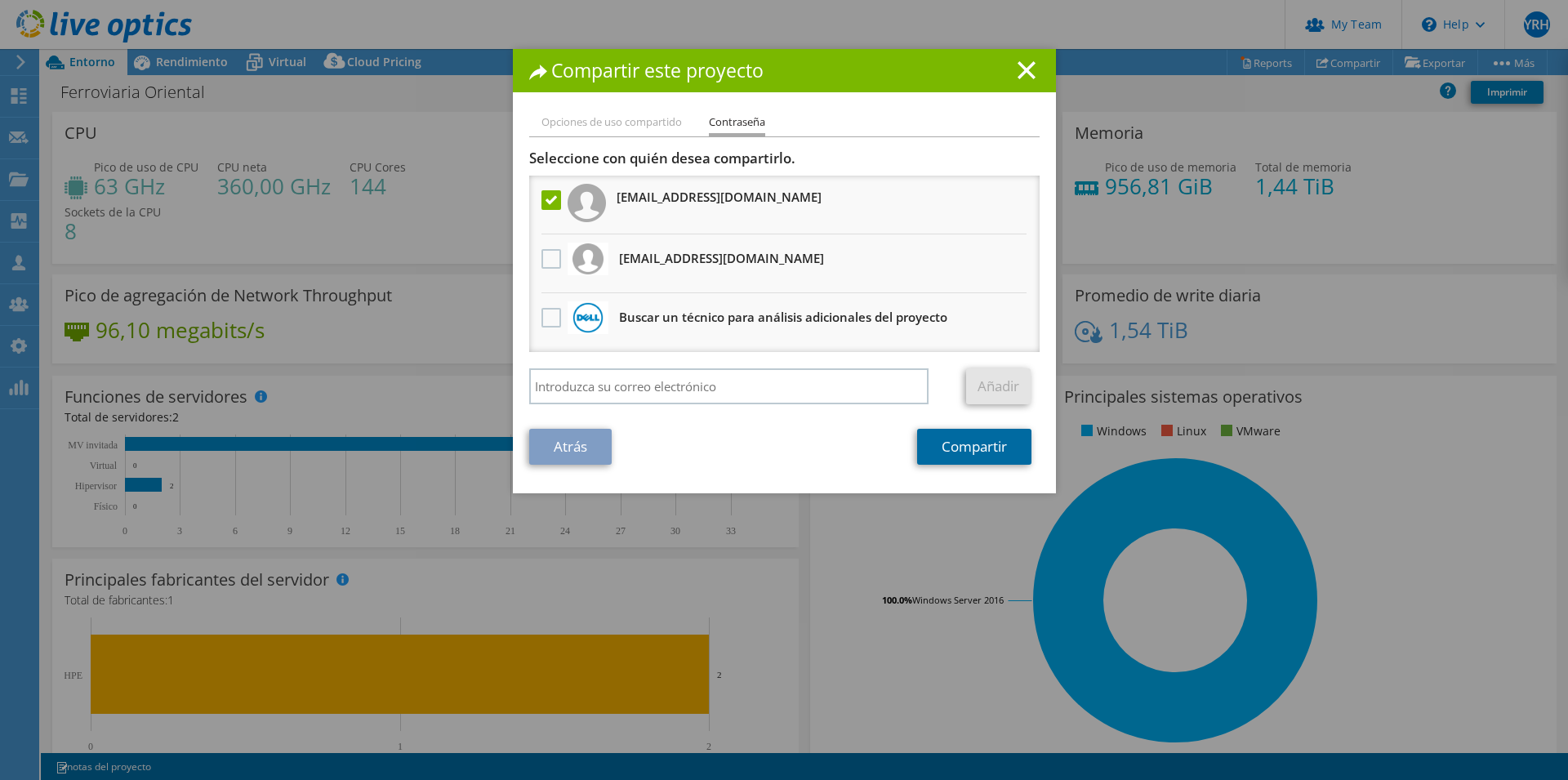
click at [978, 461] on link "Compartir" at bounding box center [973, 446] width 114 height 35
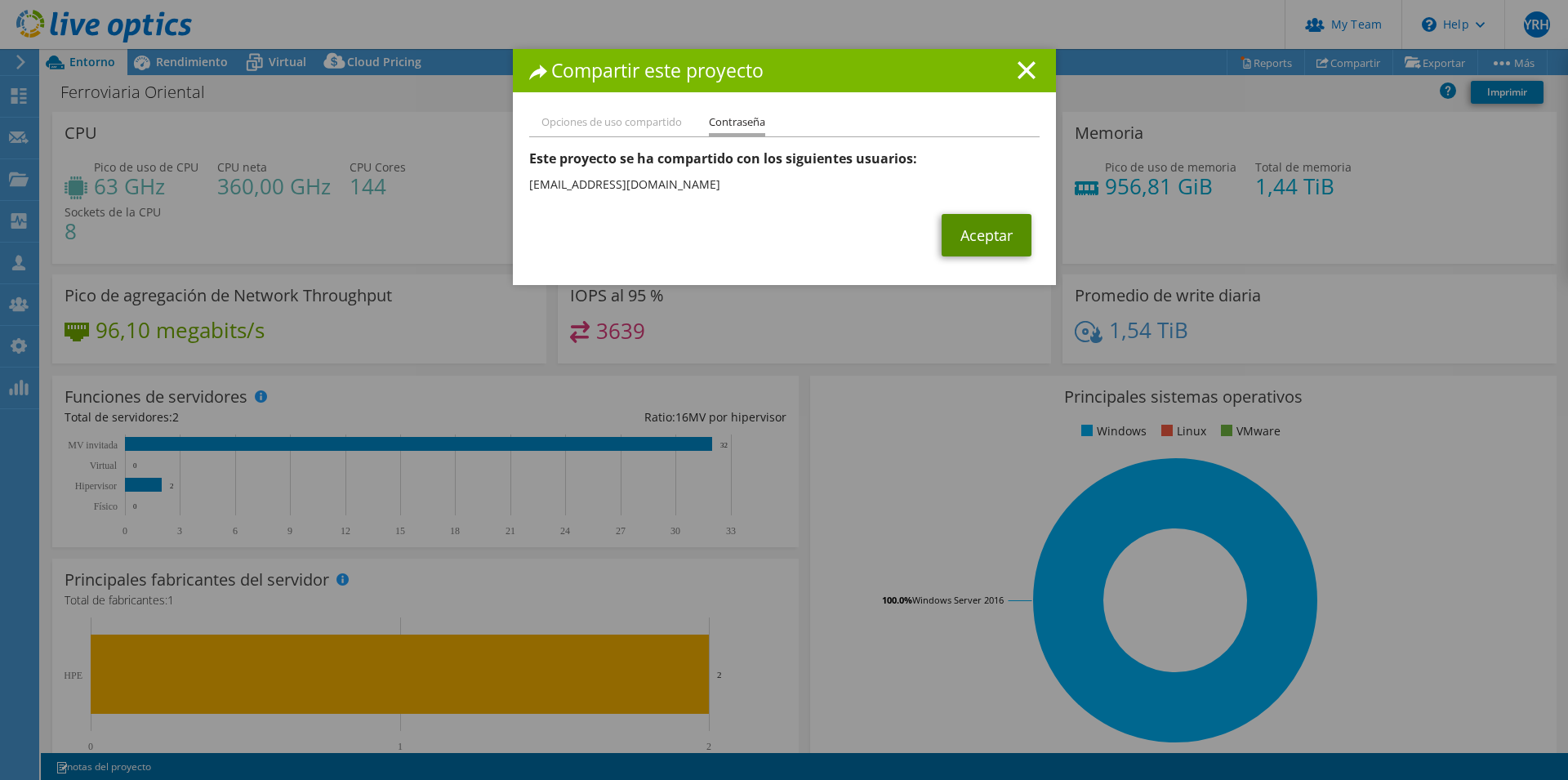
click at [962, 242] on link "Aceptar" at bounding box center [986, 235] width 90 height 43
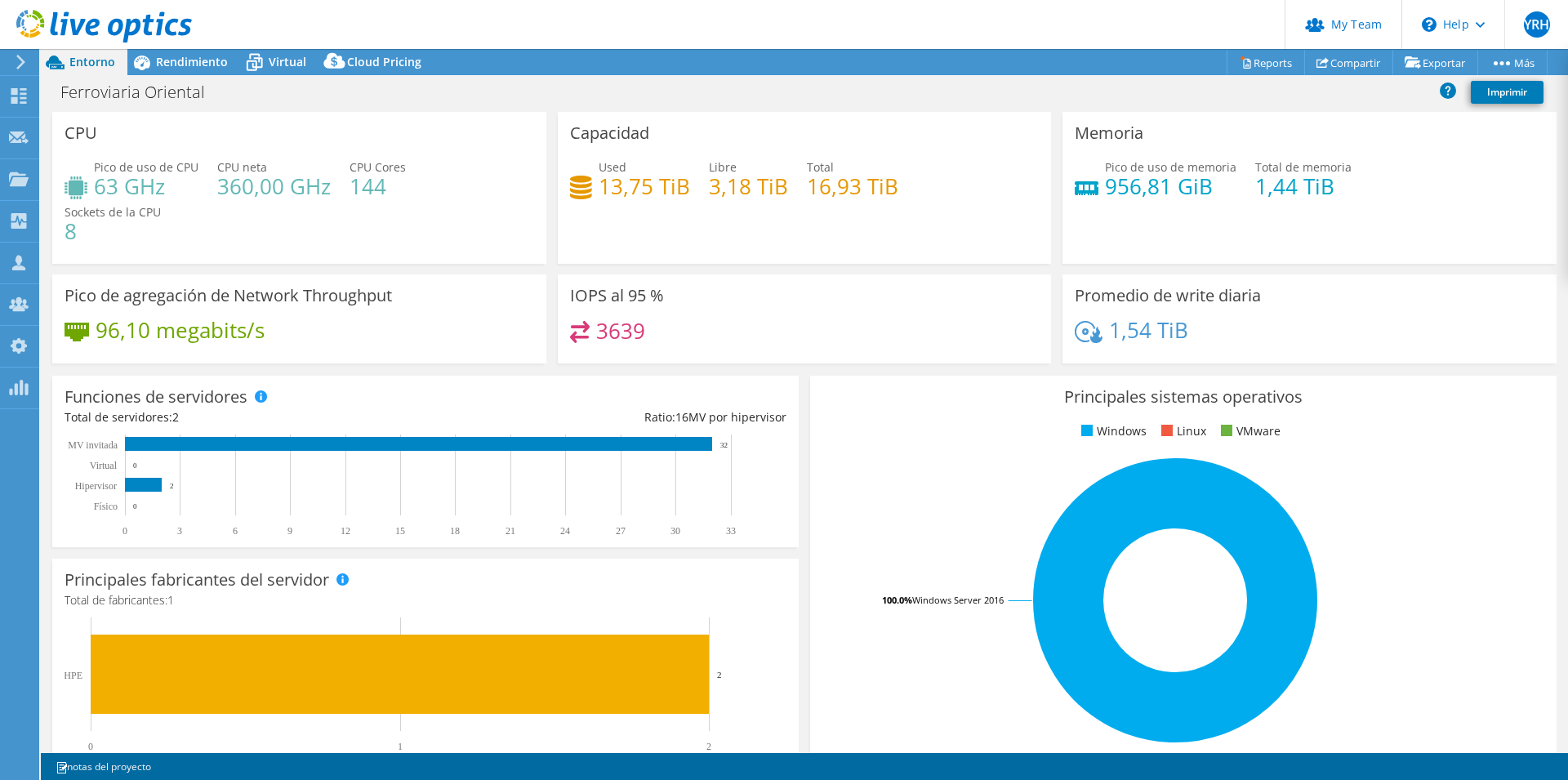
click at [131, 14] on icon at bounding box center [104, 27] width 176 height 34
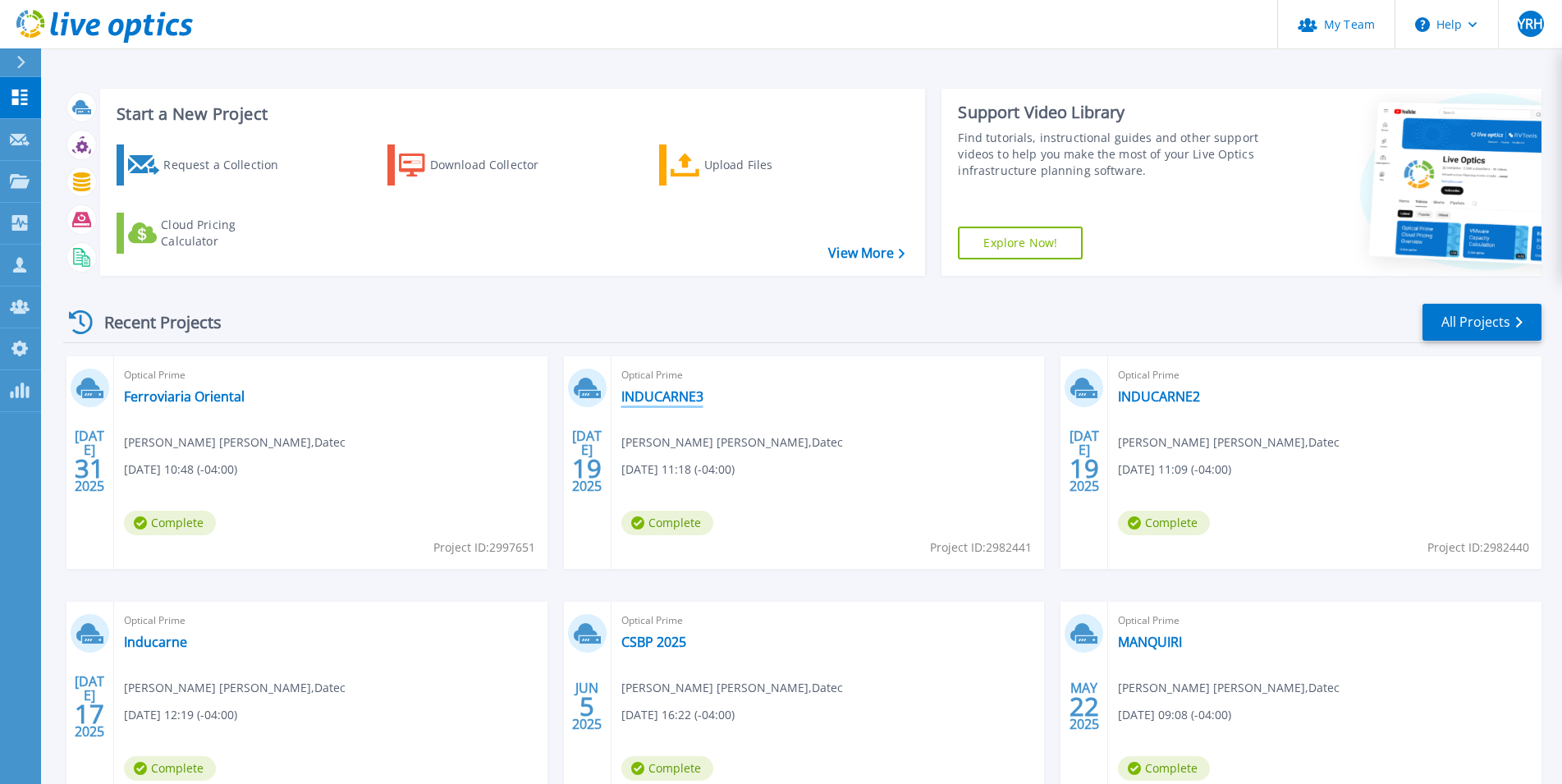
click at [651, 398] on link "INDUCARNE3" at bounding box center [663, 396] width 82 height 16
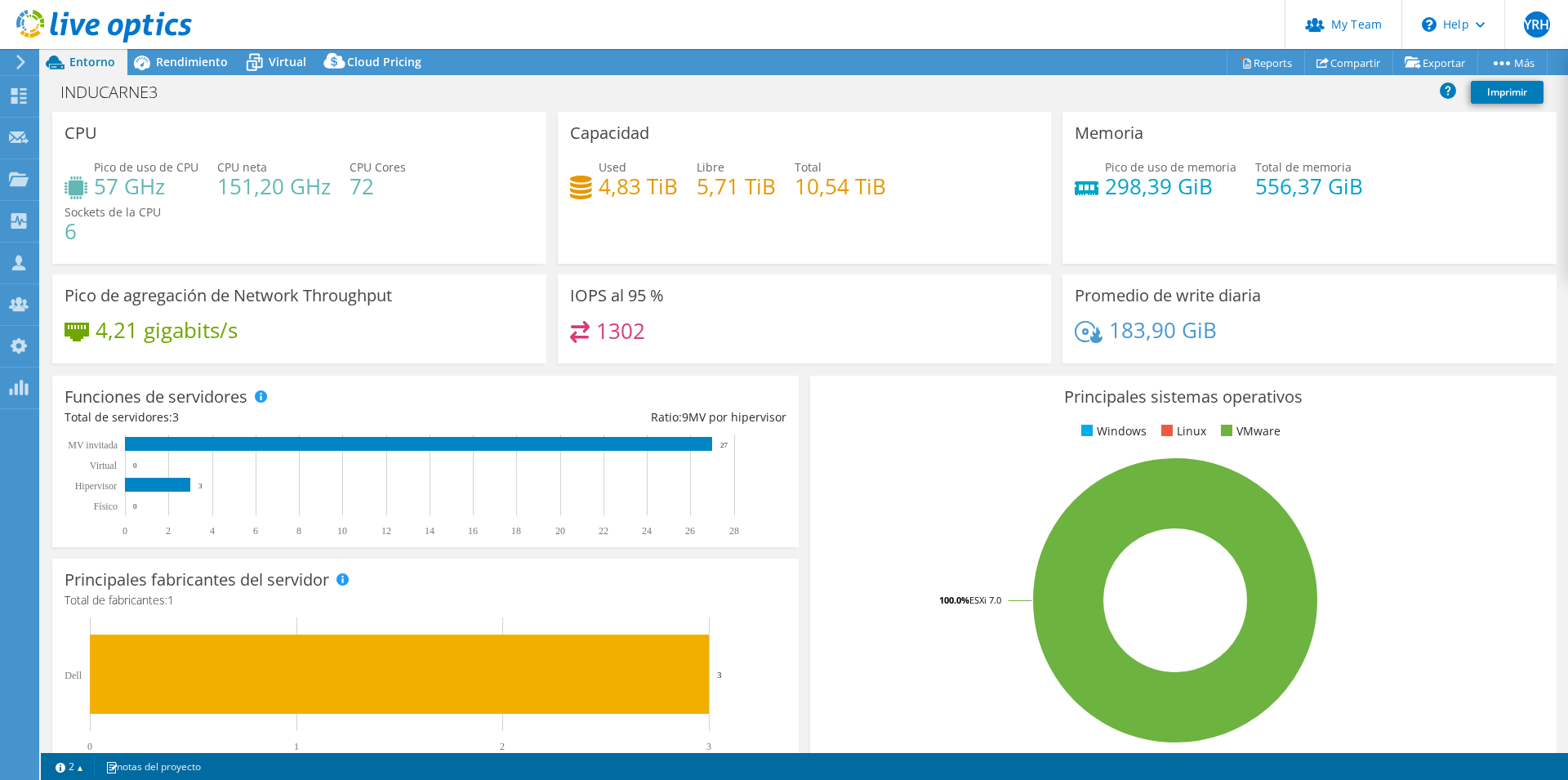
select select "USD"
click at [1363, 66] on link "Compartir" at bounding box center [1348, 62] width 89 height 26
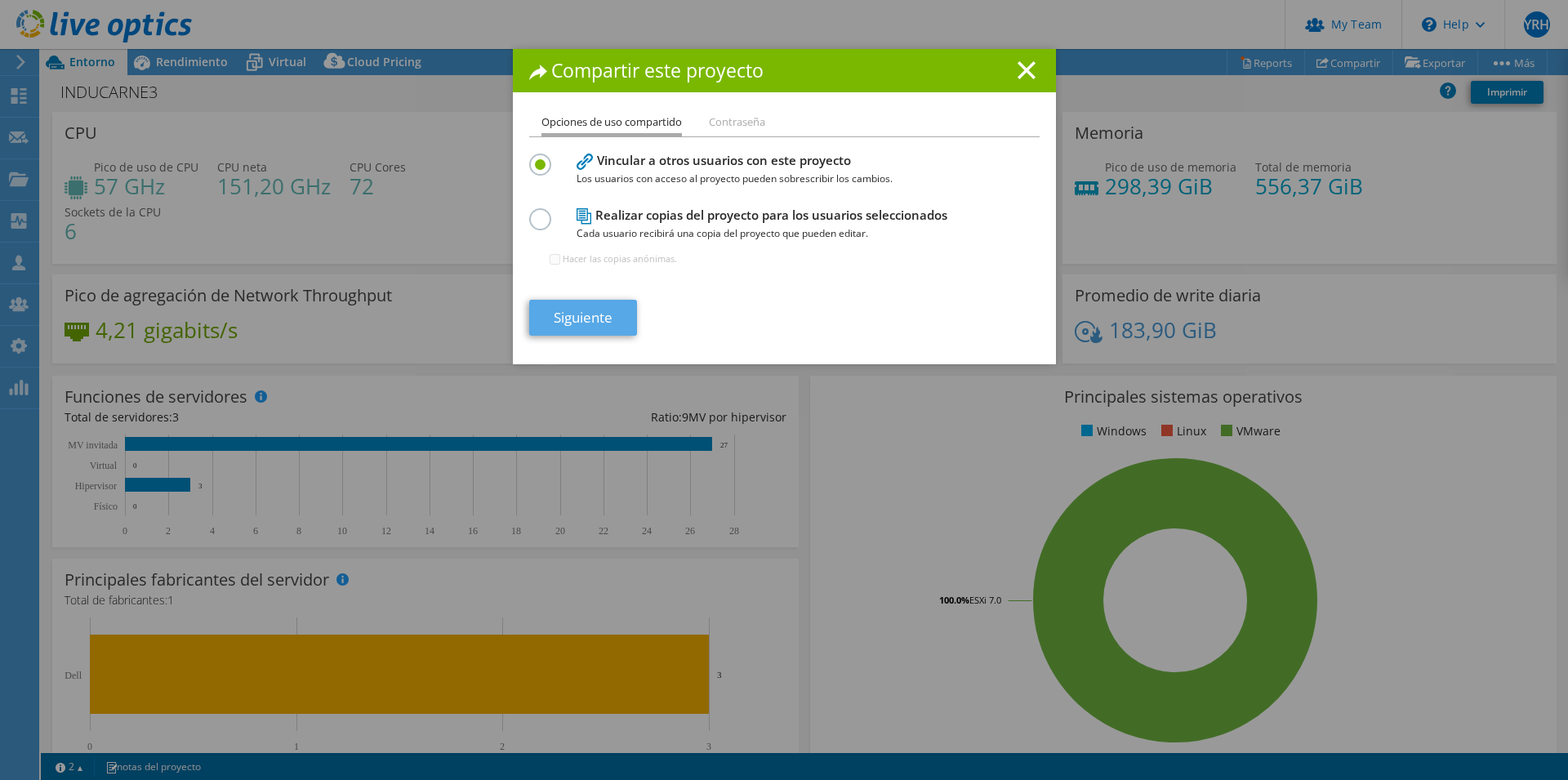
click at [590, 301] on section "Vincular a otros usuarios con este proyecto Los usuarios con acceso al proyecto…" at bounding box center [784, 242] width 510 height 186
click at [595, 310] on link "Siguiente" at bounding box center [582, 318] width 107 height 35
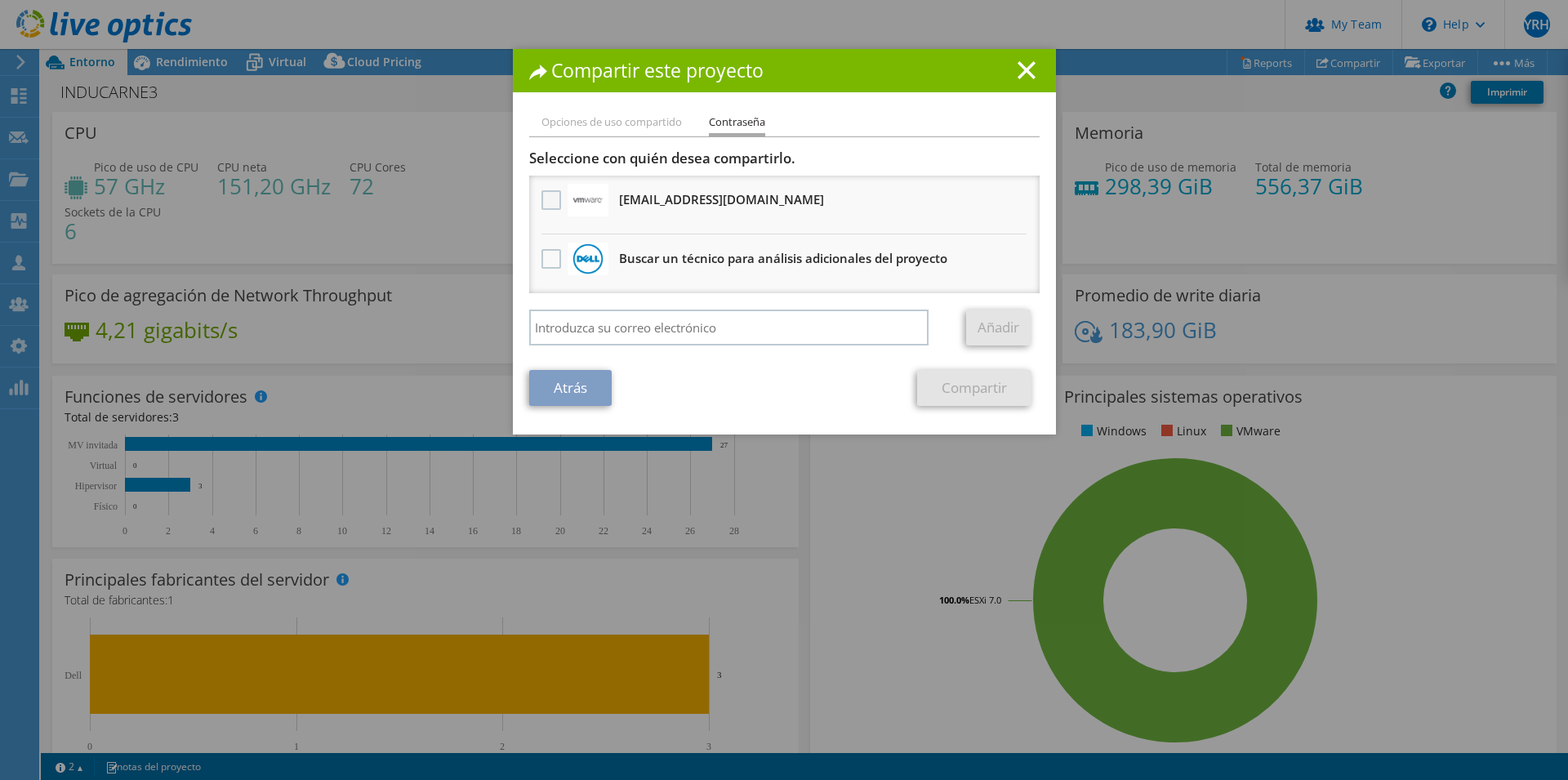
click at [548, 193] on label at bounding box center [553, 200] width 24 height 20
click at [0, 0] on input "checkbox" at bounding box center [0, 0] width 0 height 0
click at [983, 335] on link "Añadir" at bounding box center [997, 327] width 65 height 35
click at [976, 383] on link "Compartir" at bounding box center [973, 388] width 114 height 35
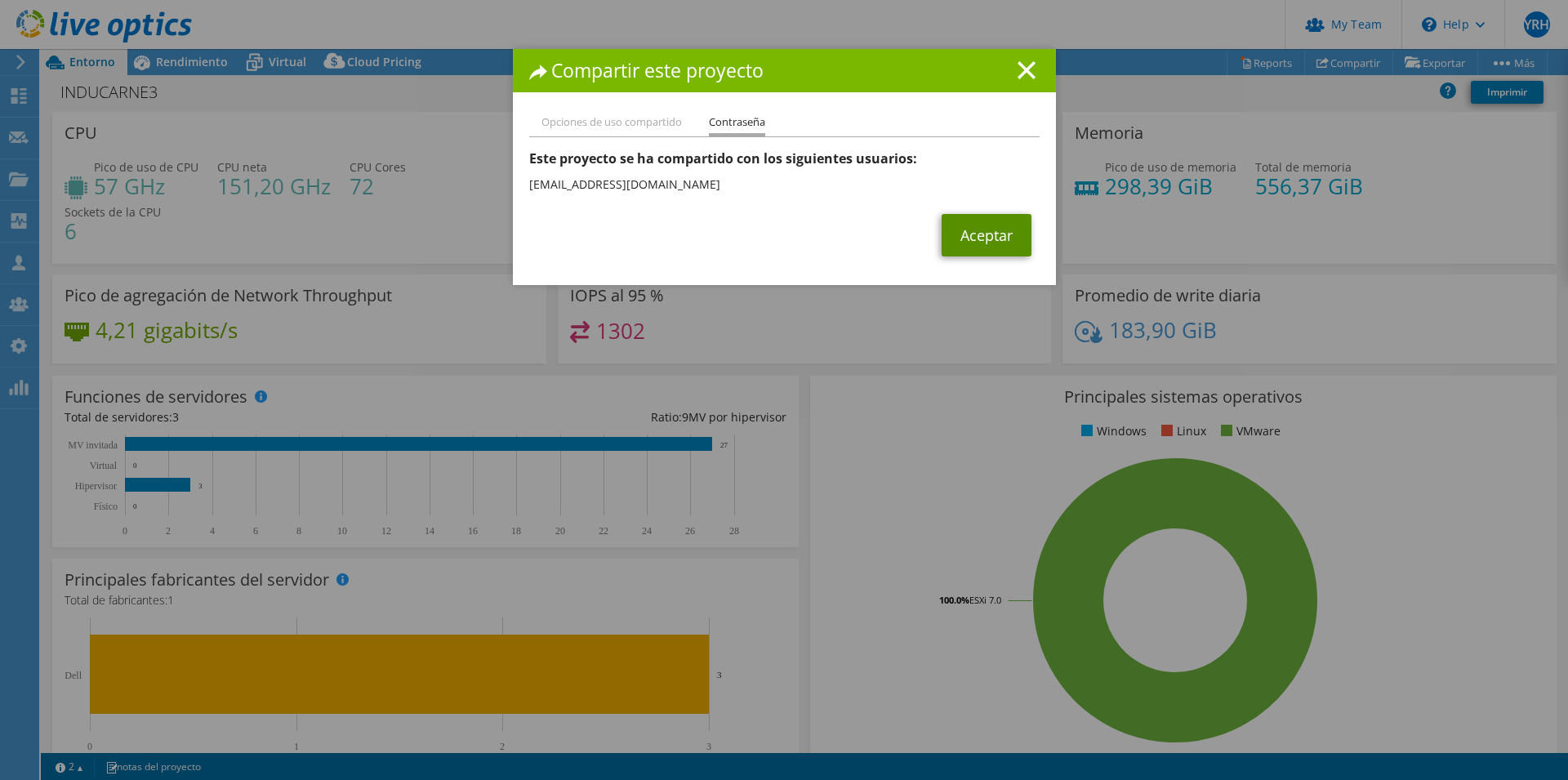
click at [975, 238] on link "Aceptar" at bounding box center [986, 235] width 90 height 43
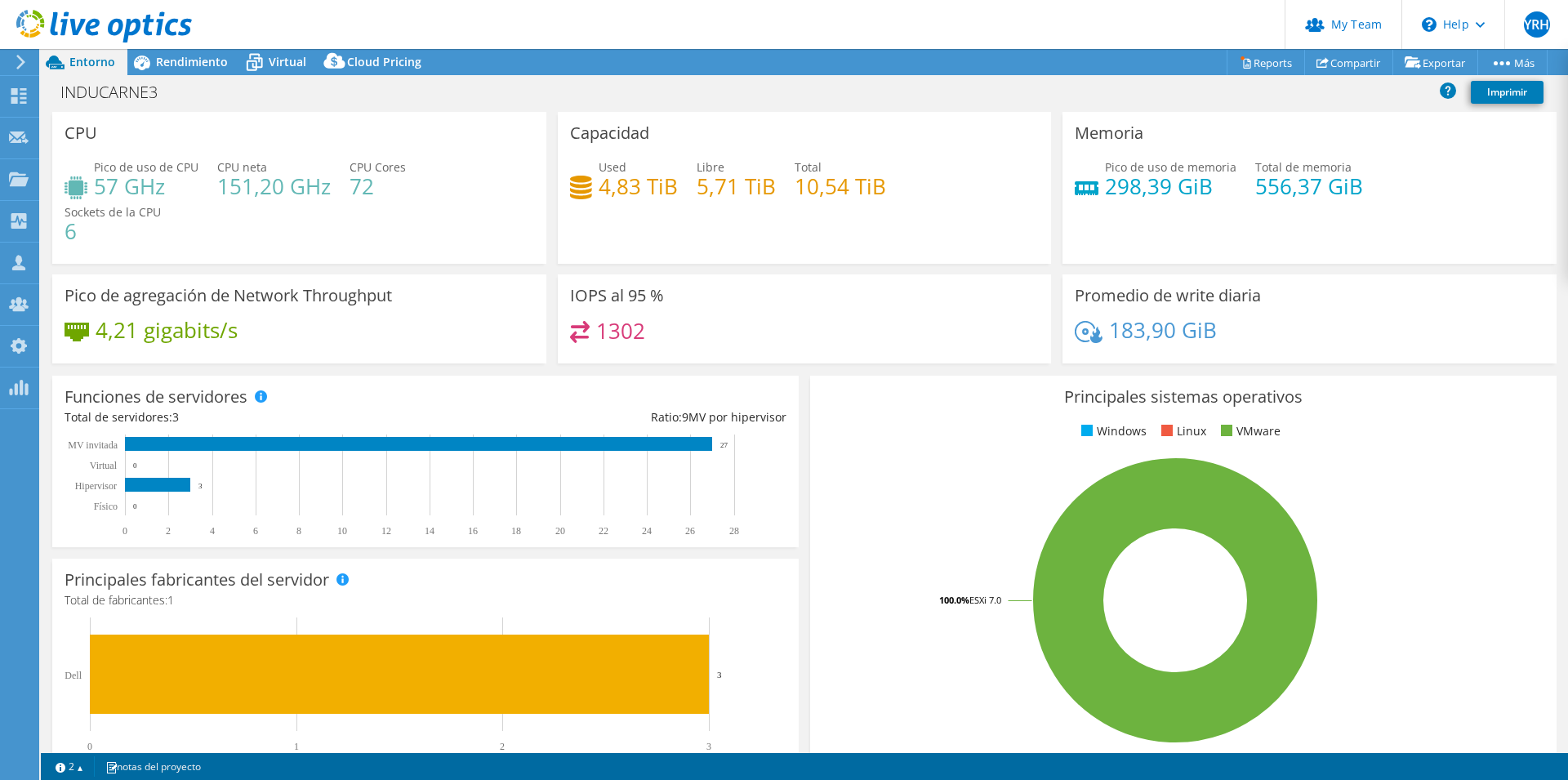
click at [67, 64] on icon at bounding box center [55, 62] width 28 height 28
click at [12, 97] on icon at bounding box center [19, 95] width 20 height 15
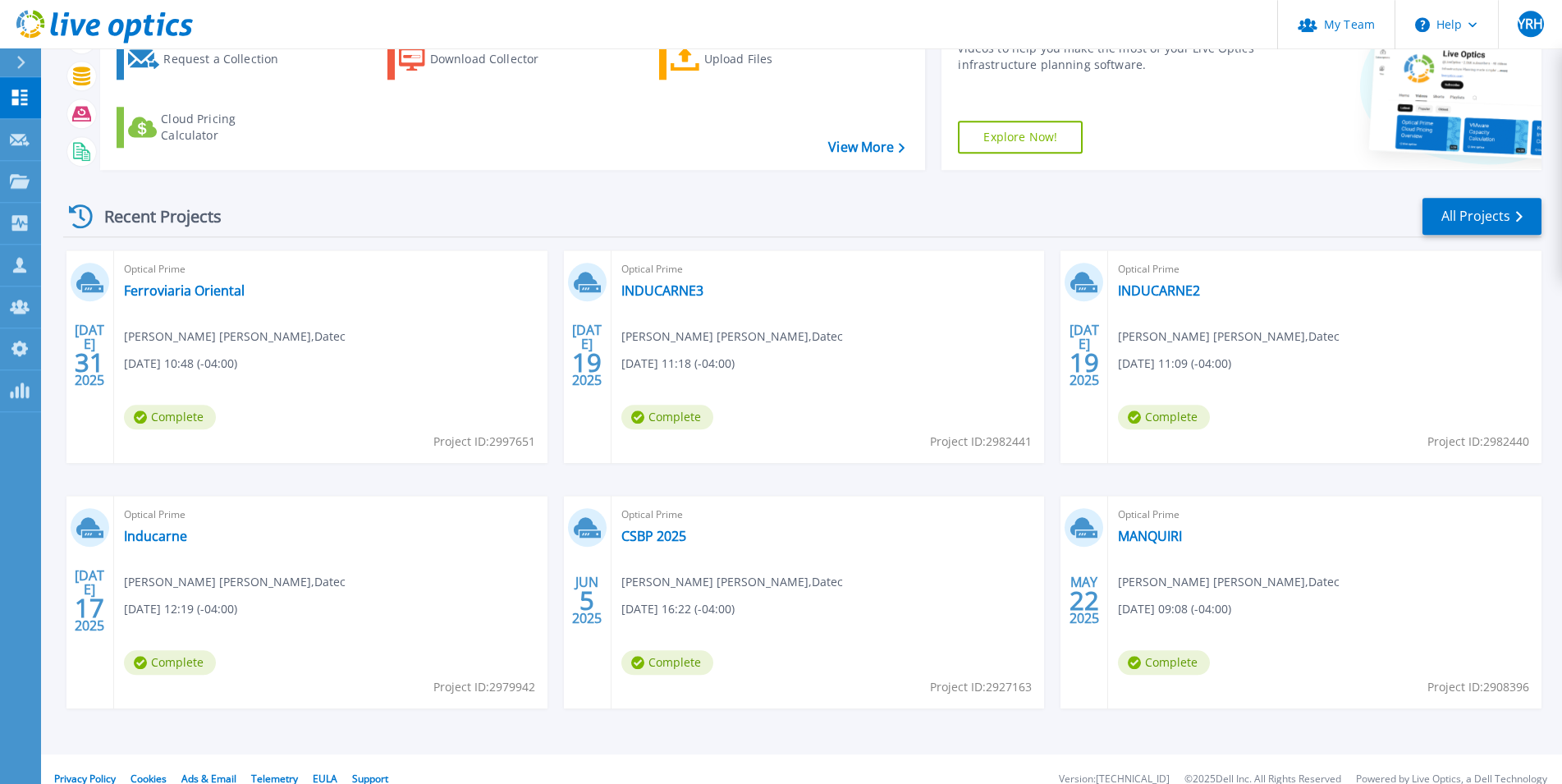
scroll to position [126, 0]
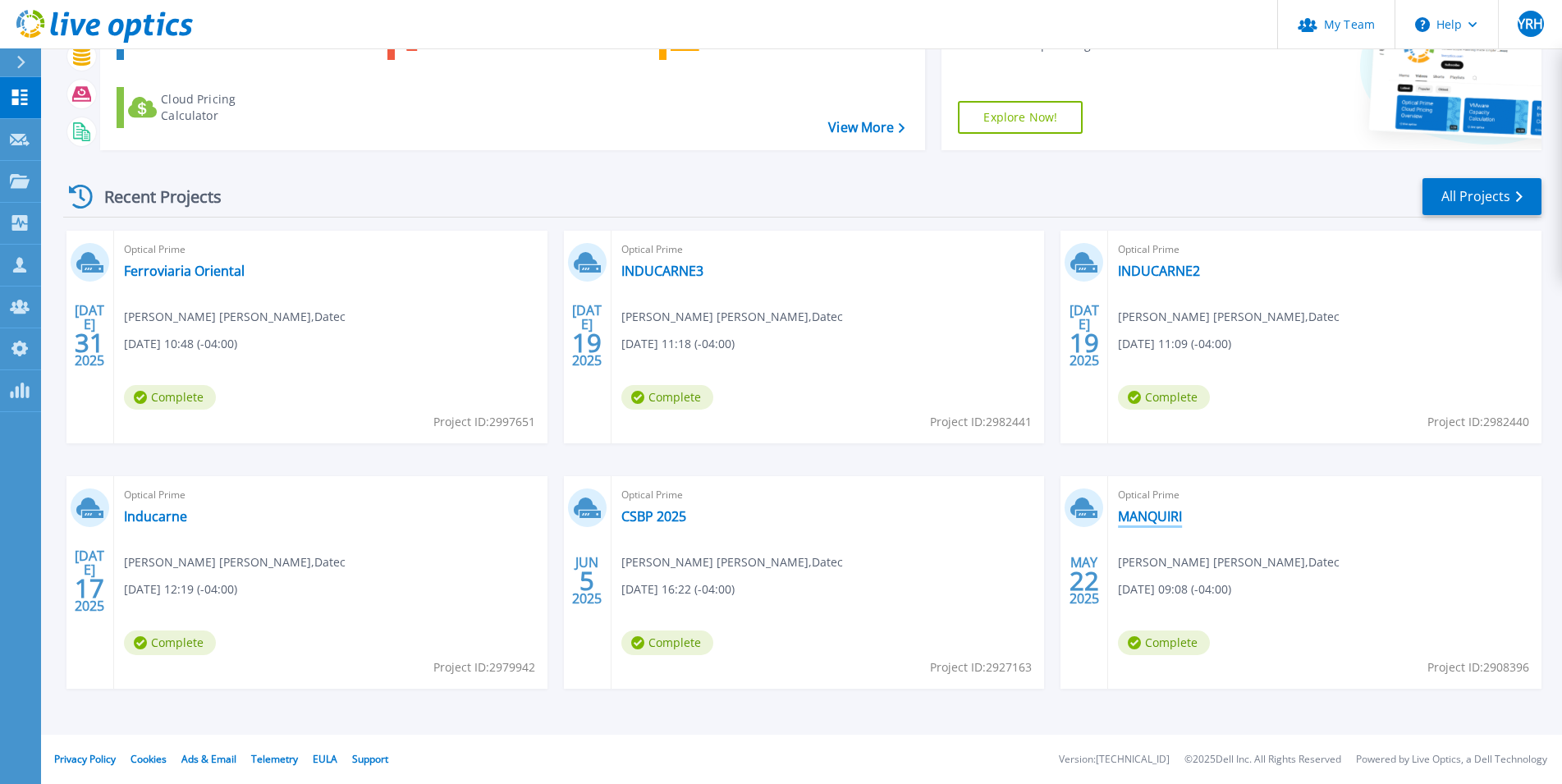
click at [1159, 523] on link "MANQUIRI" at bounding box center [1150, 516] width 64 height 16
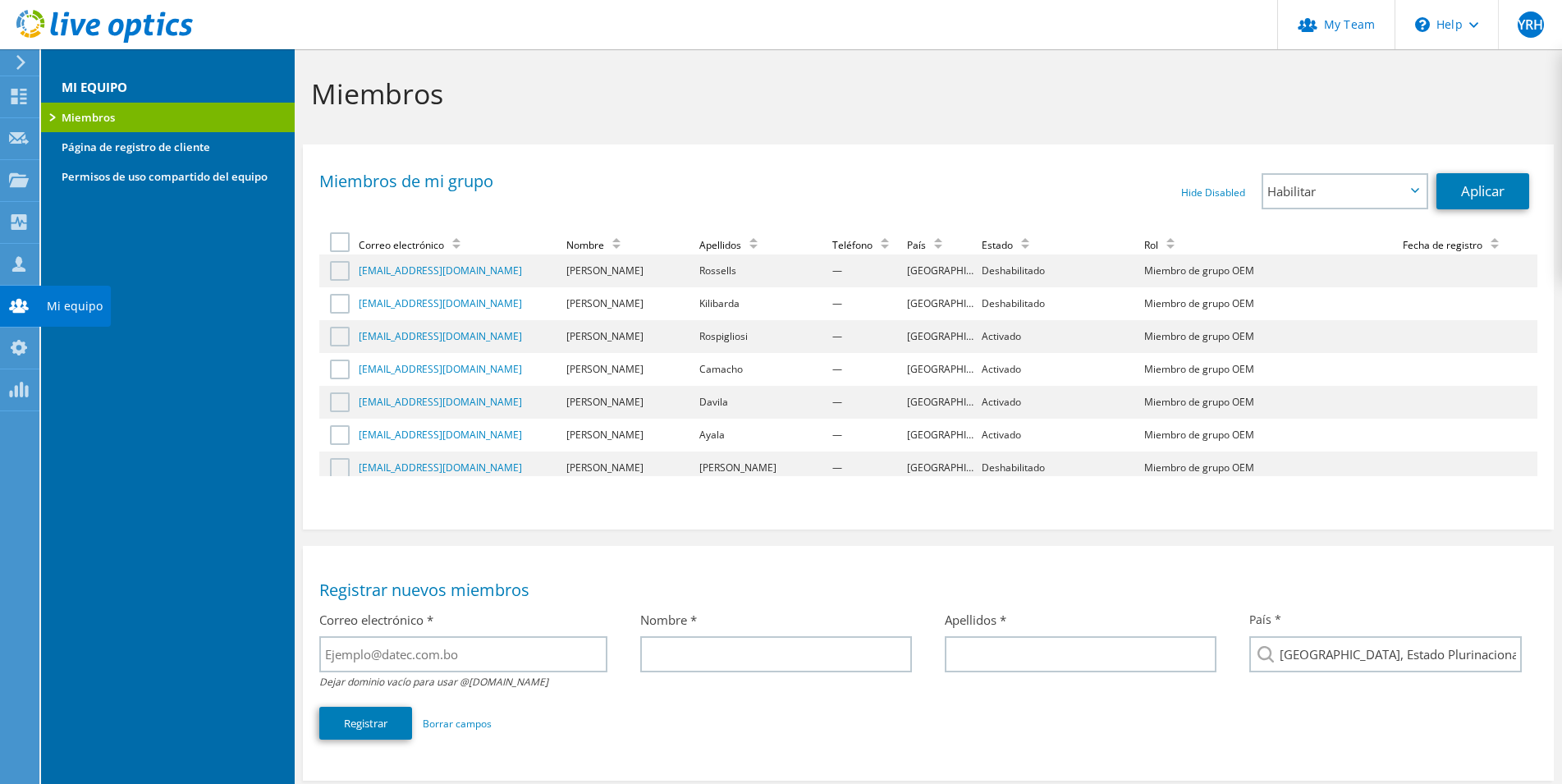
click at [13, 303] on use at bounding box center [19, 305] width 20 height 14
click at [22, 50] on div at bounding box center [96, 28] width 193 height 55
click at [22, 60] on use at bounding box center [21, 62] width 9 height 15
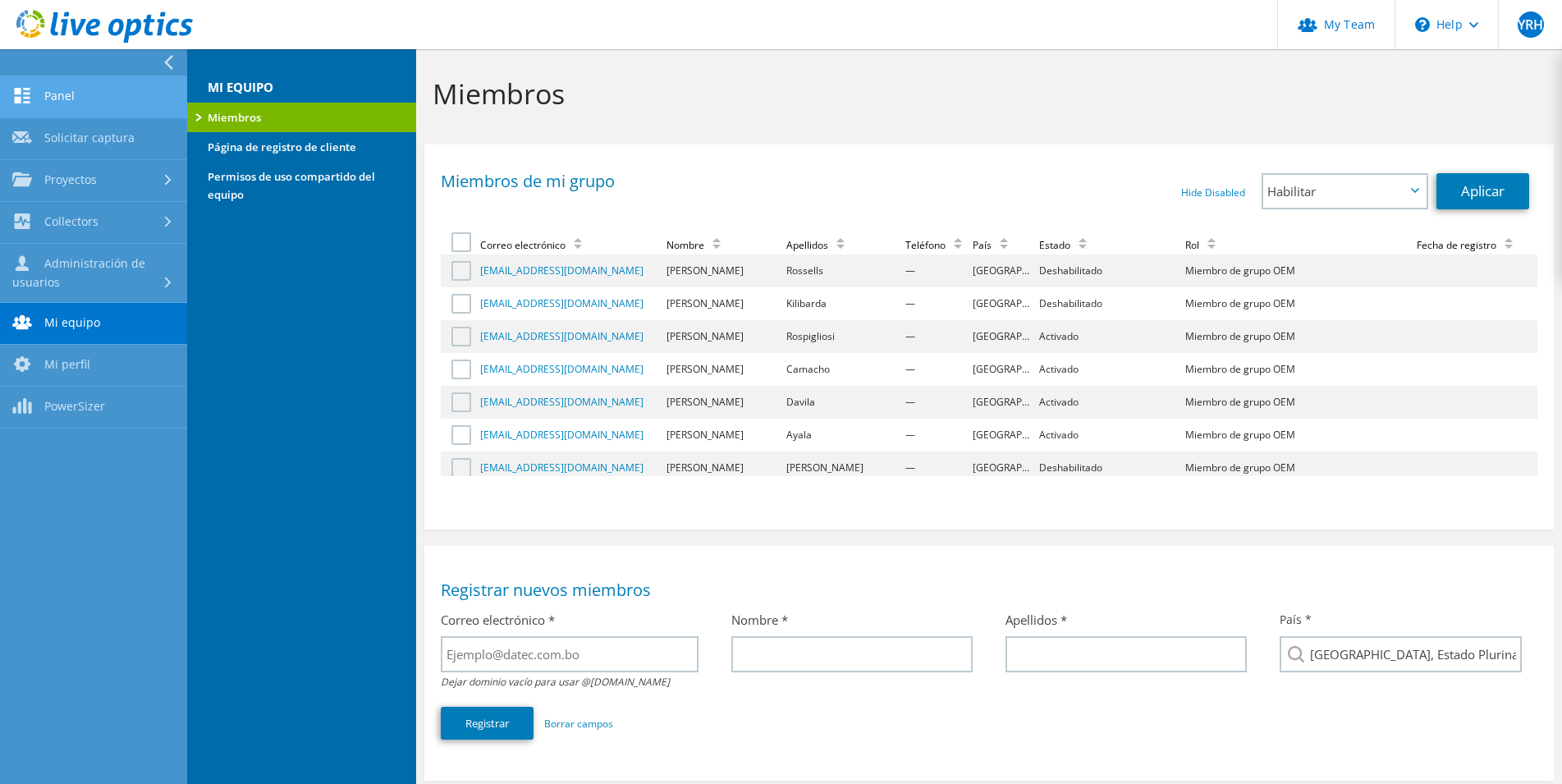
click at [75, 94] on link "Panel" at bounding box center [94, 97] width 187 height 42
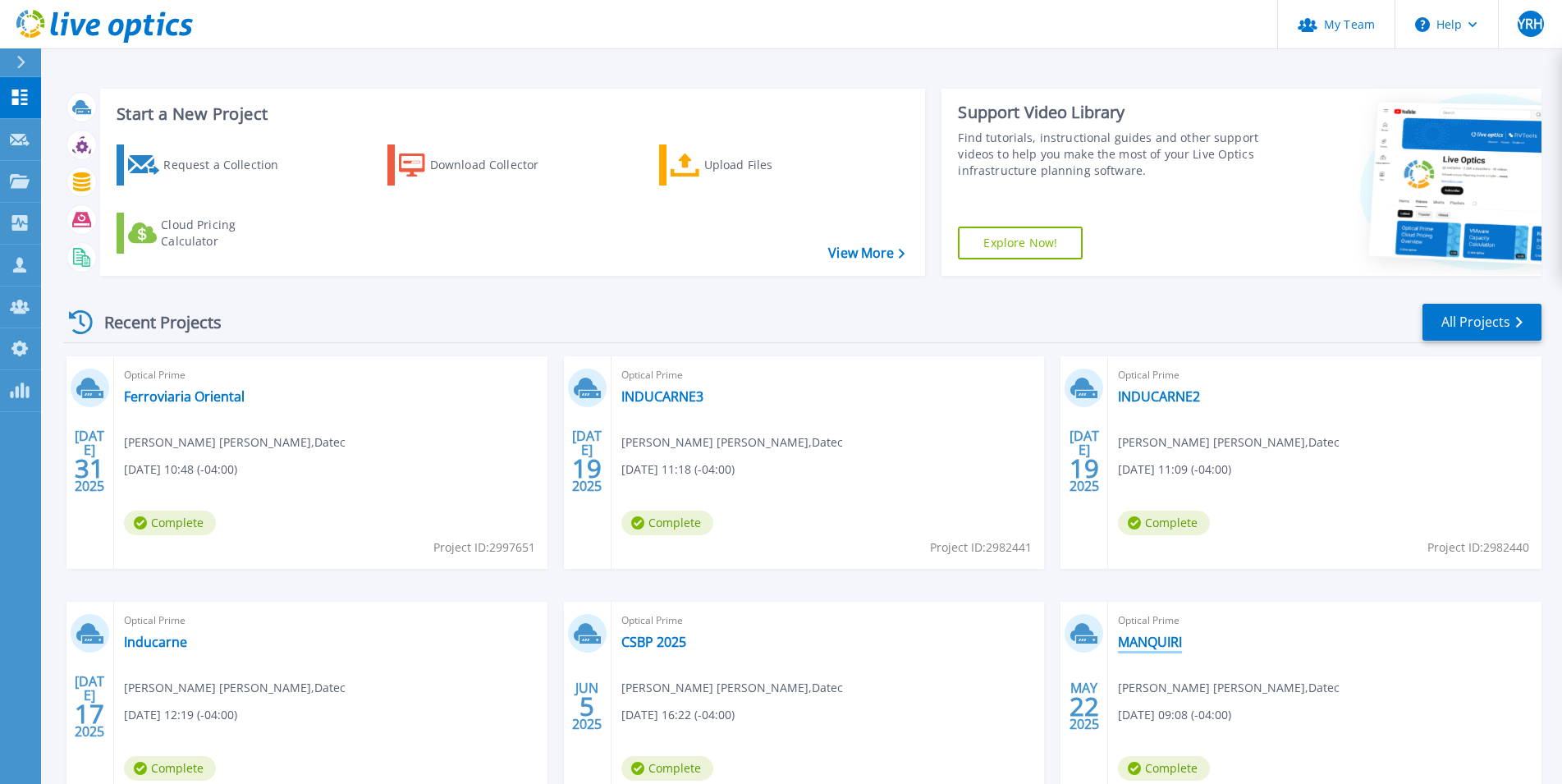
click at [1162, 640] on link "MANQUIRI" at bounding box center [1150, 641] width 64 height 16
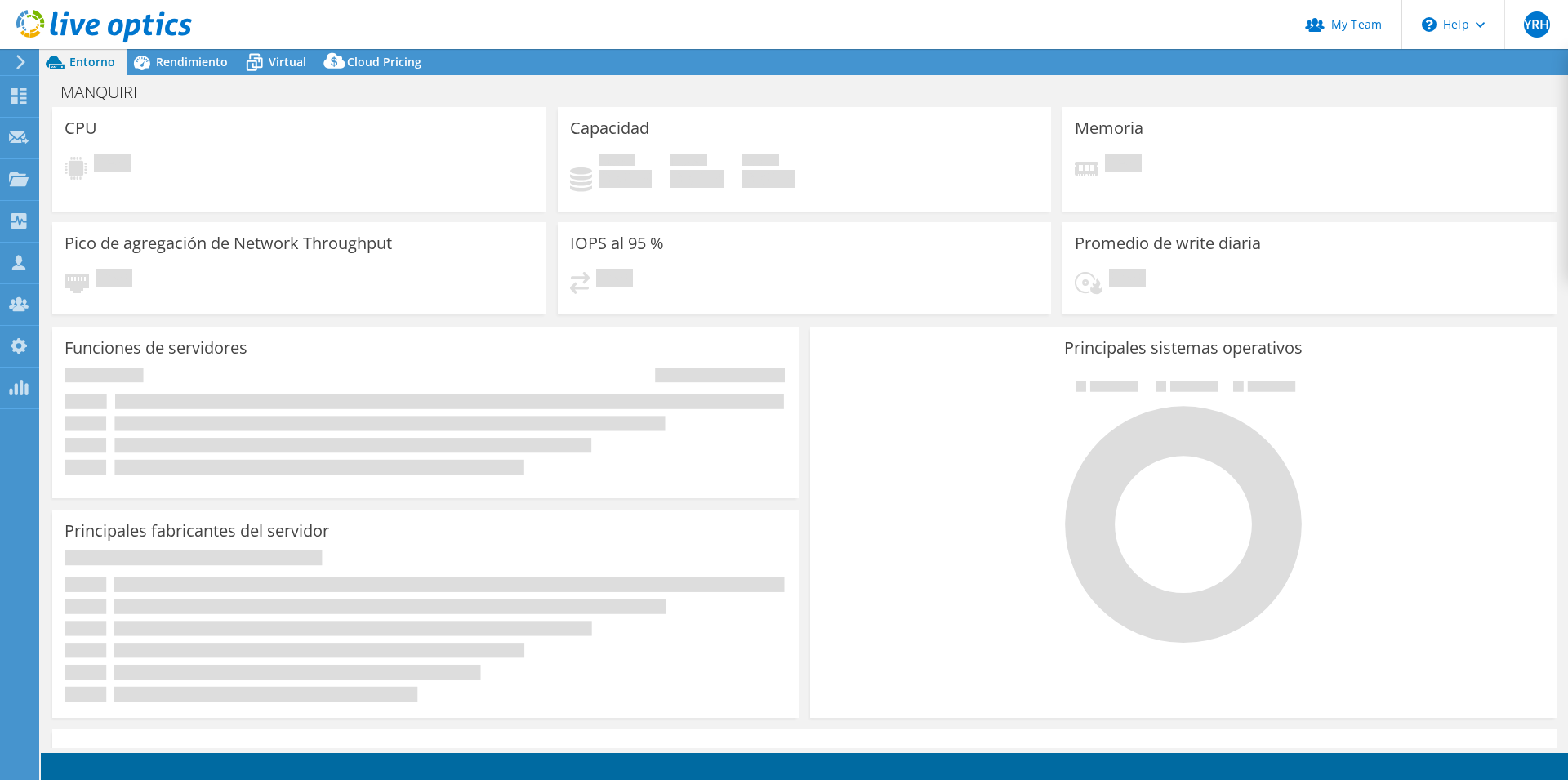
select select "USD"
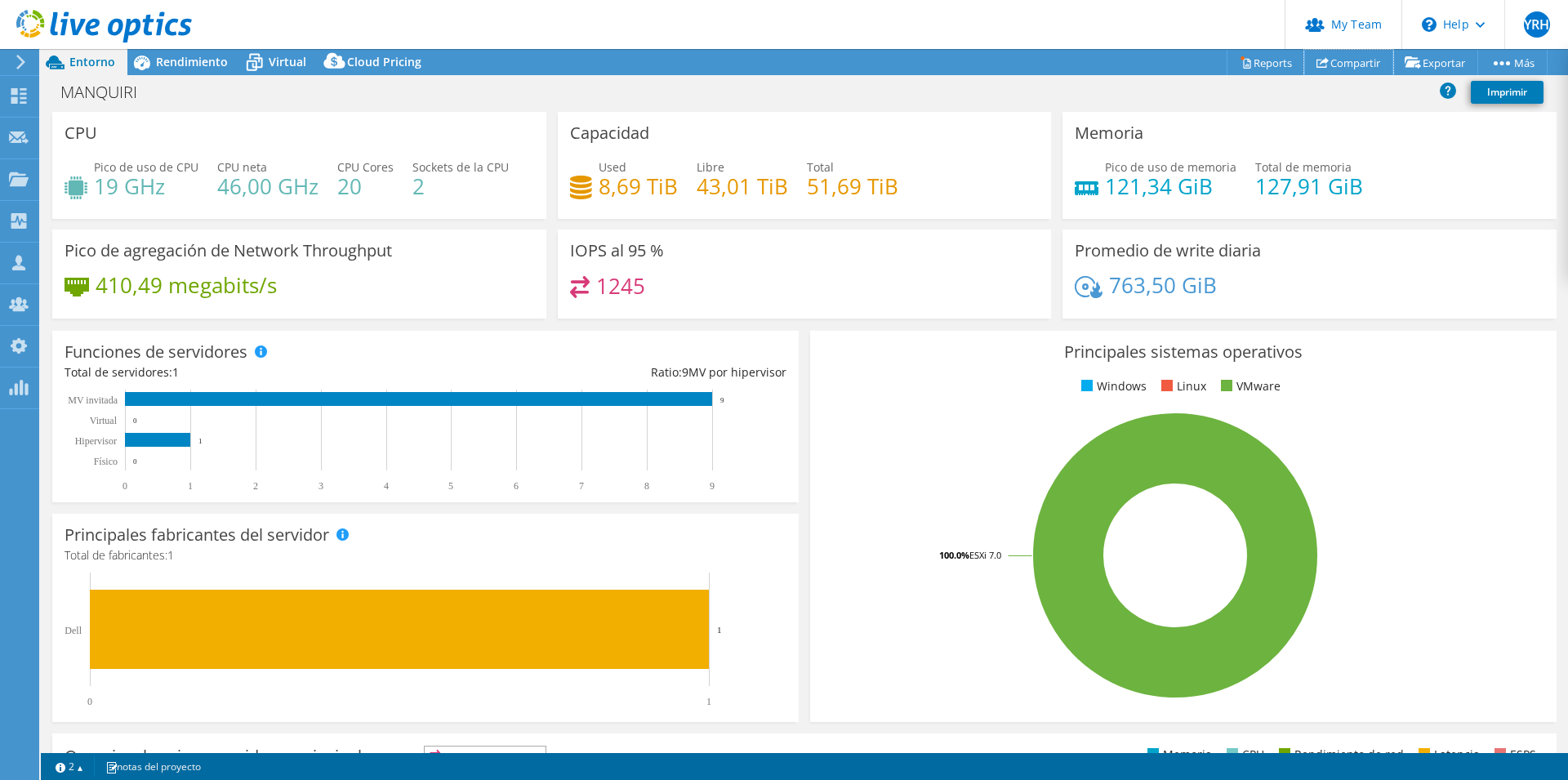
click at [1331, 64] on link "Compartir" at bounding box center [1348, 62] width 89 height 26
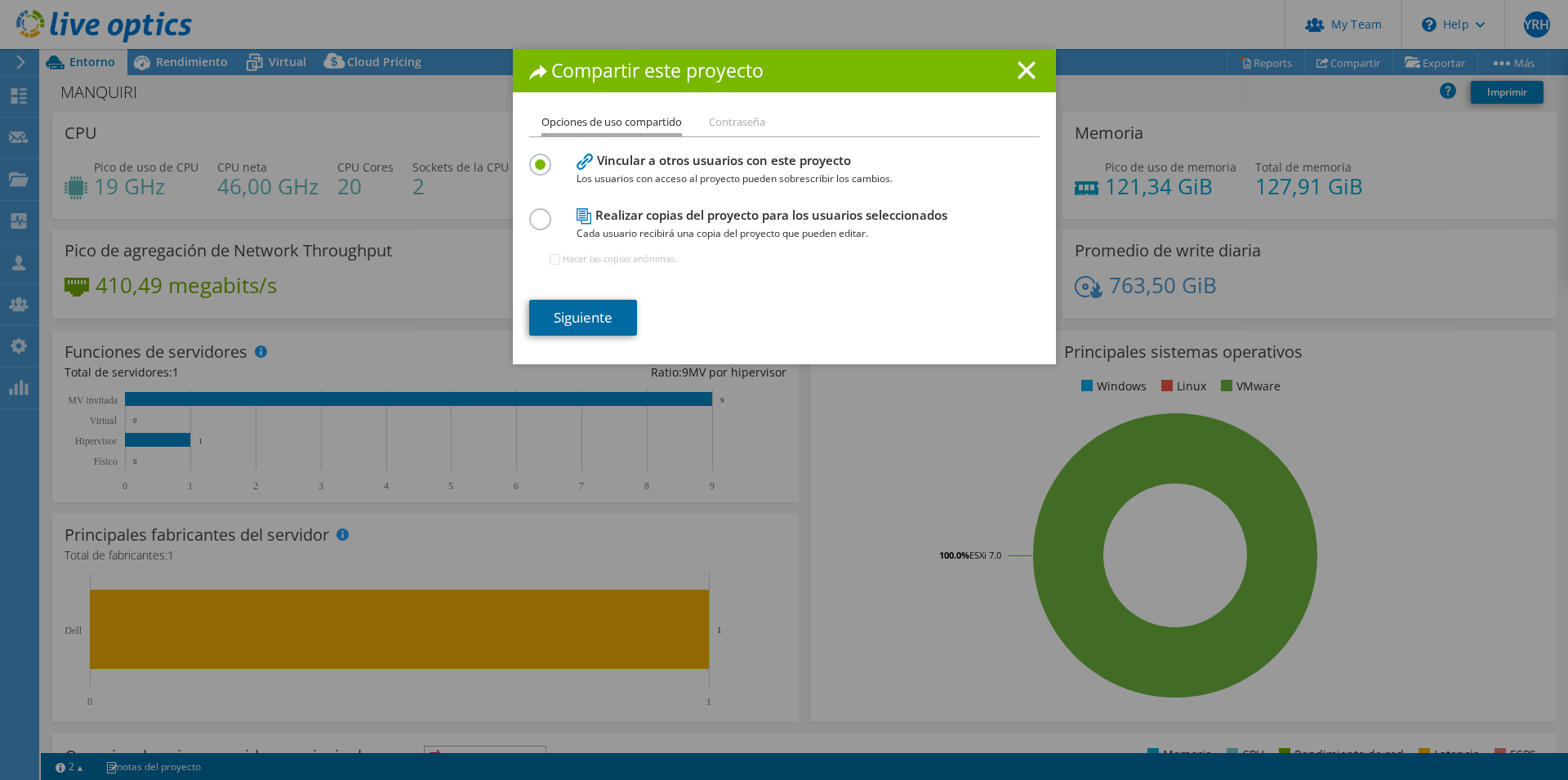
click at [590, 320] on link "Siguiente" at bounding box center [582, 318] width 107 height 35
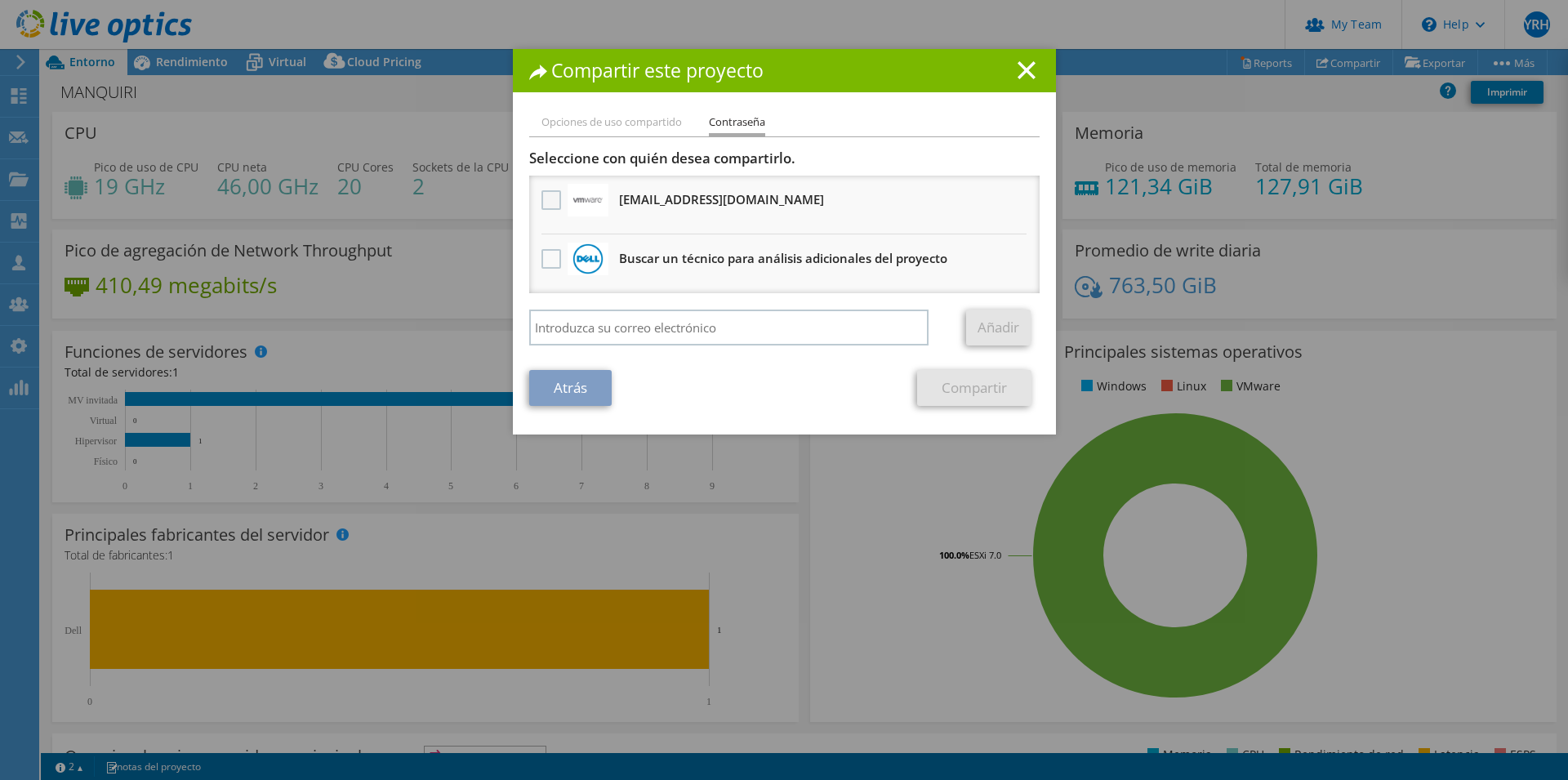
click at [554, 194] on label at bounding box center [553, 200] width 24 height 20
click at [0, 0] on input "checkbox" at bounding box center [0, 0] width 0 height 0
click at [958, 387] on link "Compartir" at bounding box center [973, 388] width 114 height 35
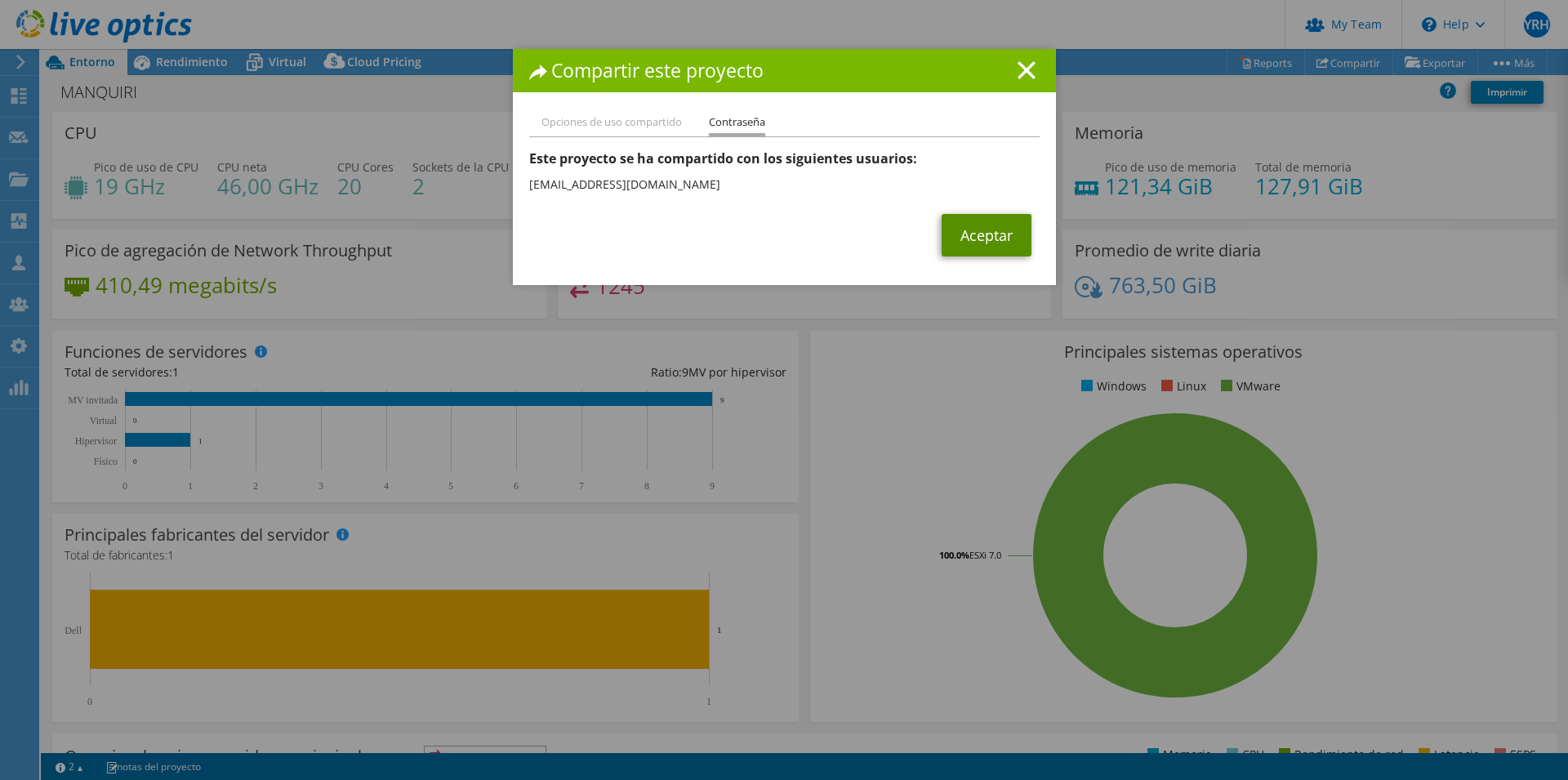
click at [1006, 240] on link "Aceptar" at bounding box center [986, 235] width 90 height 43
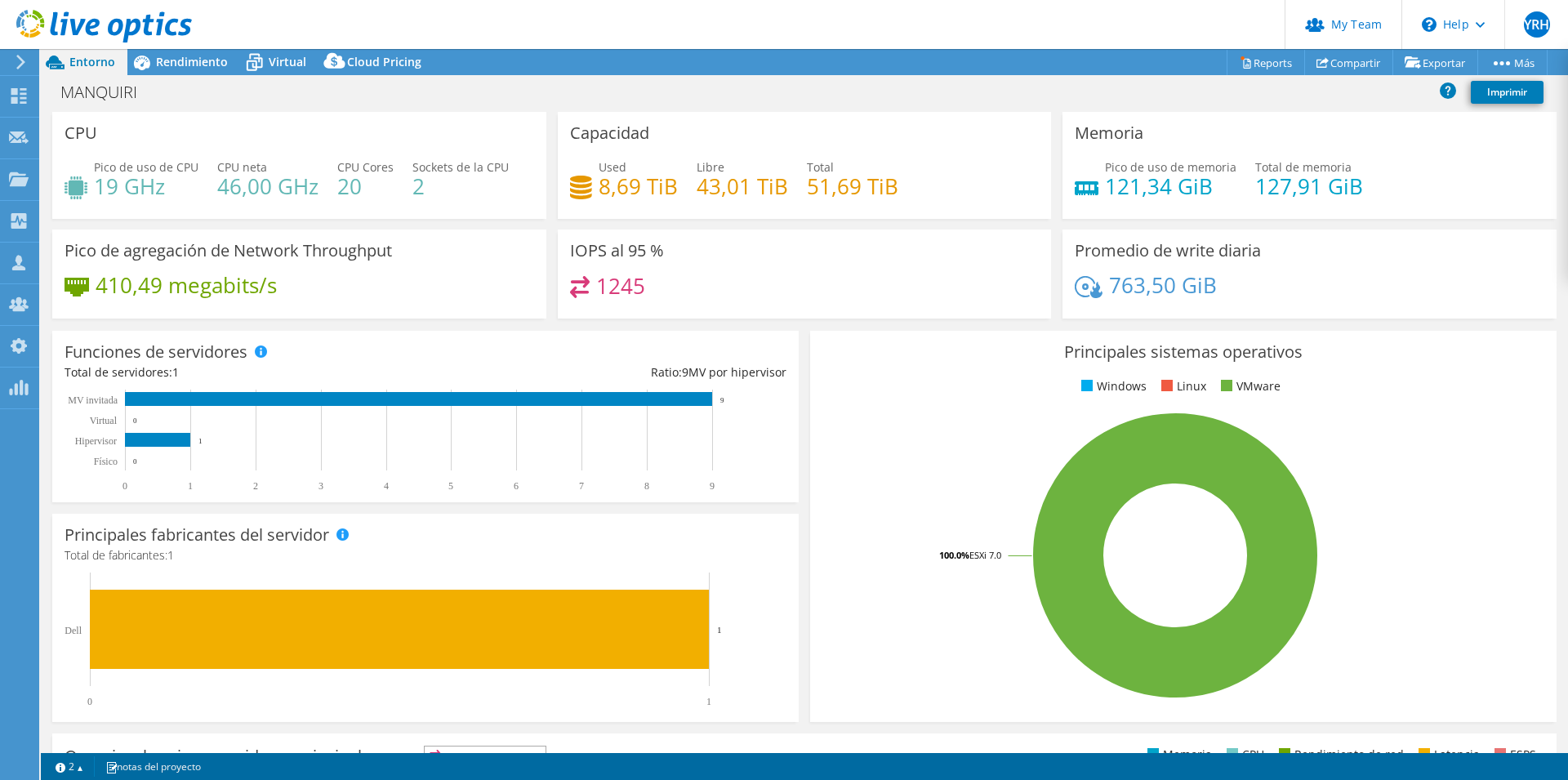
click at [63, 61] on icon at bounding box center [55, 62] width 28 height 28
click at [17, 60] on icon at bounding box center [21, 62] width 12 height 15
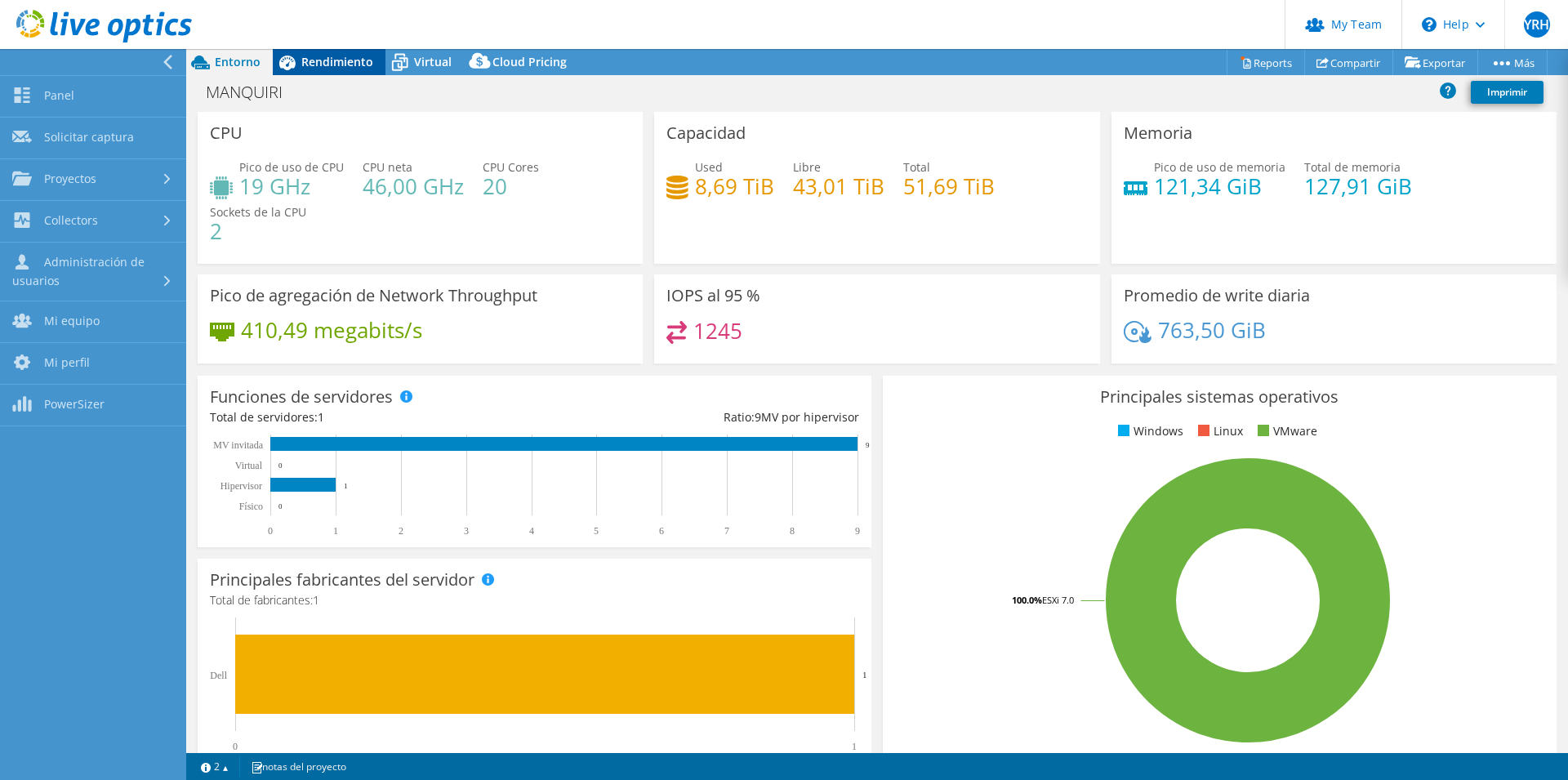
drag, startPoint x: 158, startPoint y: 50, endPoint x: 161, endPoint y: 59, distance: 9.5
click at [158, 51] on div at bounding box center [96, 28] width 192 height 55
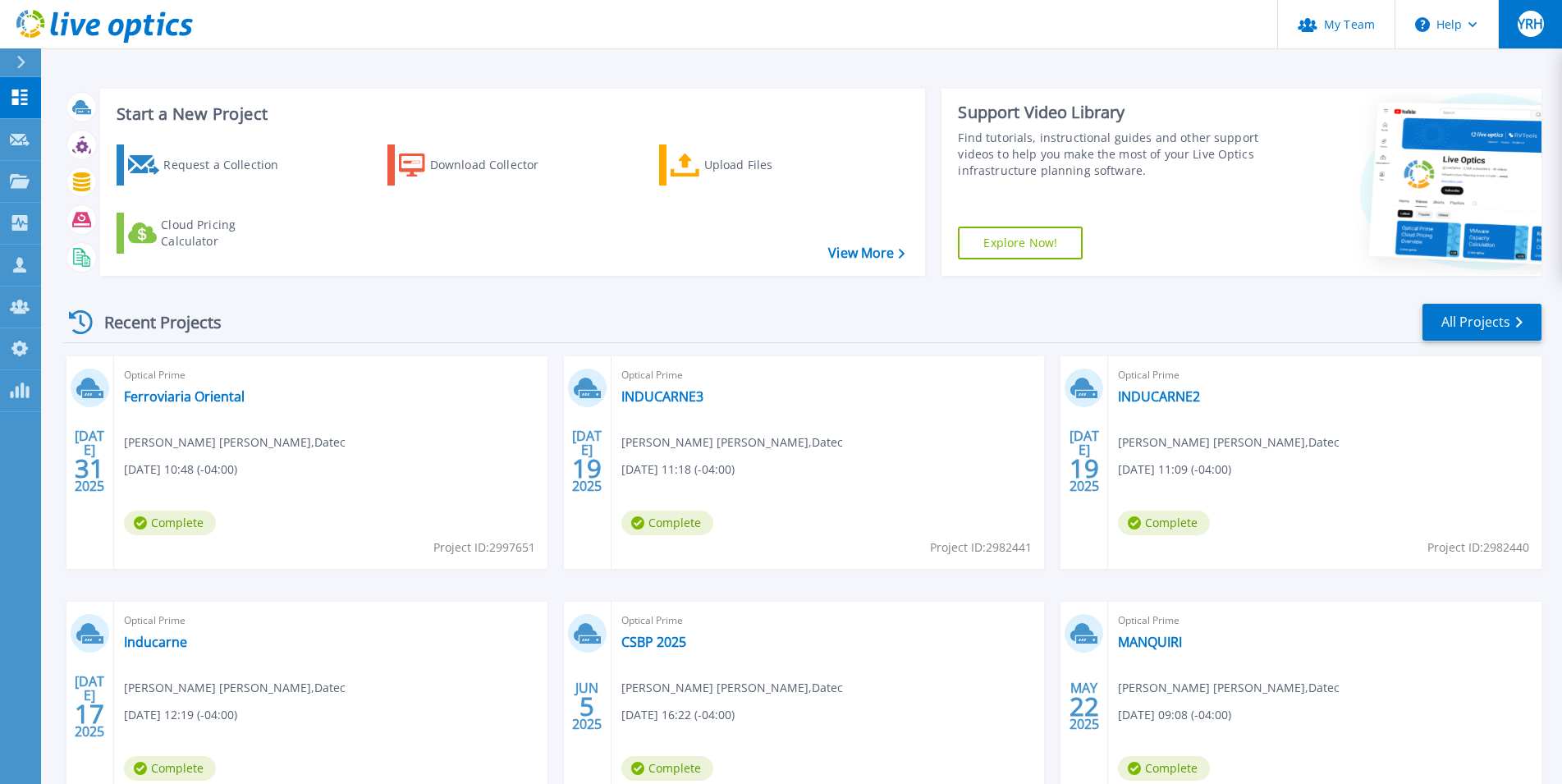
click at [1535, 22] on span "YRH" at bounding box center [1530, 23] width 26 height 13
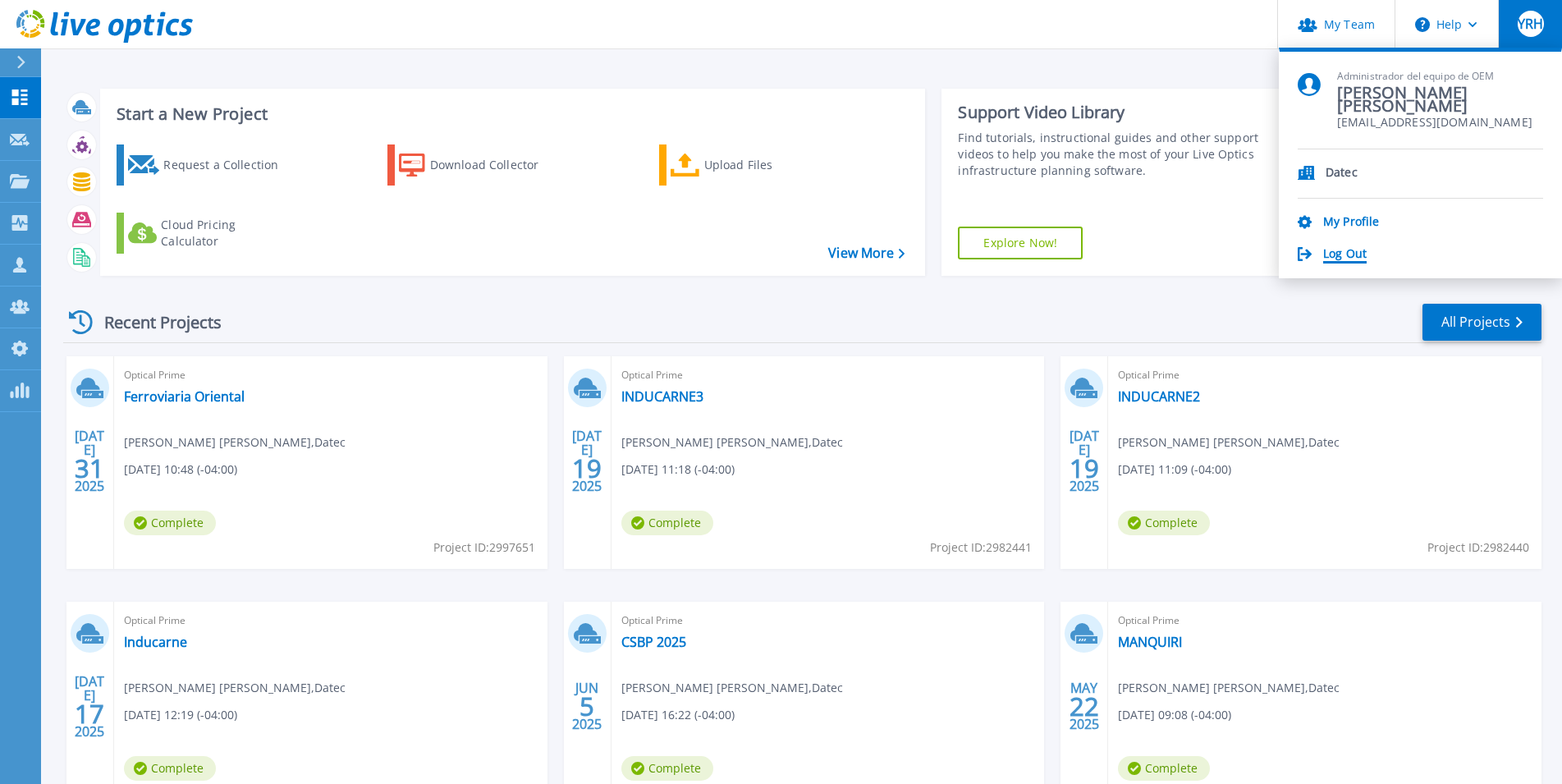
click at [1344, 254] on link "Log Out" at bounding box center [1344, 254] width 44 height 15
